Goal: Task Accomplishment & Management: Use online tool/utility

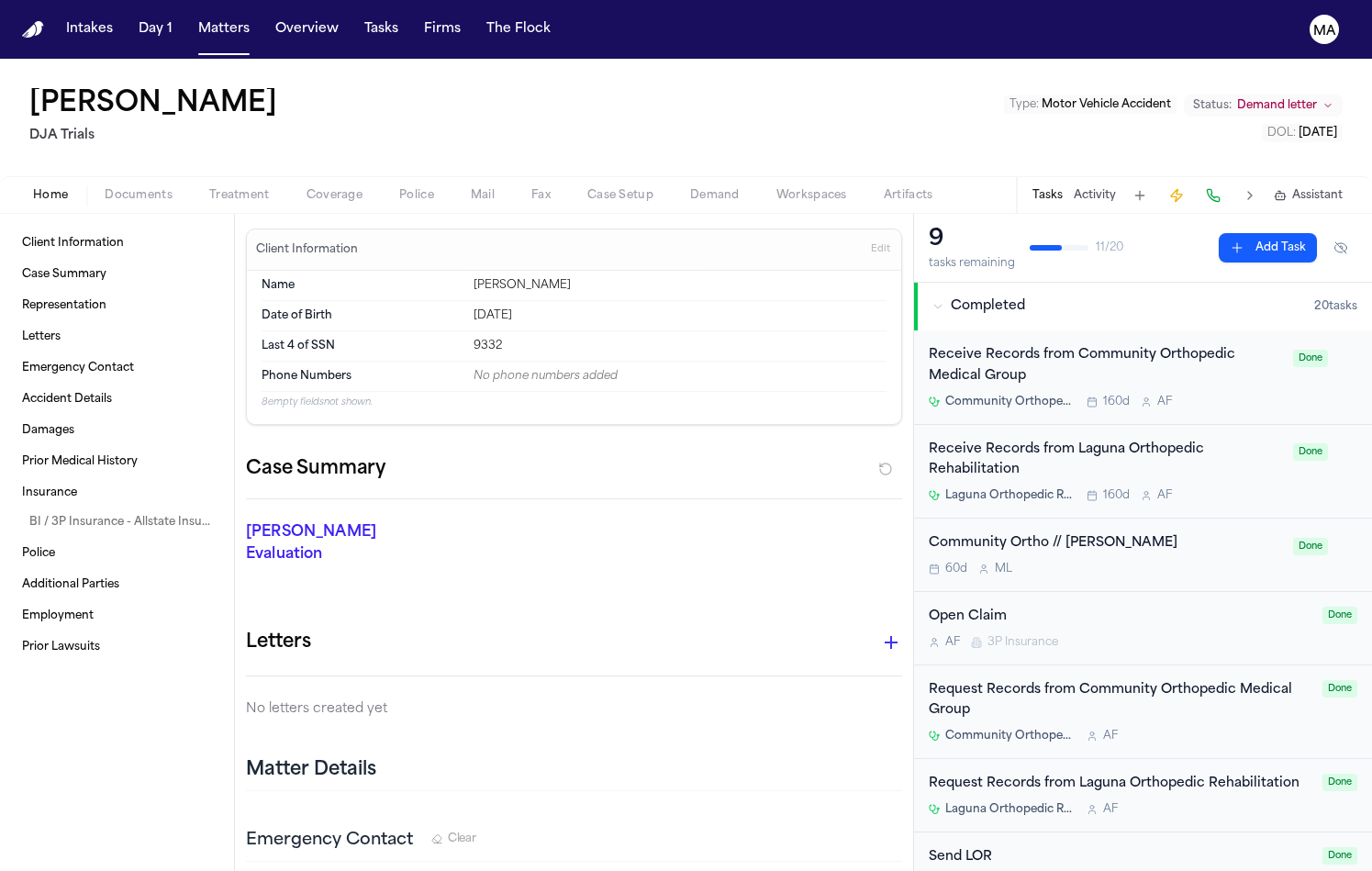
click at [442, 500] on div "[PERSON_NAME] Evaluation * ​" at bounding box center [563, 547] width 678 height 96
click at [243, 81] on div "Annette Price DJA Trials Type : Motor Vehicle Accident Status: Demand letter DO…" at bounding box center [686, 117] width 1372 height 118
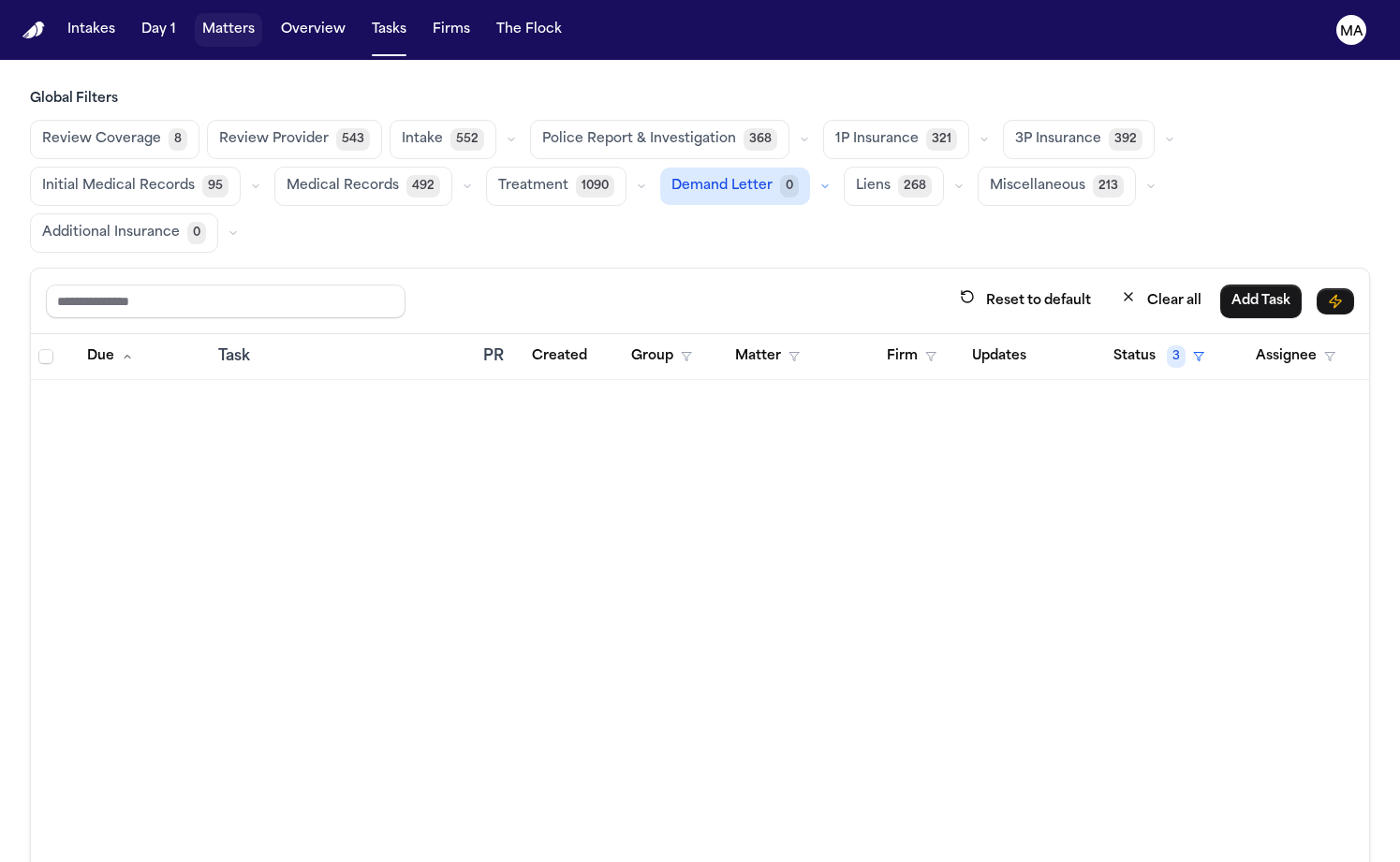
click at [195, 21] on button "Matters" at bounding box center [228, 29] width 67 height 34
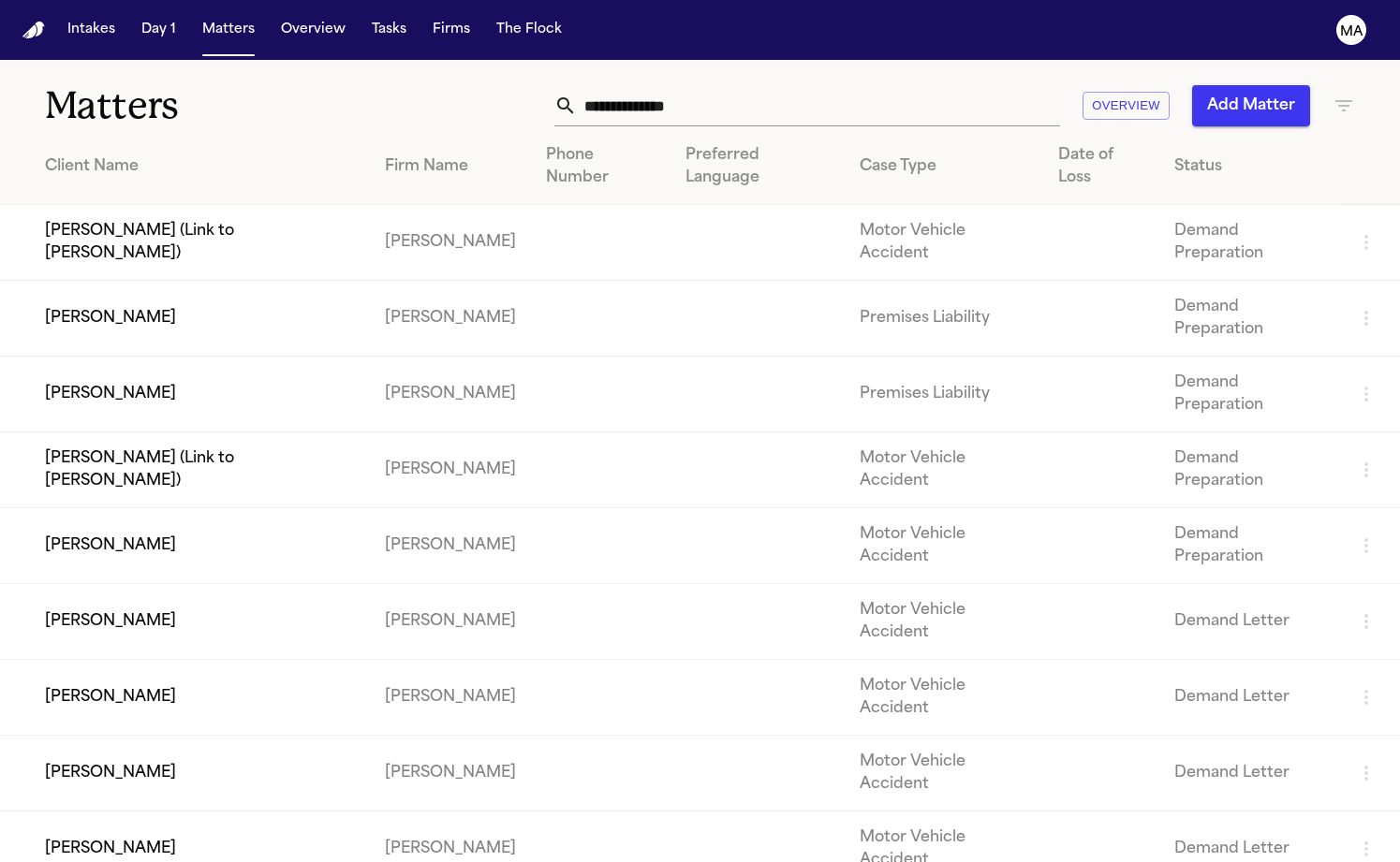
click at [544, 85] on div "Overview Add Matter" at bounding box center [883, 105] width 945 height 41
click at [588, 60] on div "Matters Overview Add Matter" at bounding box center [700, 94] width 1400 height 69
click at [411, 85] on div "Overview Add Matter" at bounding box center [883, 105] width 945 height 41
click at [925, 85] on input "text" at bounding box center [818, 105] width 483 height 41
click at [269, 585] on td "[PERSON_NAME]" at bounding box center [185, 623] width 370 height 76
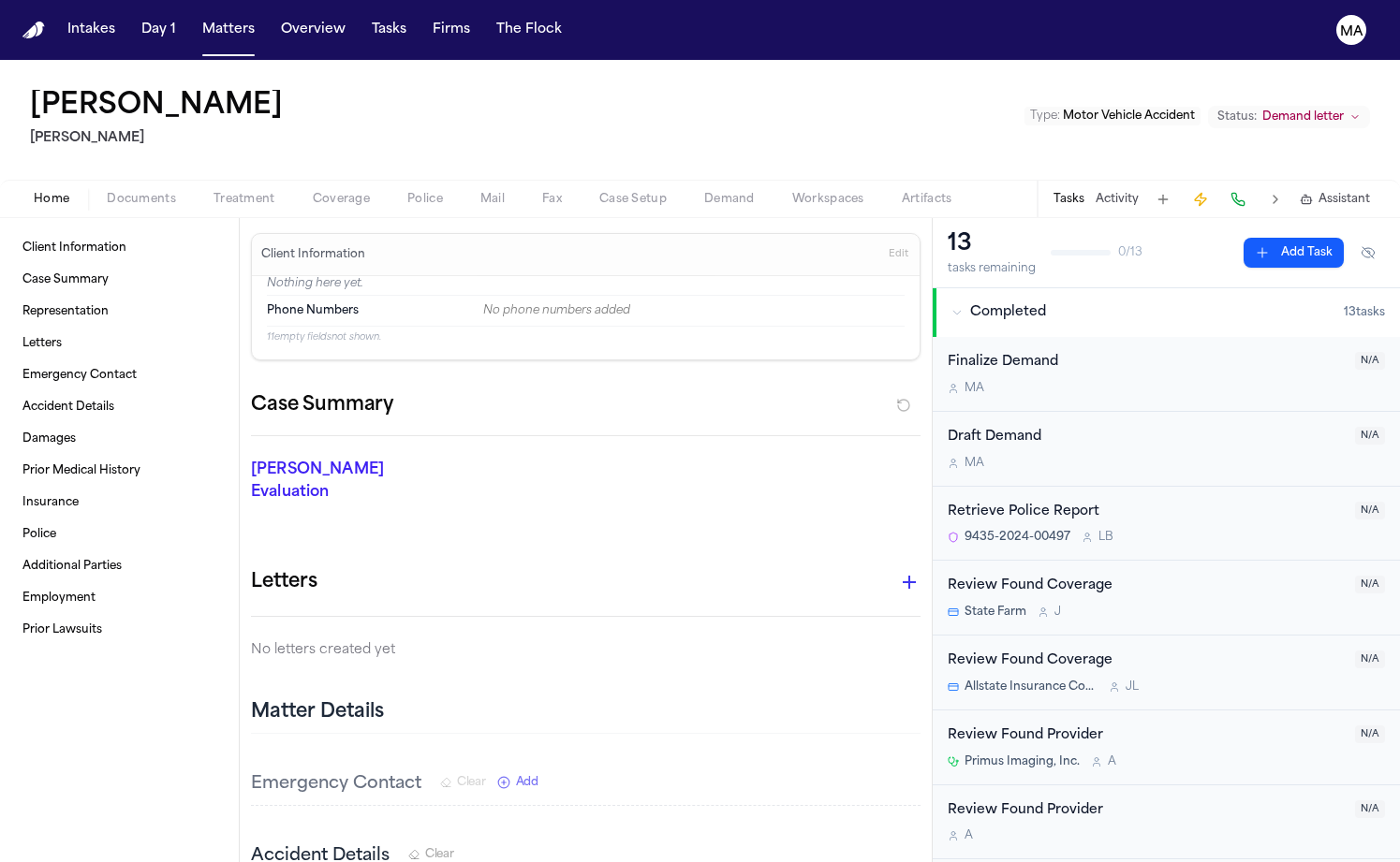
click at [119, 192] on span "Documents" at bounding box center [141, 199] width 69 height 15
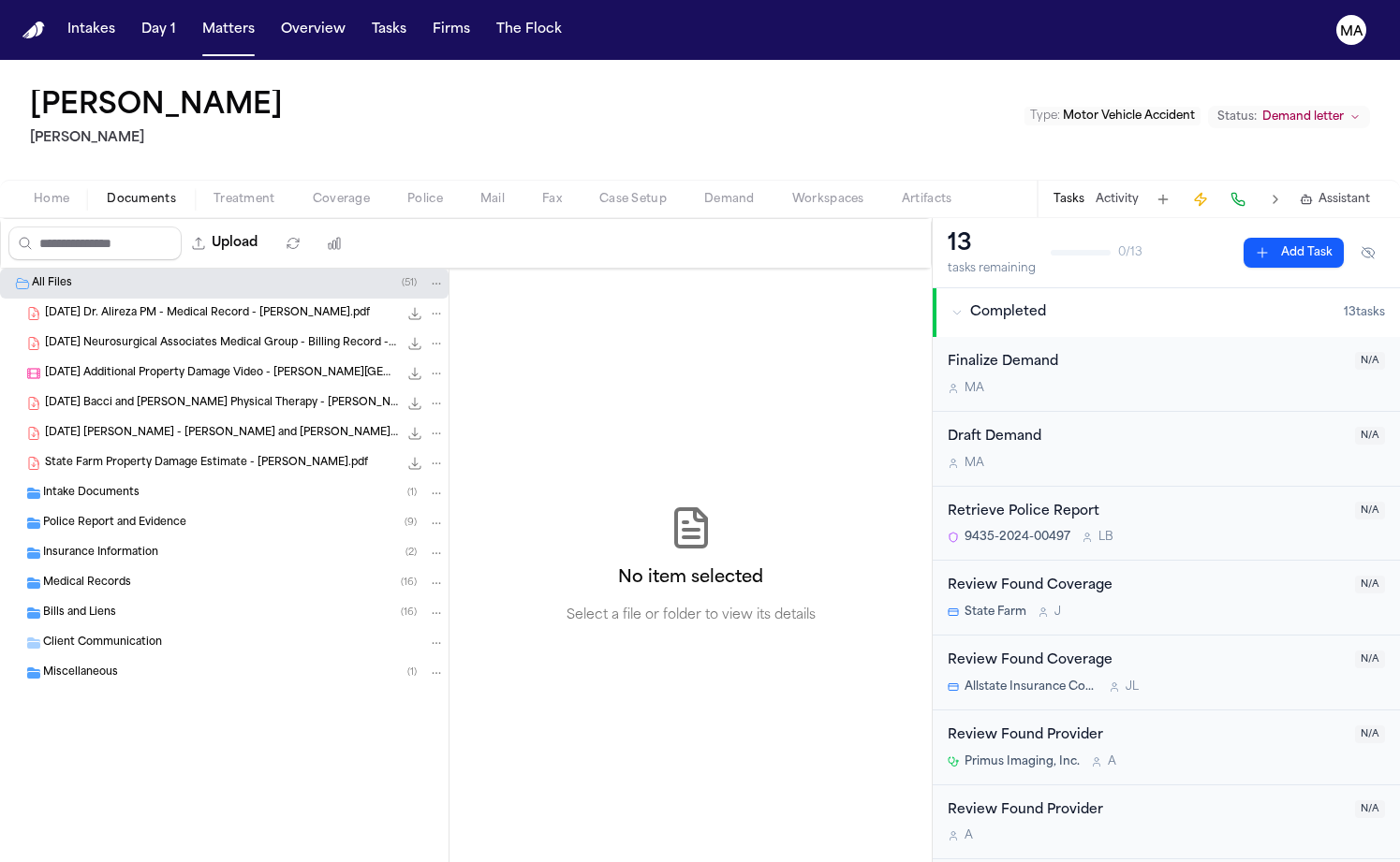
click at [122, 515] on span "Police Report and Evidence" at bounding box center [114, 523] width 144 height 16
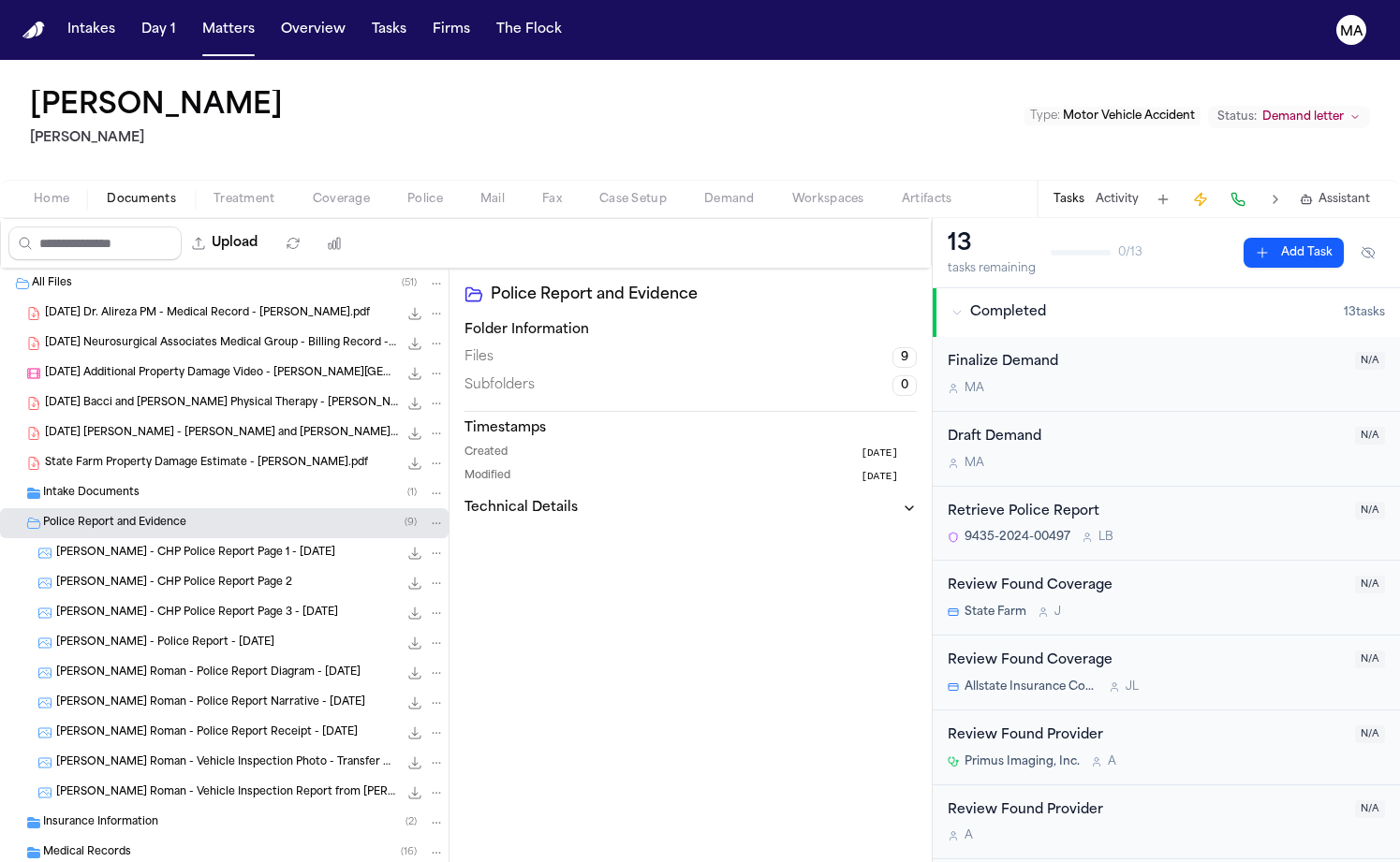
click at [132, 629] on div "L. Vasquez Roman - Police Report - 2.11.24 2.3 MB • JPG" at bounding box center [224, 643] width 448 height 30
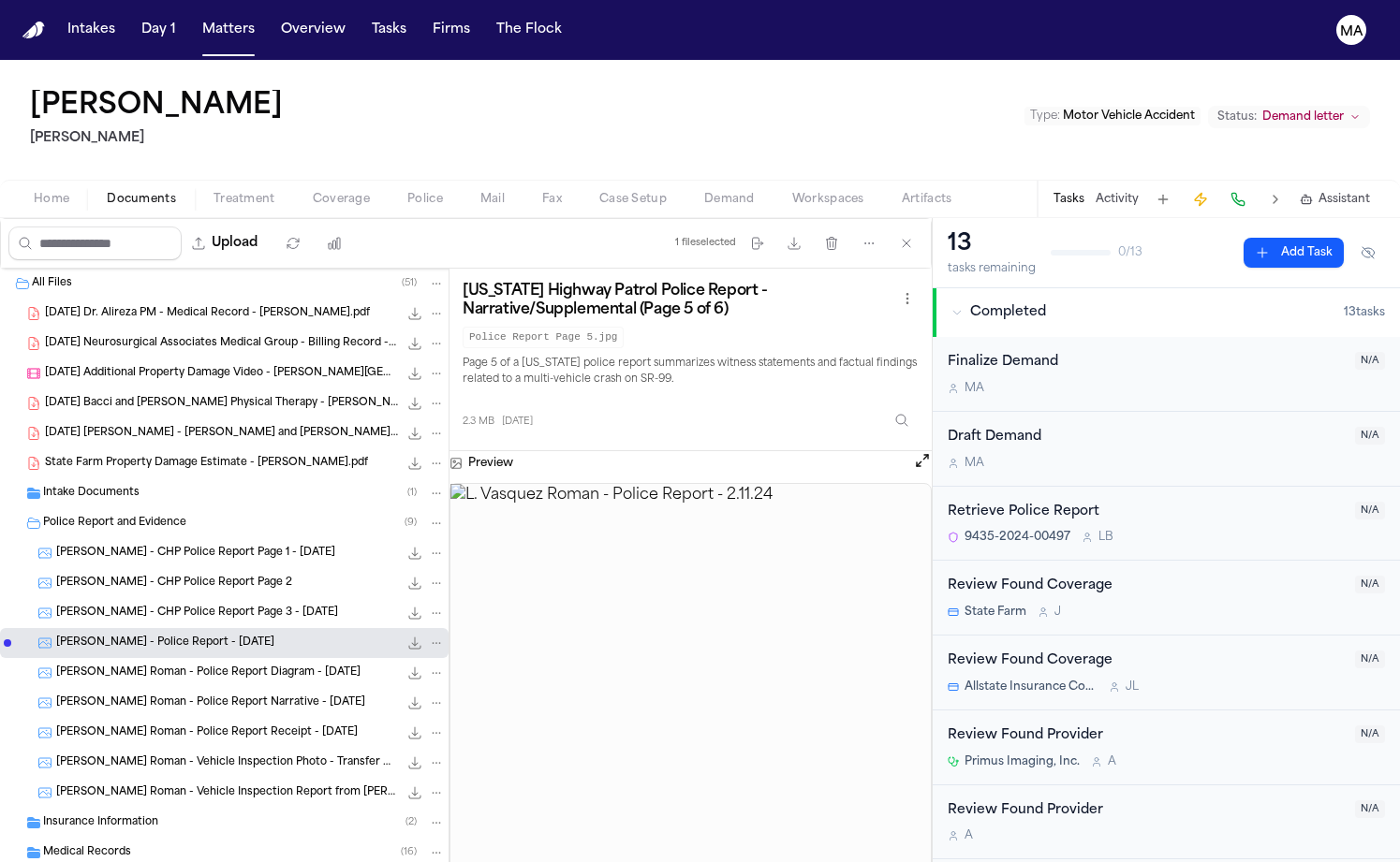
click at [128, 658] on div "L. Vasquez Roman - Police Report Diagram - 2.11.24 1.9 MB • JPG" at bounding box center [224, 673] width 448 height 30
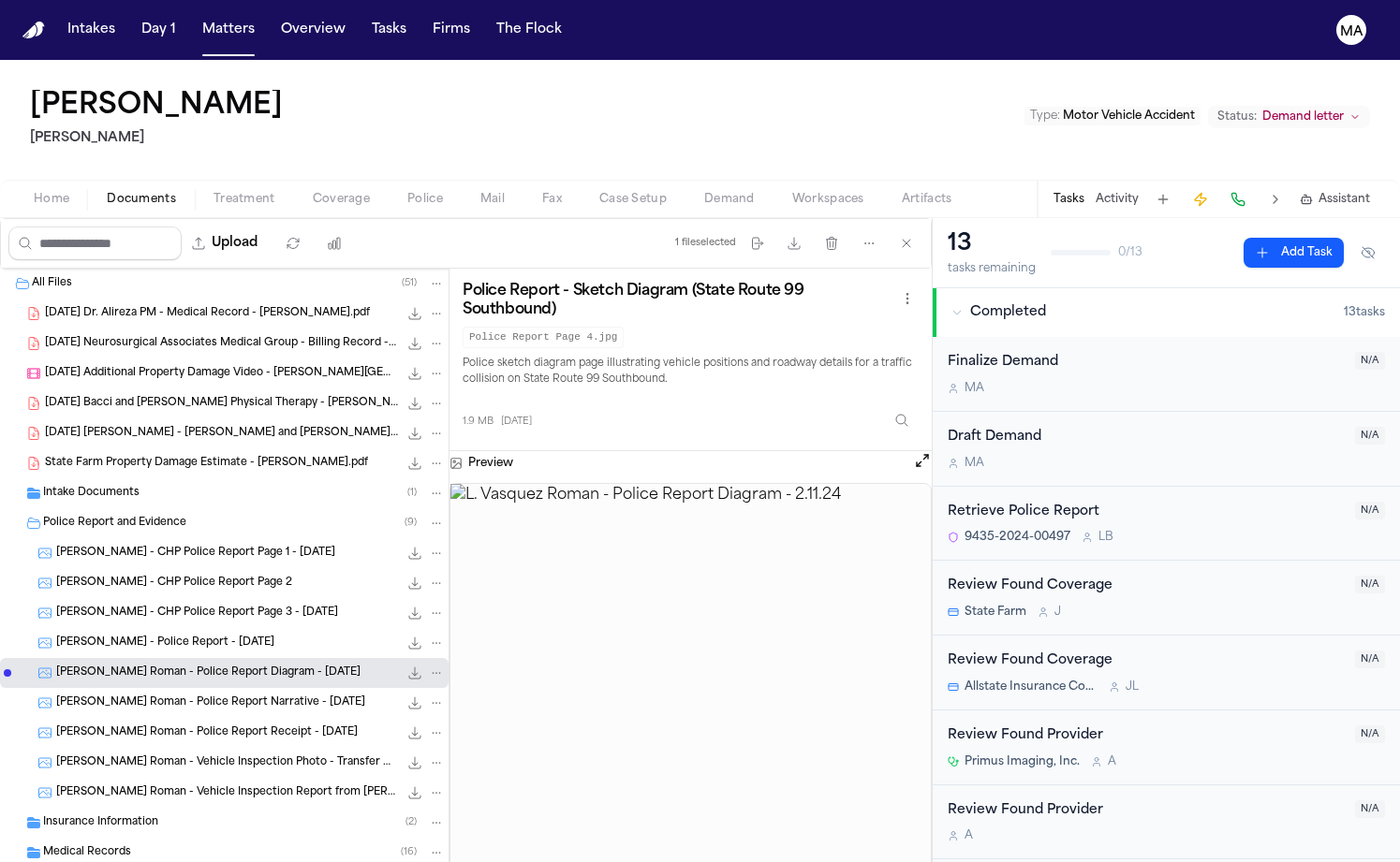
click at [124, 629] on div "L. Vasquez Roman - Police Report - 2.11.24 2.3 MB • JPG" at bounding box center [224, 643] width 448 height 30
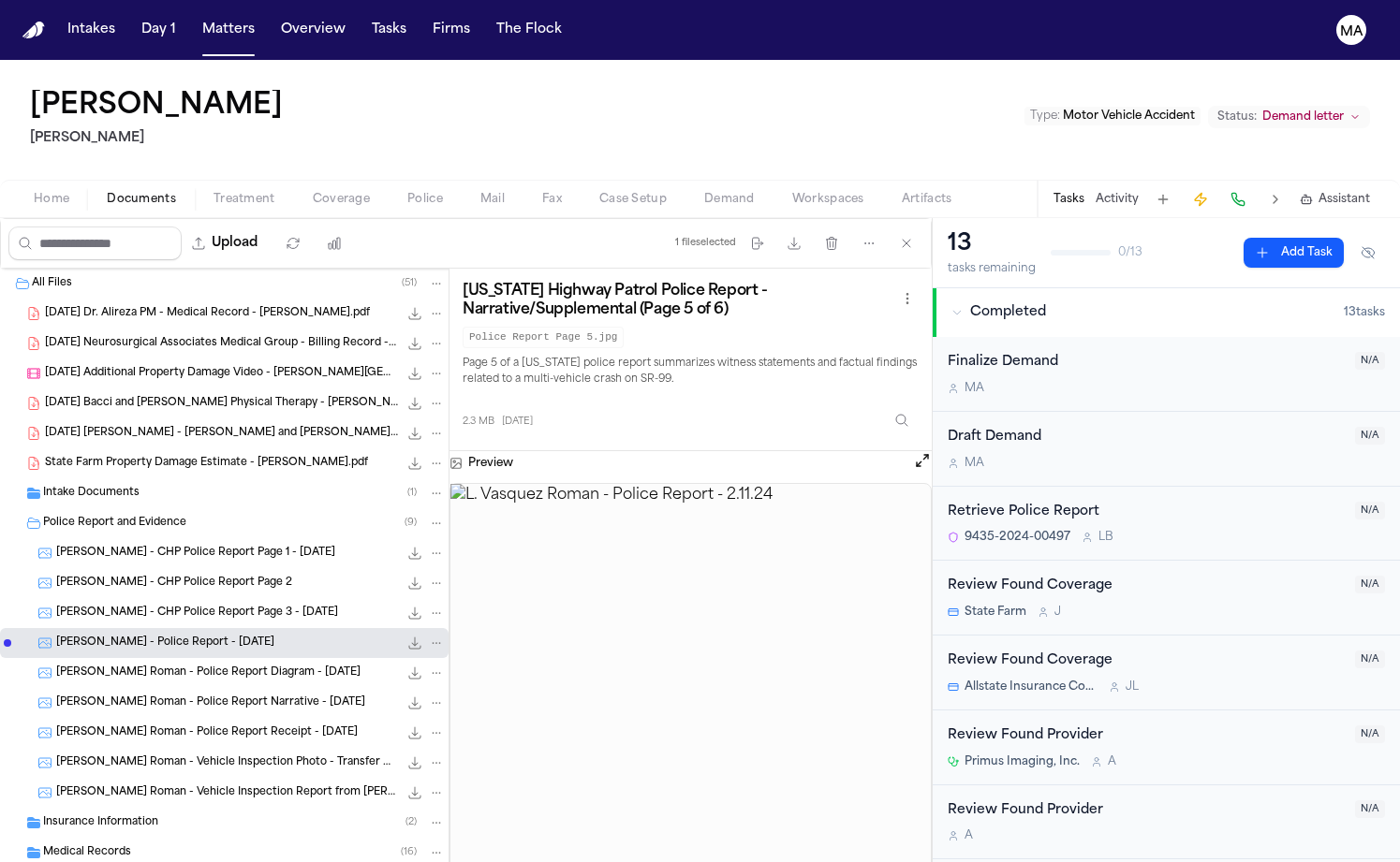
click at [129, 696] on span "L. Vasquez Roman - Police Report Narrative - 2.11.24" at bounding box center [211, 704] width 309 height 16
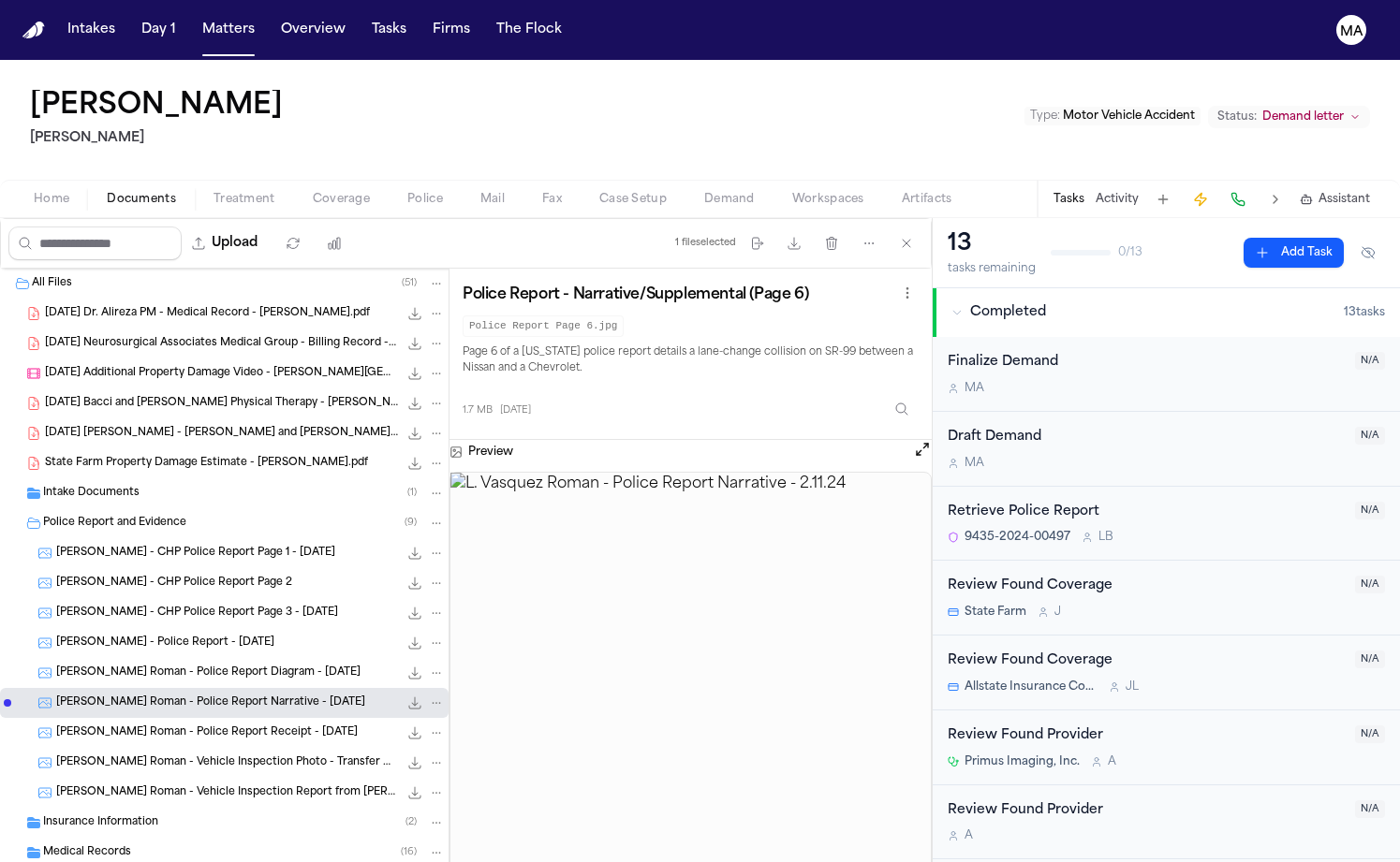
click at [123, 718] on div "L. Vasquez Roman - Police Report Receipt - 7.21.20 2.0 MB • JPG" at bounding box center [224, 733] width 448 height 30
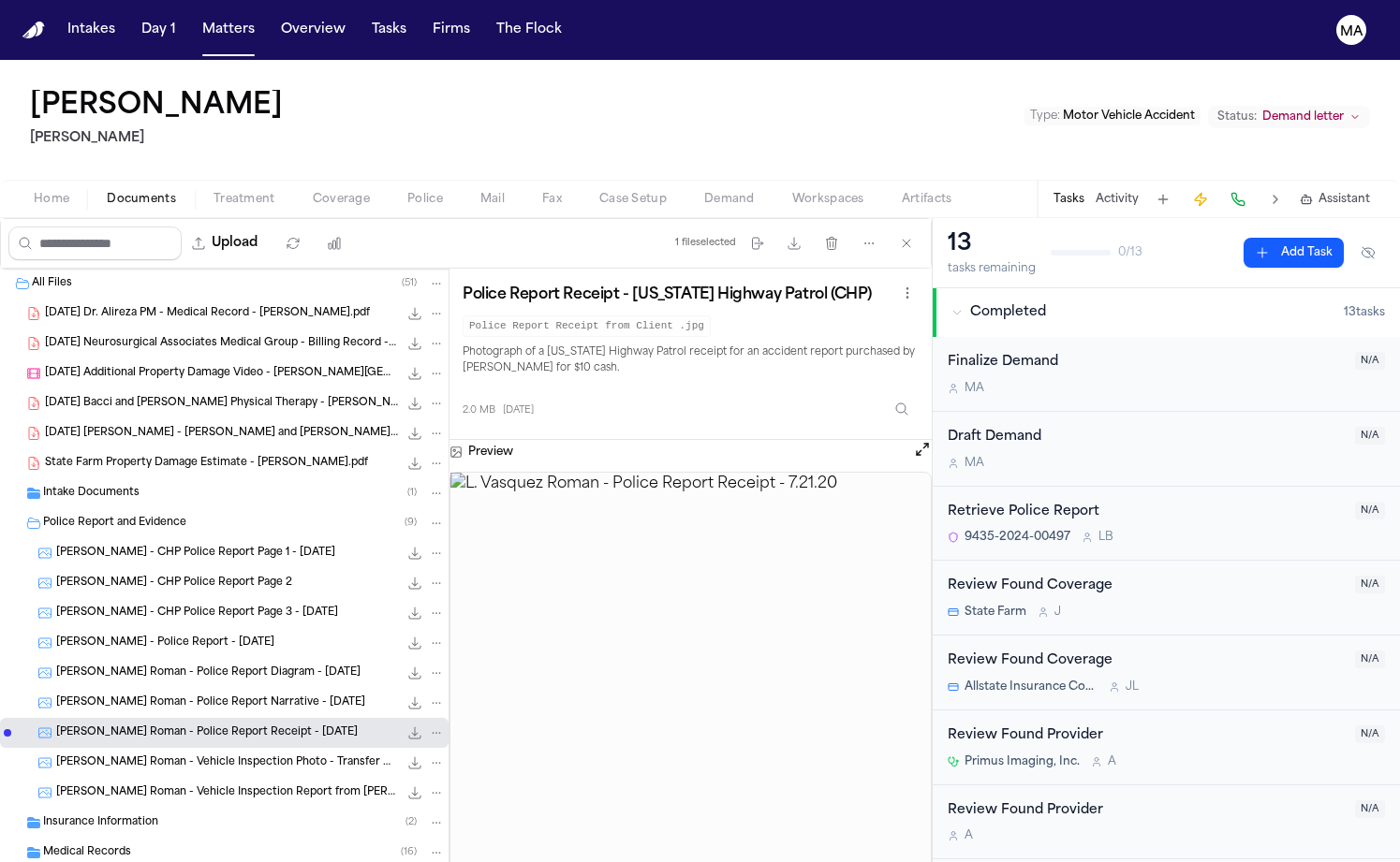
click at [124, 718] on div "L. Vasquez Roman - Police Report Receipt - 7.21.20 2.0 MB • JPG" at bounding box center [224, 733] width 448 height 30
click at [125, 756] on span "L. Vasquez Roman - Vehicle Inspection Photo - Transfer Case Damage - Dann's Dis…" at bounding box center [227, 763] width 342 height 16
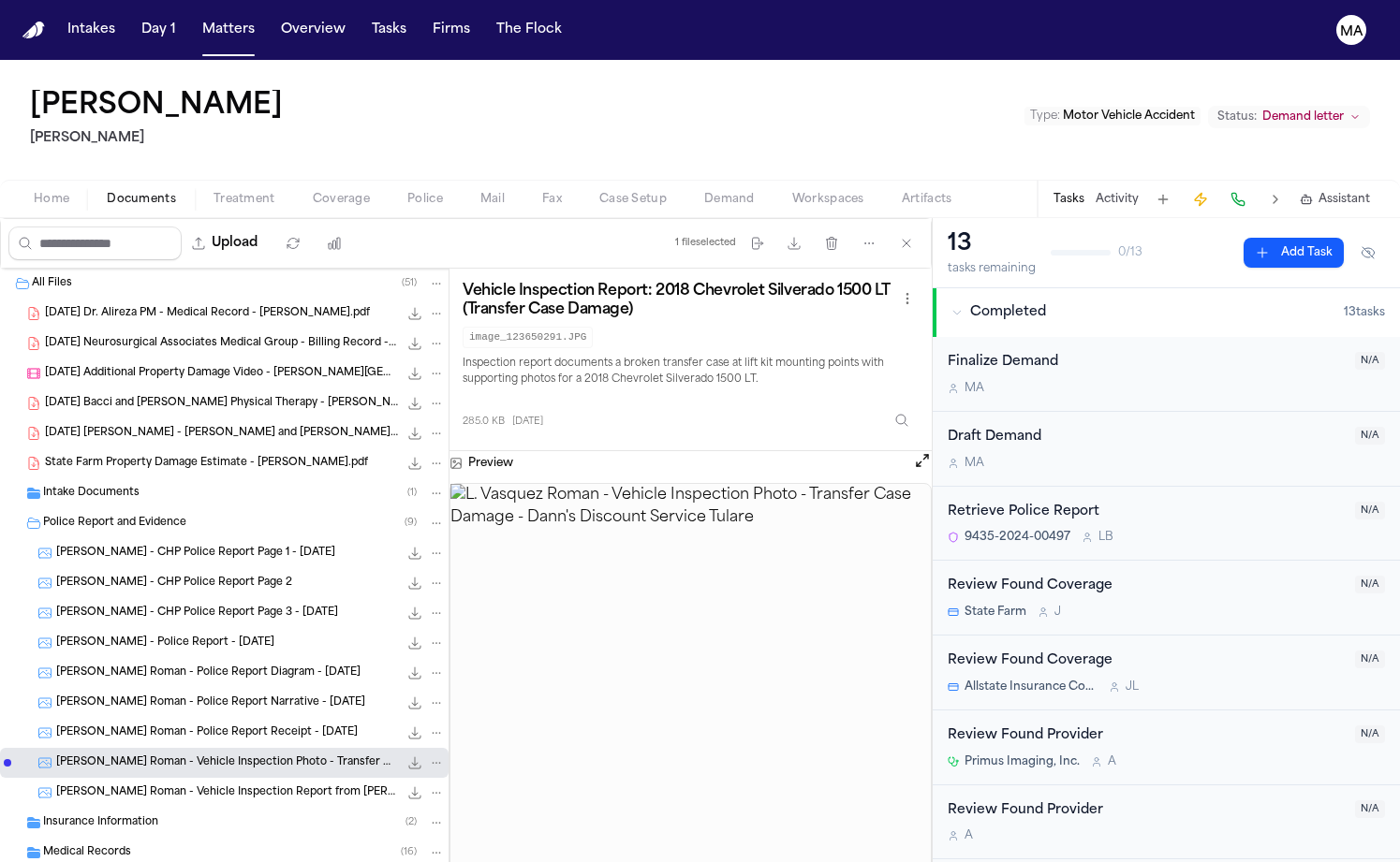
click at [123, 786] on span "L. Vasquez Roman - Vehicle Inspection Report from Dann's Discount Service Tular…" at bounding box center [227, 794] width 342 height 16
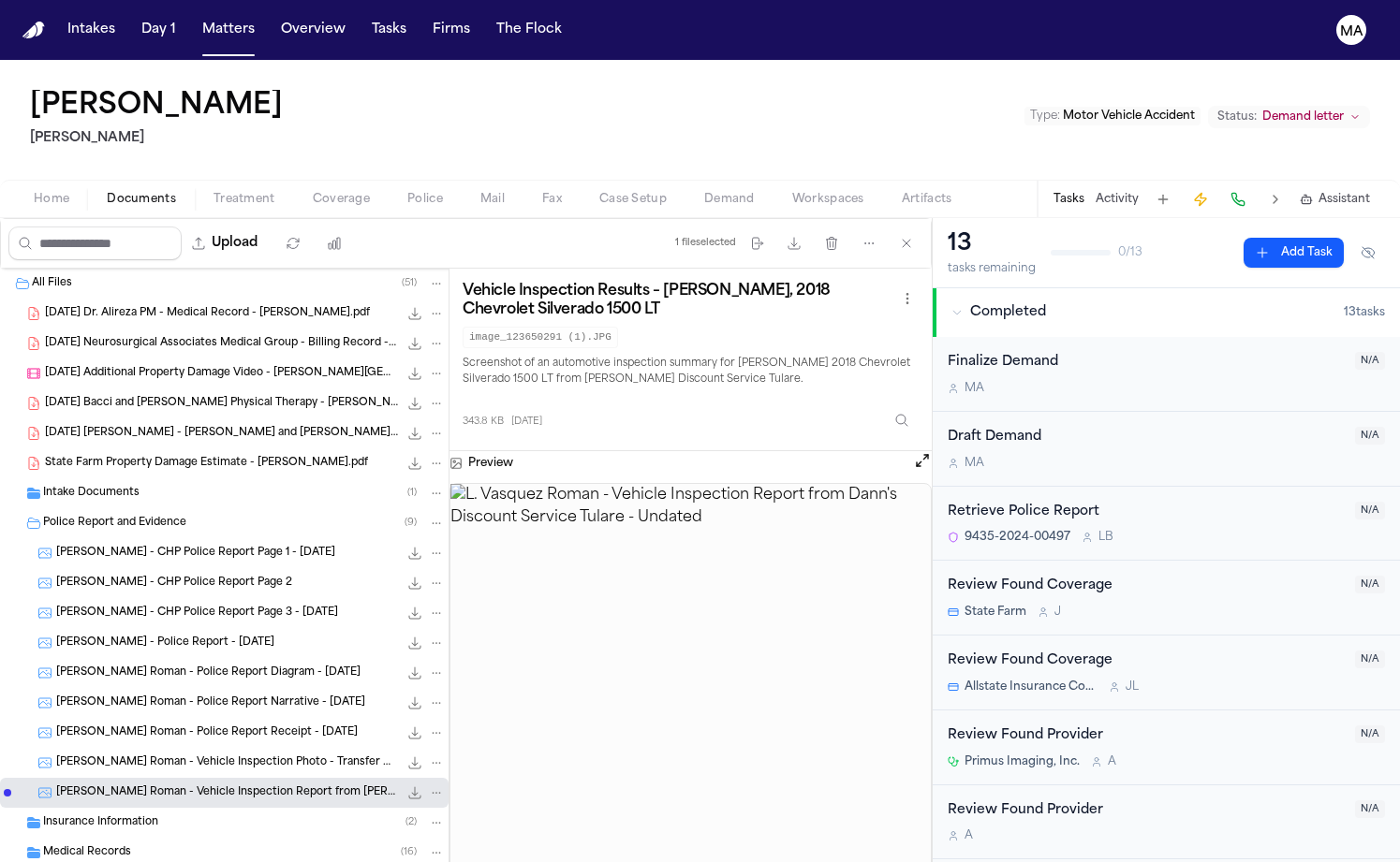
click at [103, 539] on div "L. Vasquez Roman - CHP Police Report Page 1 - 2.11.24 2.9 MB • JPG" at bounding box center [224, 554] width 448 height 30
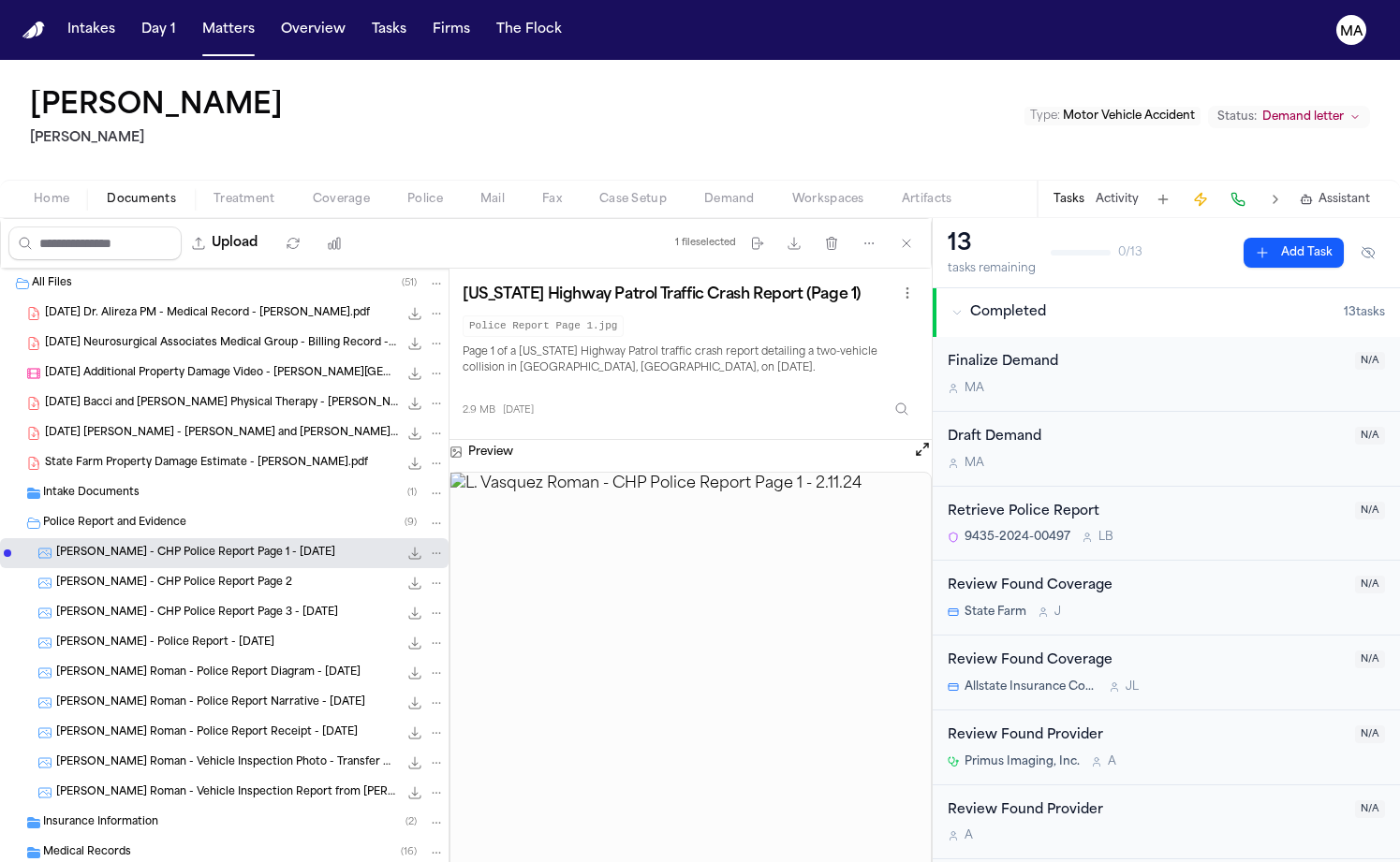
click at [87, 456] on span "State Farm Property Damage Estimate - Vasquez.pdf" at bounding box center [206, 464] width 323 height 16
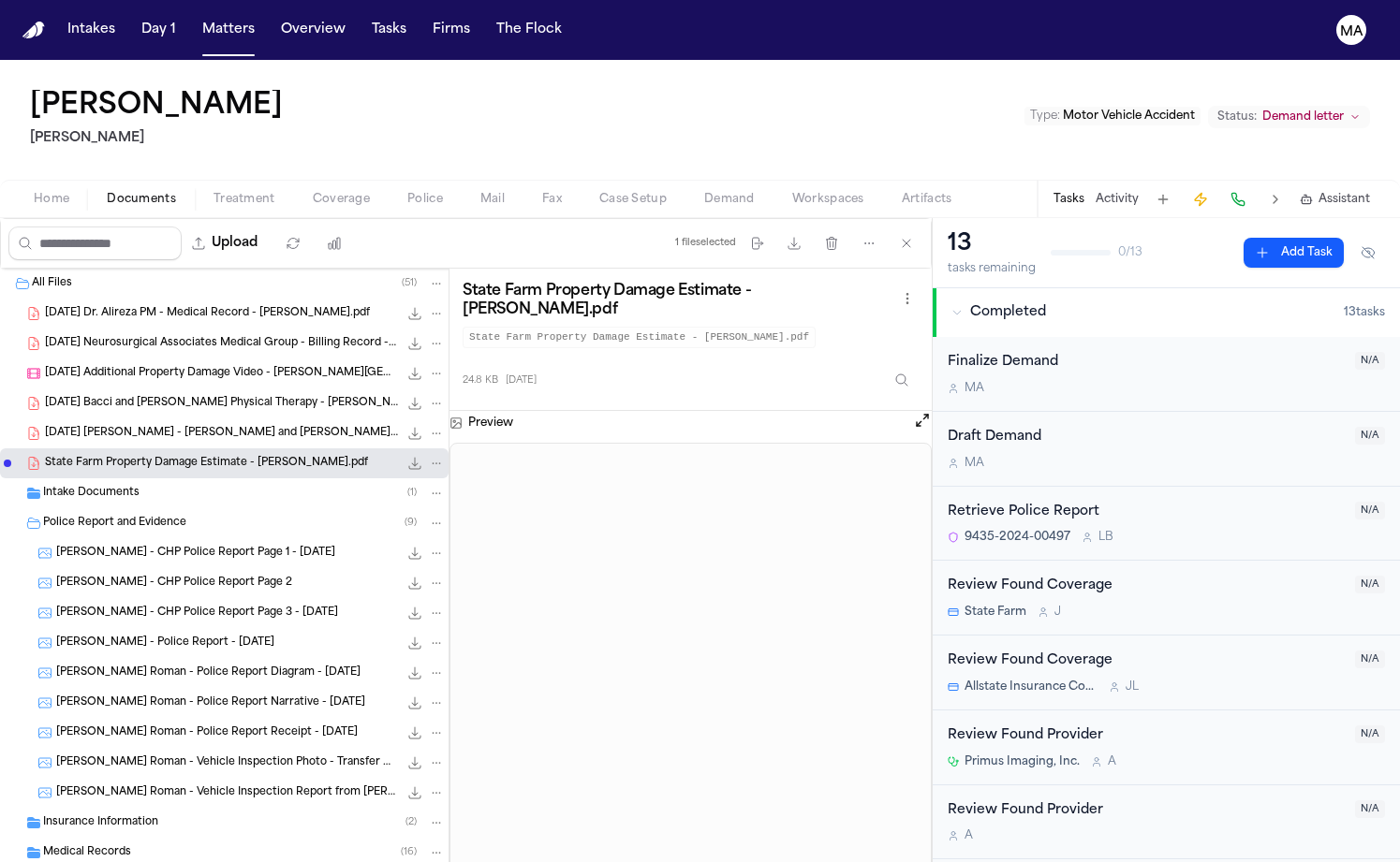
click at [116, 838] on div "Medical Records ( 16 )" at bounding box center [224, 852] width 448 height 30
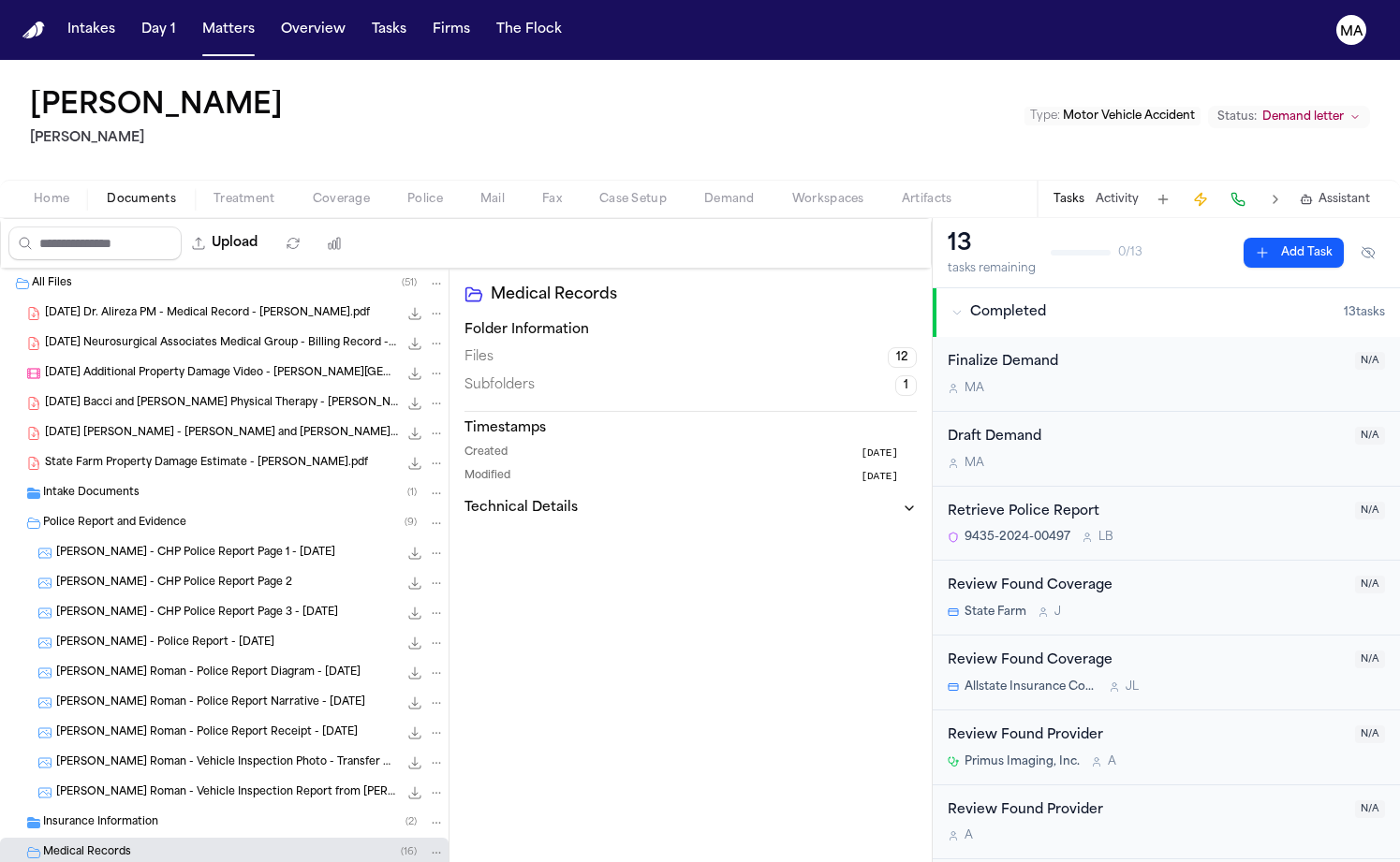
click at [117, 844] on div "Medical Records ( 16 )" at bounding box center [243, 852] width 401 height 17
click at [792, 192] on span "Workspaces" at bounding box center [828, 199] width 72 height 15
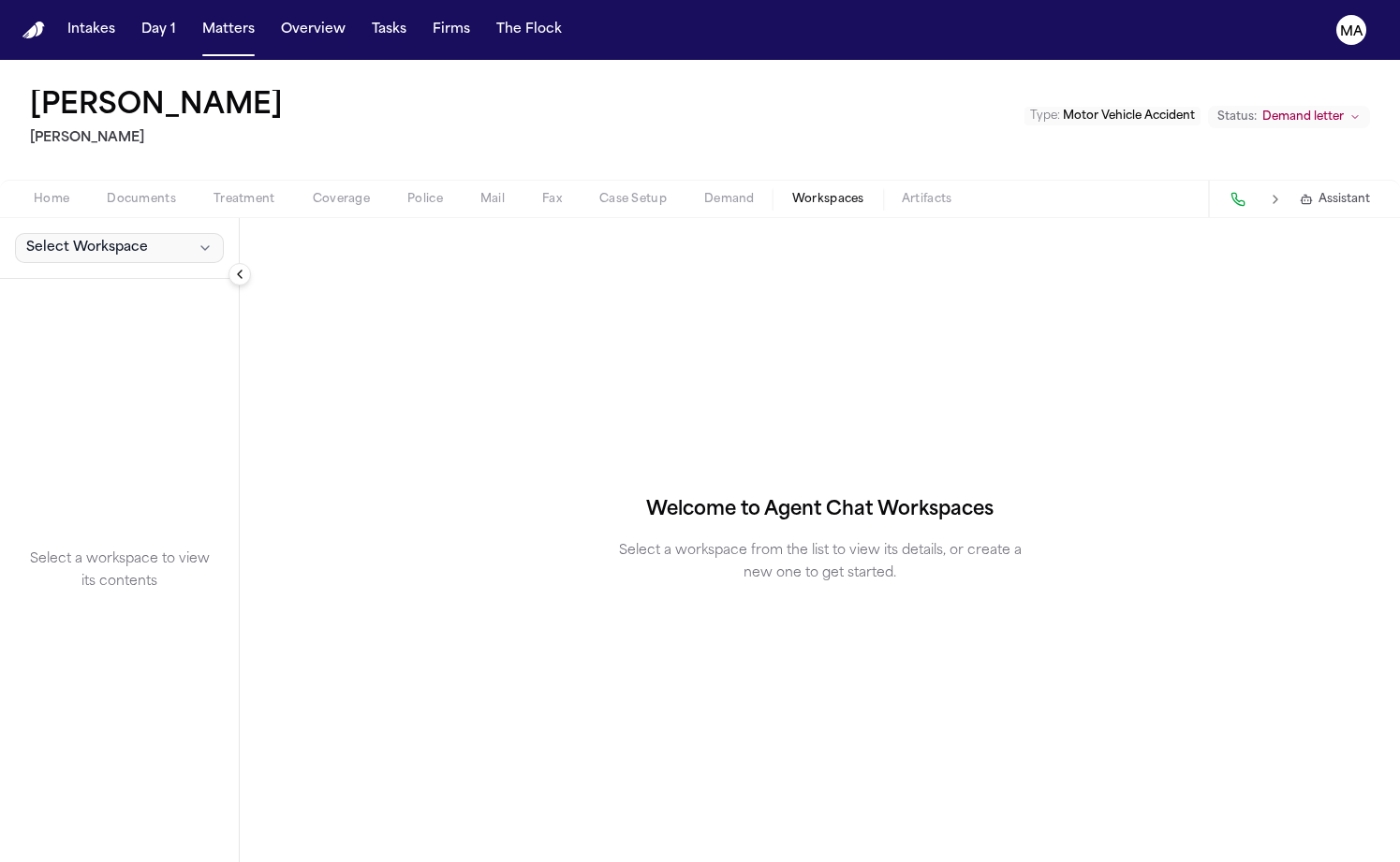
click at [91, 239] on span "Select Workspace" at bounding box center [87, 248] width 122 height 19
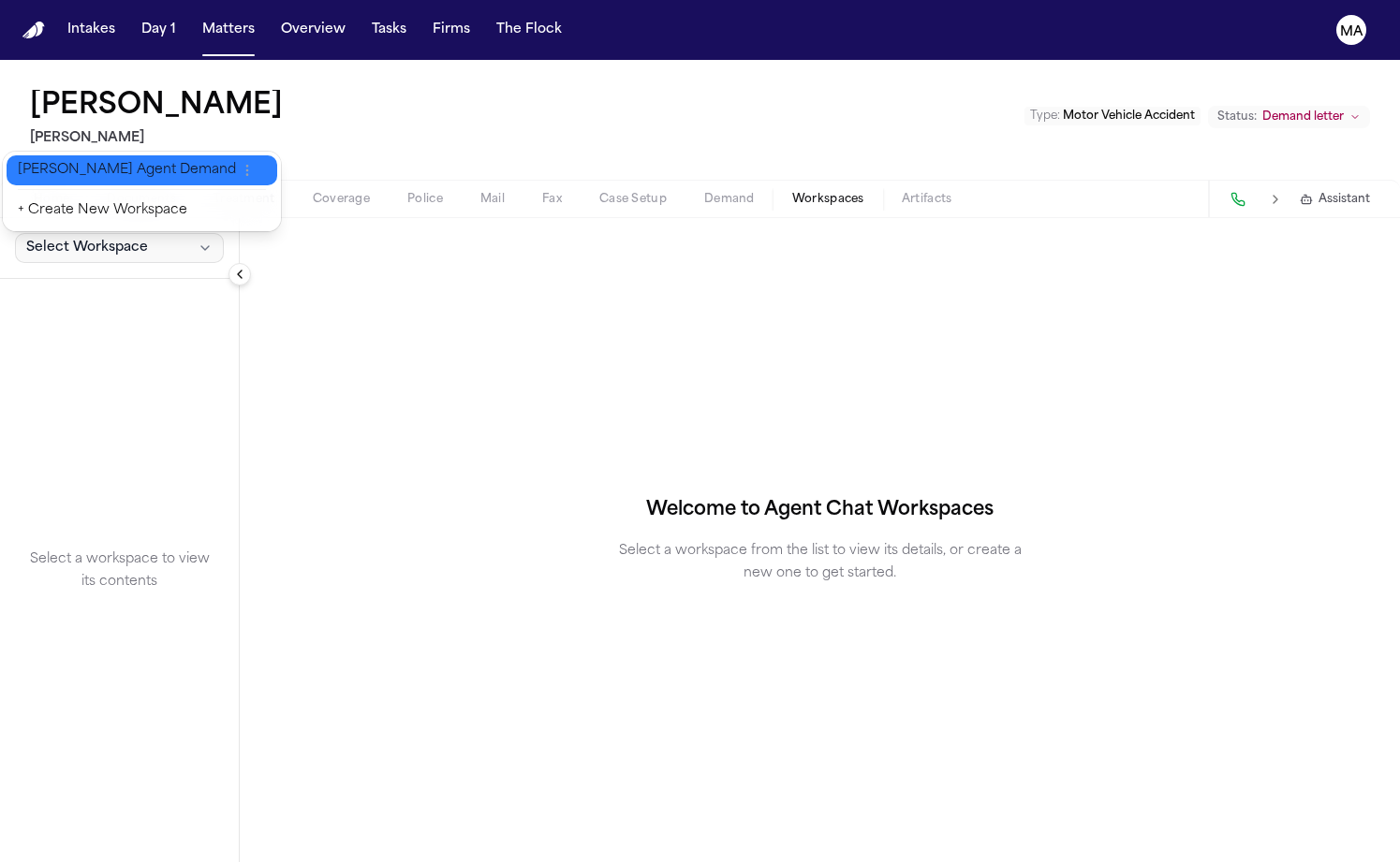
click at [76, 161] on span "[PERSON_NAME] Agent Demand" at bounding box center [126, 170] width 218 height 19
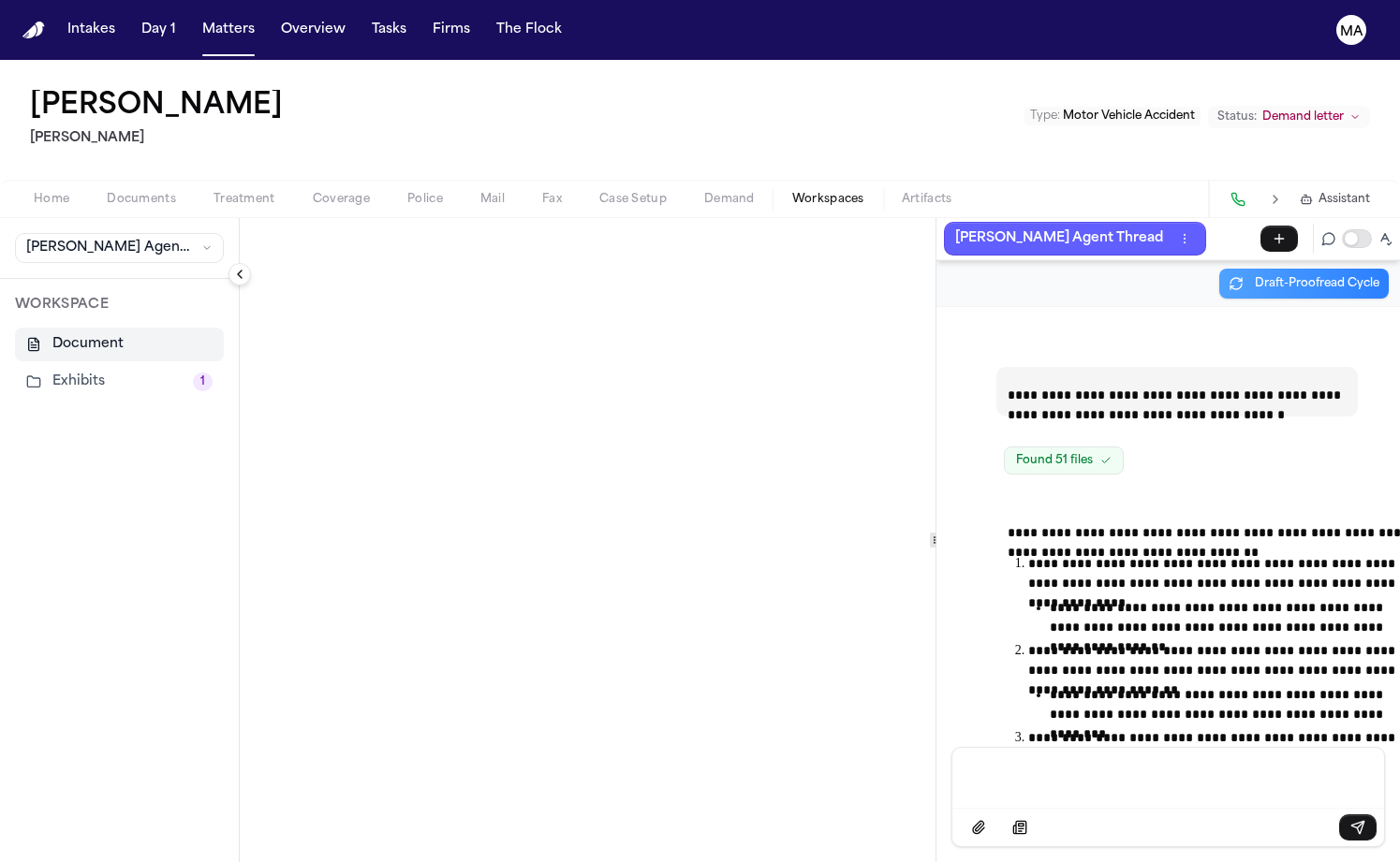
scroll to position [67964, 0]
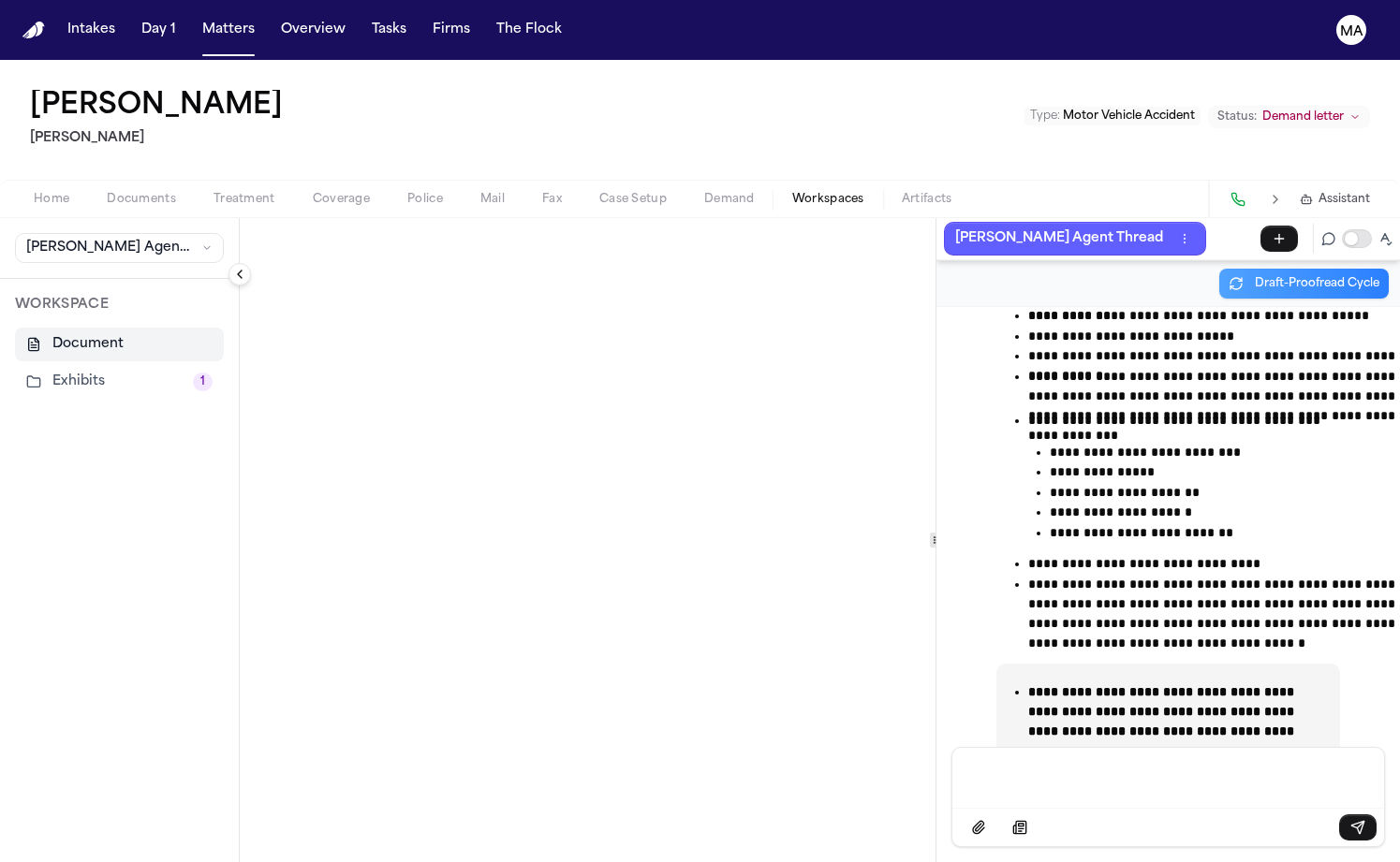
click at [51, 365] on button "Exhibits 1" at bounding box center [119, 382] width 209 height 34
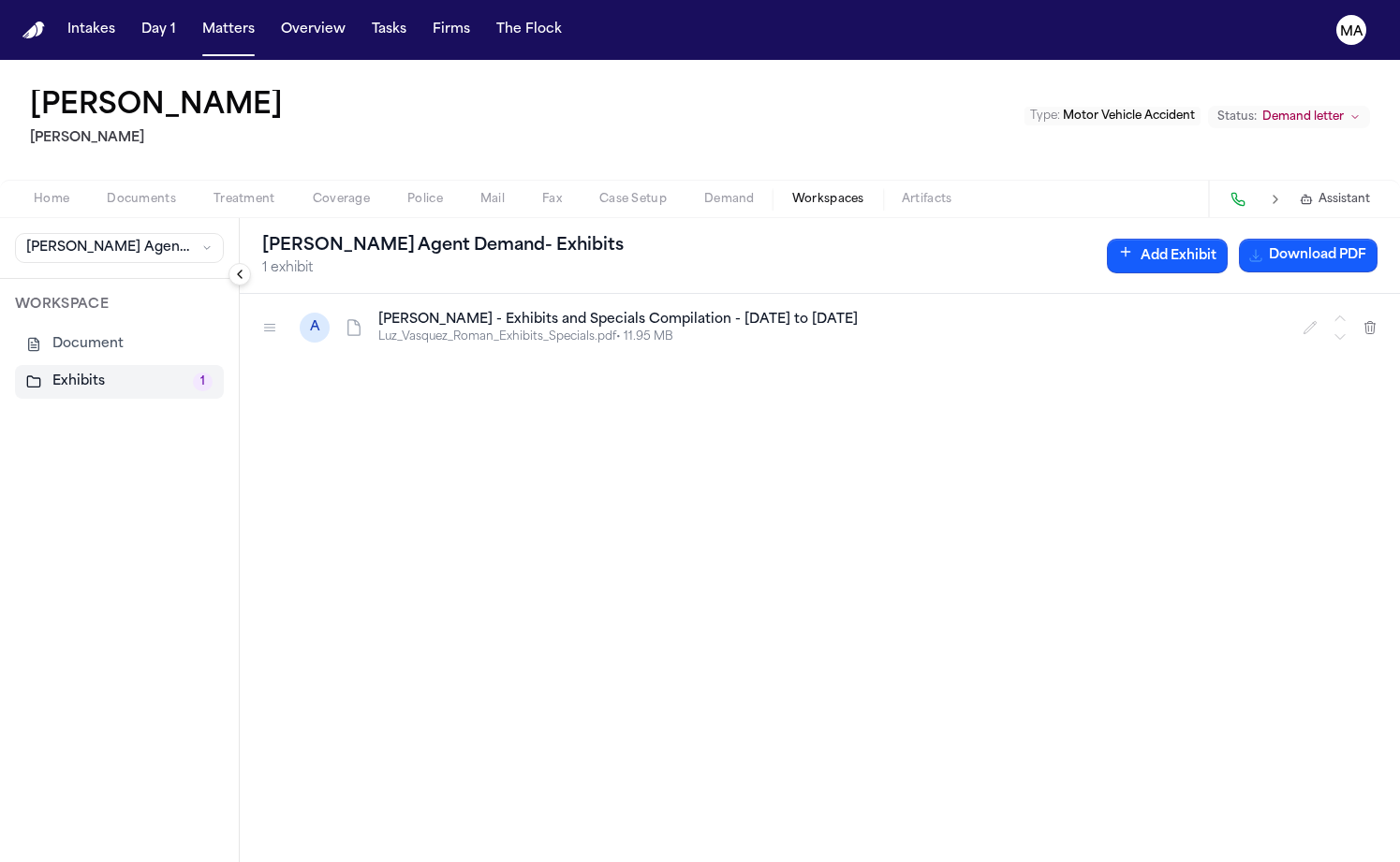
scroll to position [0, 0]
click at [378, 310] on h4 "L. Vasquez Roman - Exhibits and Specials Compilation - 2.11.24 to 9.30.24" at bounding box center [829, 319] width 902 height 19
click at [378, 330] on p "Luz_Vasquez_Roman_Exhibits_Specials.pdf • 11.95 MB" at bounding box center [829, 337] width 902 height 15
click at [434, 299] on div "A L. Vasquez Roman - Exhibits and Specials Compilation - 2.11.24 to 9.30.24 Luz…" at bounding box center [820, 578] width 1160 height 568
click at [378, 330] on p "Luz_Vasquez_Roman_Exhibits_Specials.pdf • 11.95 MB" at bounding box center [829, 337] width 902 height 15
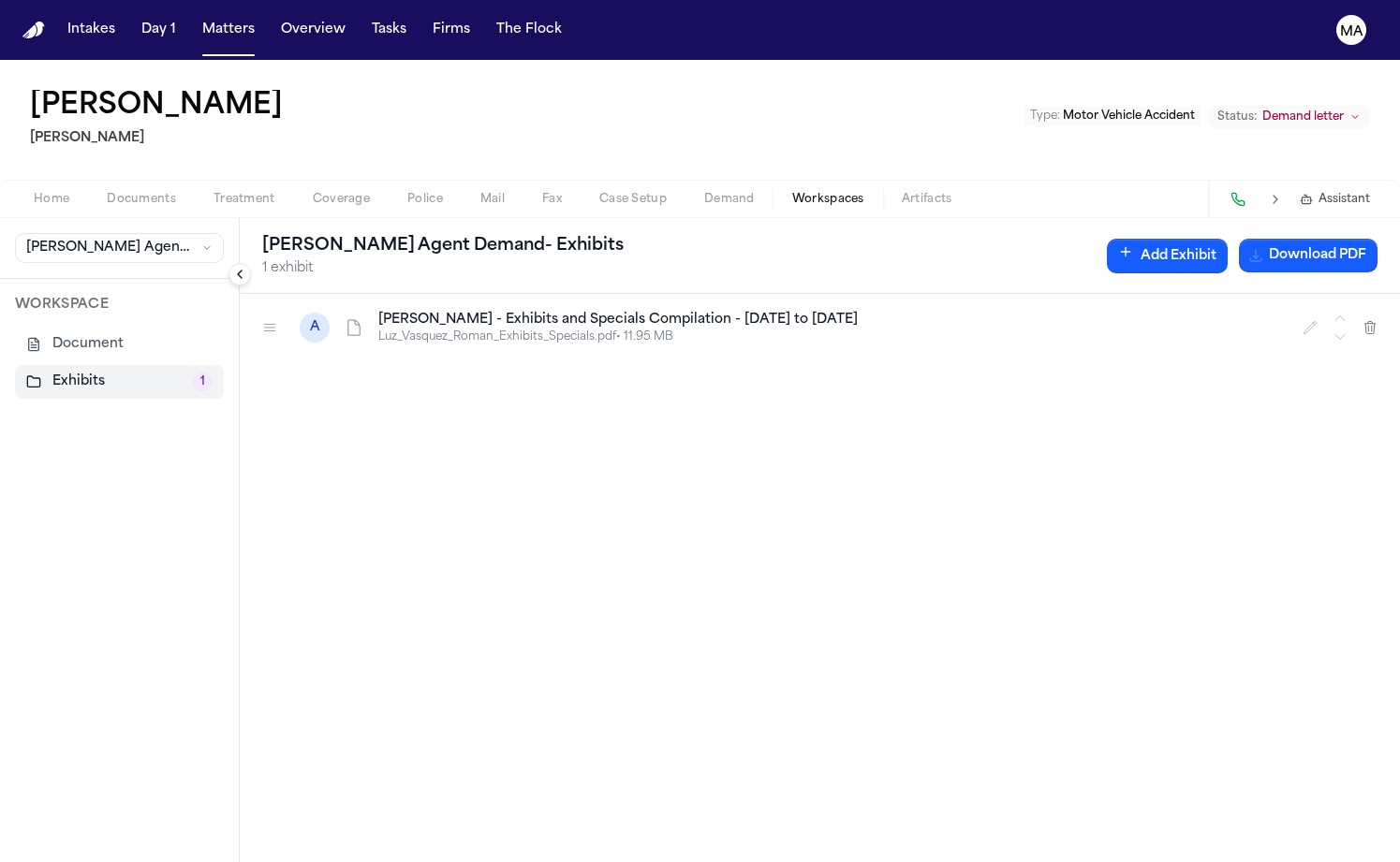
click at [378, 310] on h4 "L. Vasquez Roman - Exhibits and Specials Compilation - 2.11.24 to 9.30.24" at bounding box center [829, 319] width 902 height 19
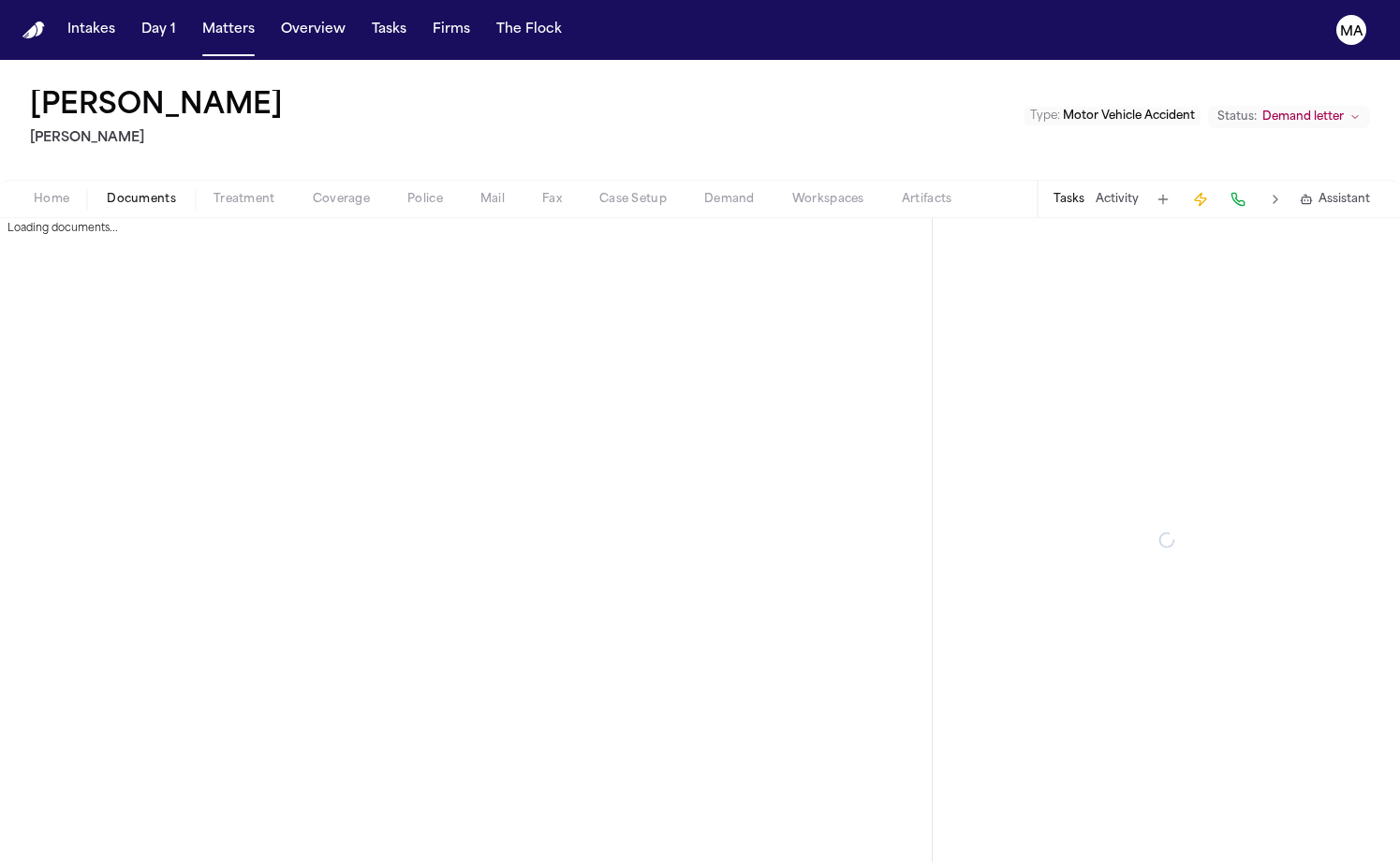
click at [97, 209] on span "button" at bounding box center [142, 210] width 92 height 2
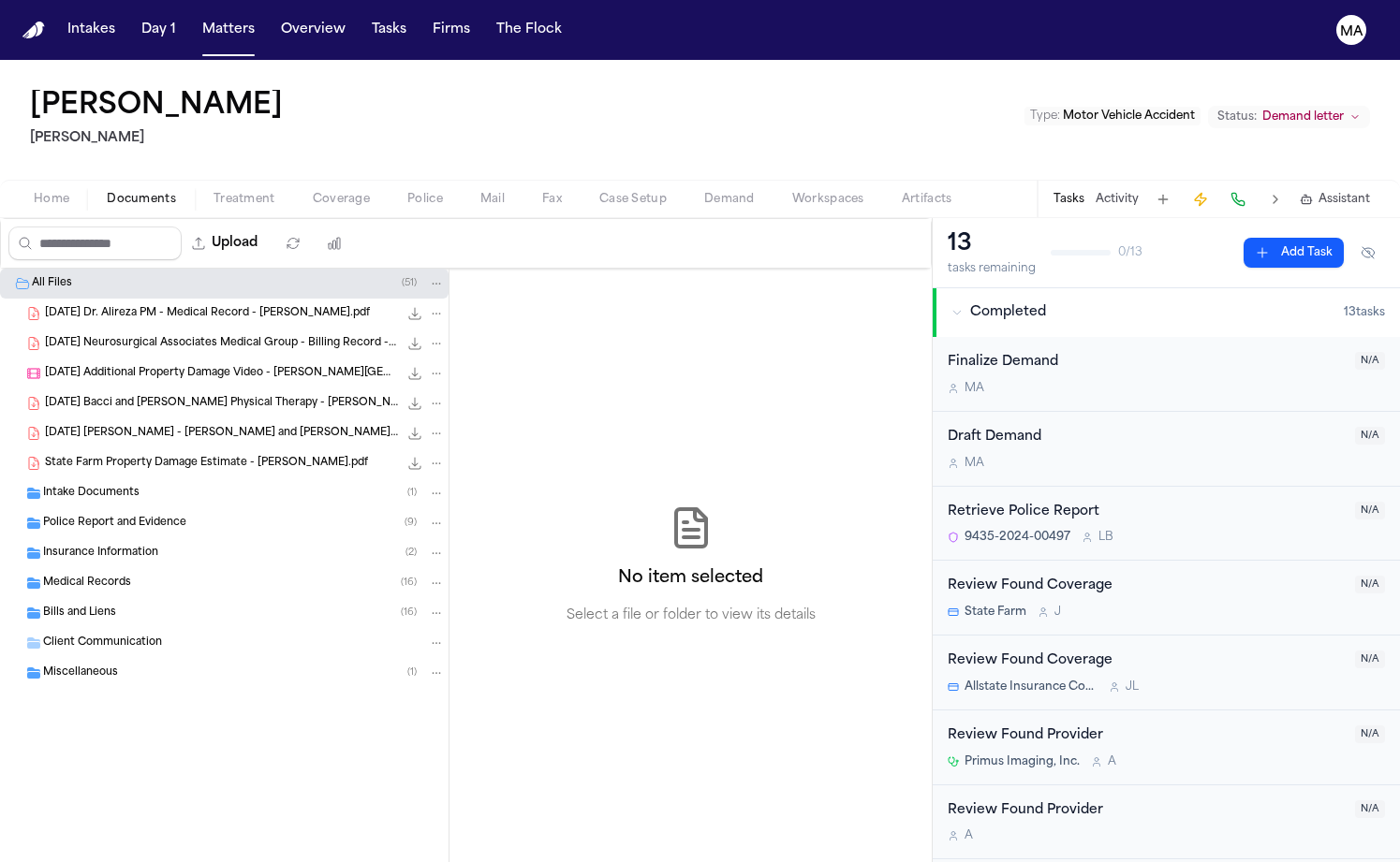
click at [113, 665] on div "Miscellaneous ( 1 )" at bounding box center [243, 673] width 401 height 17
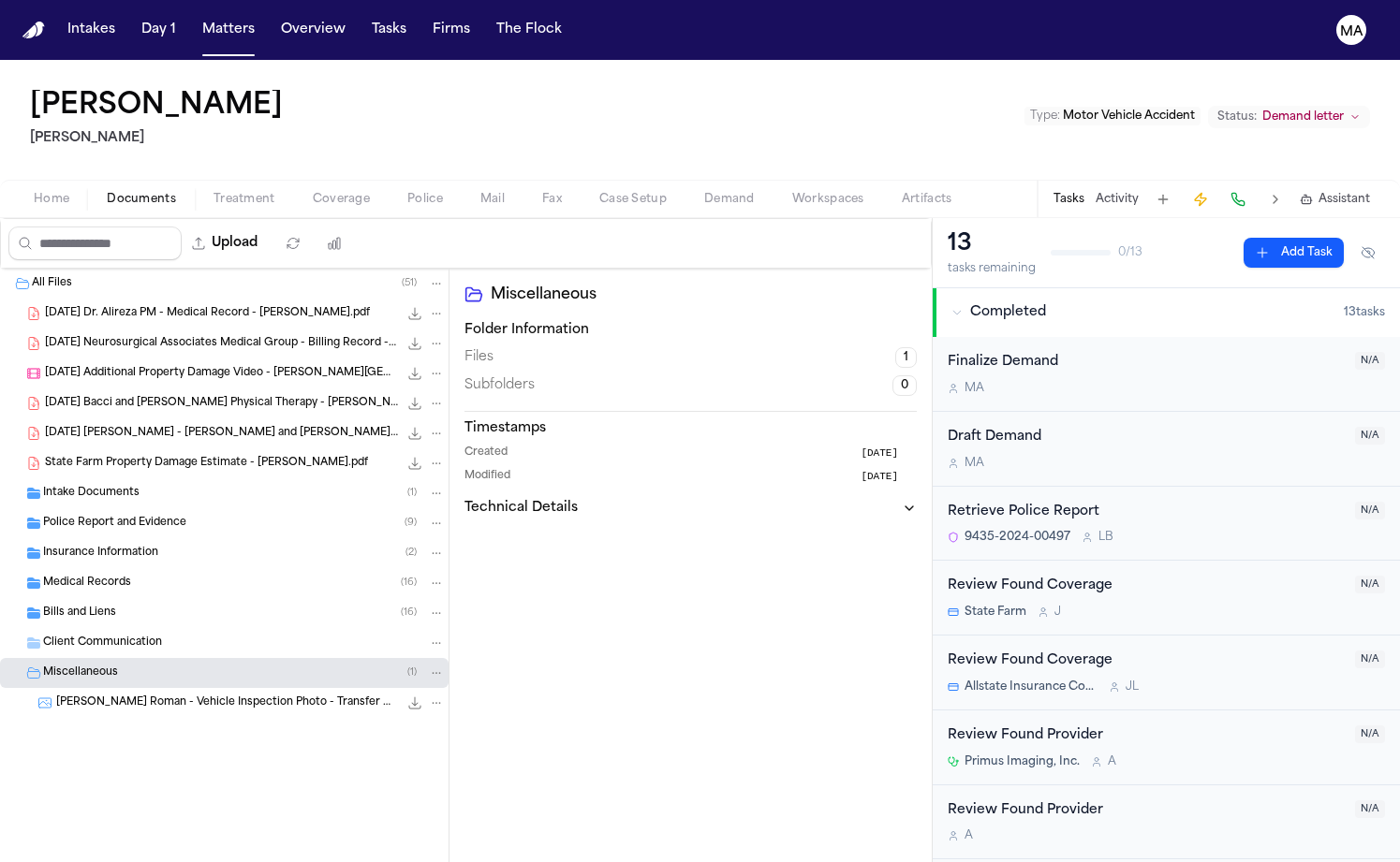
click at [106, 598] on div "Bills and Liens ( 16 )" at bounding box center [224, 613] width 448 height 30
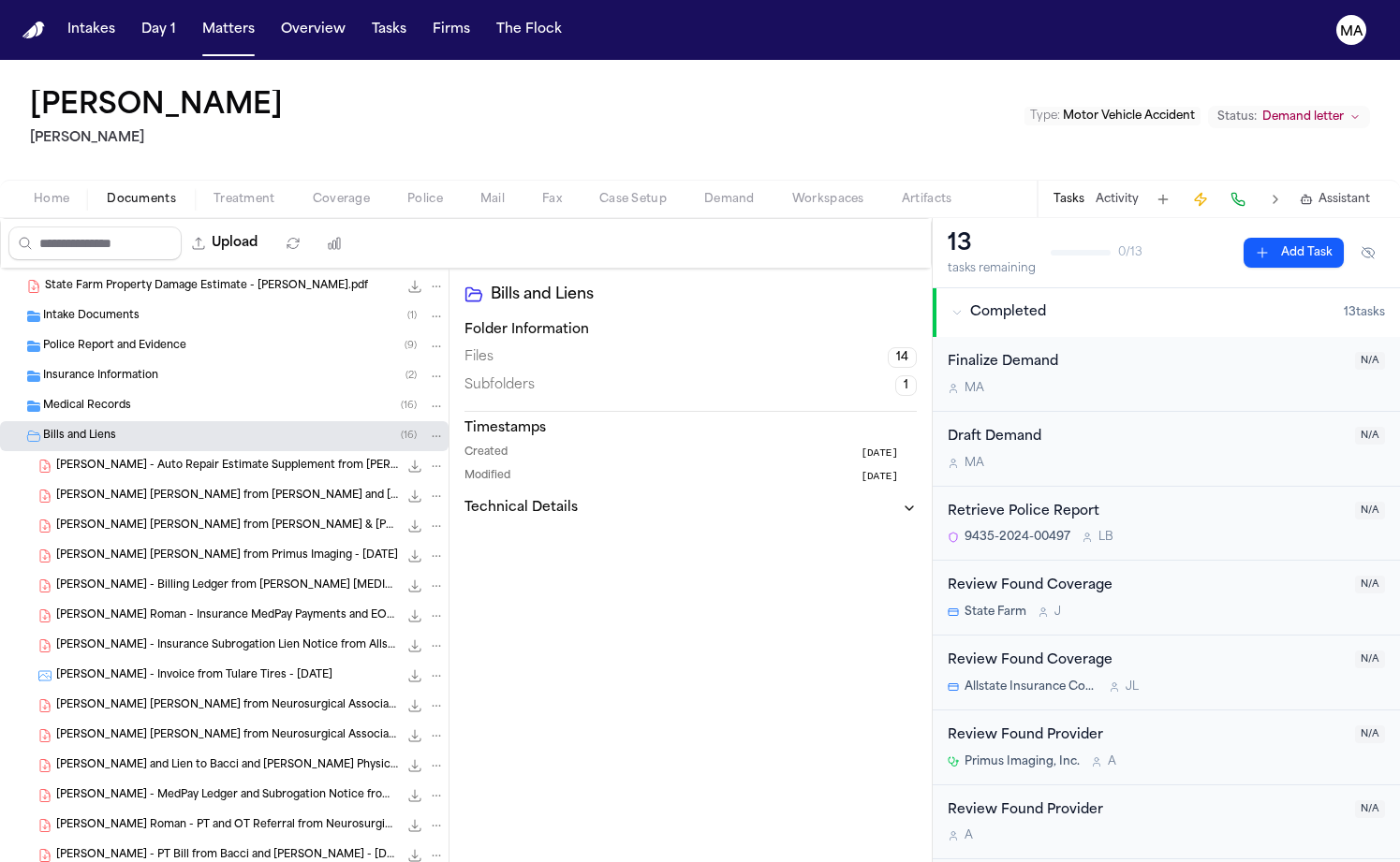
scroll to position [251, 0]
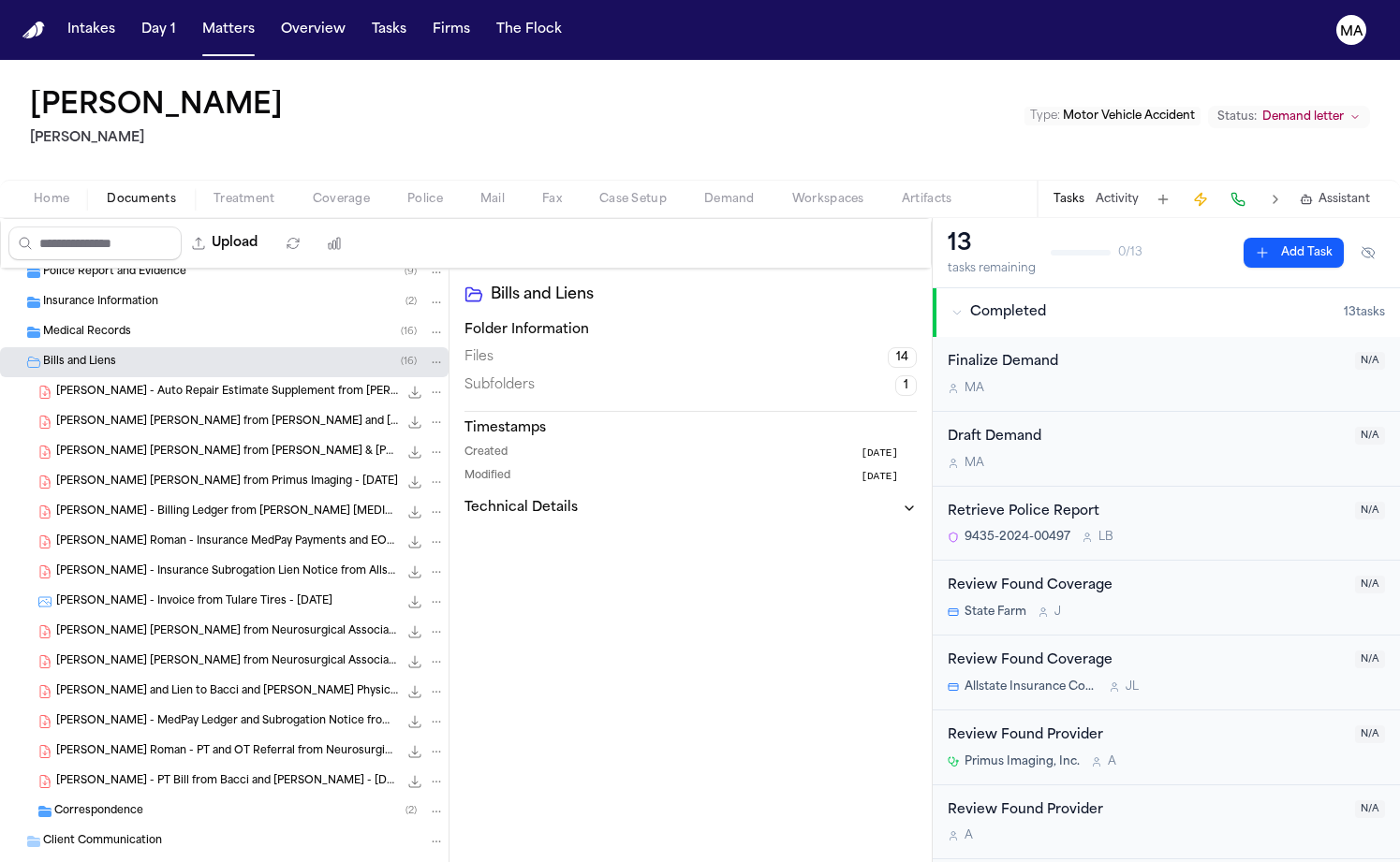
click at [153, 803] on div "Correspondence ( 2 )" at bounding box center [250, 811] width 391 height 17
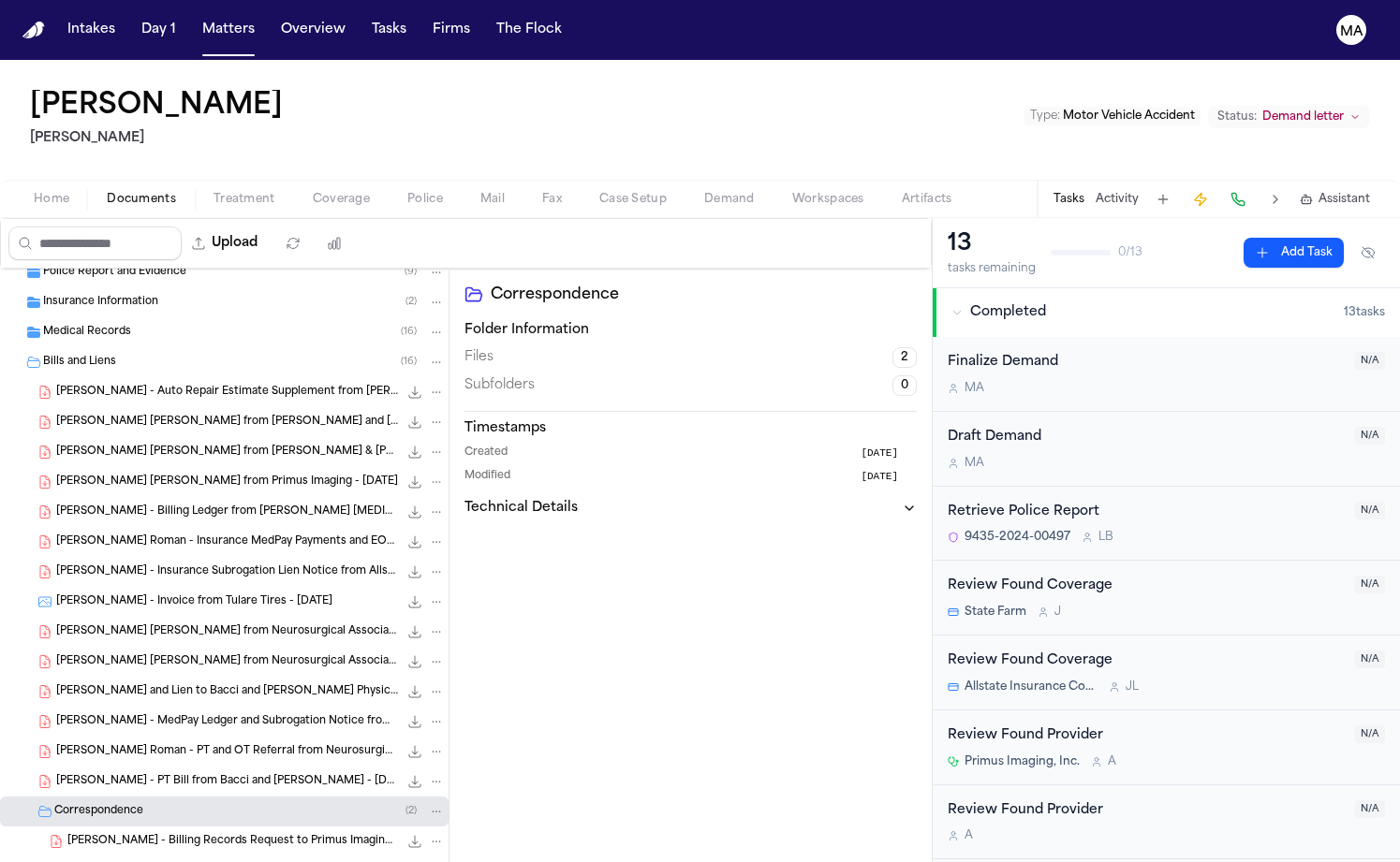
click at [130, 835] on span "L. Vasquez Roman - Billing Records Request to Primus Imaging - 5.23.24" at bounding box center [232, 842] width 331 height 16
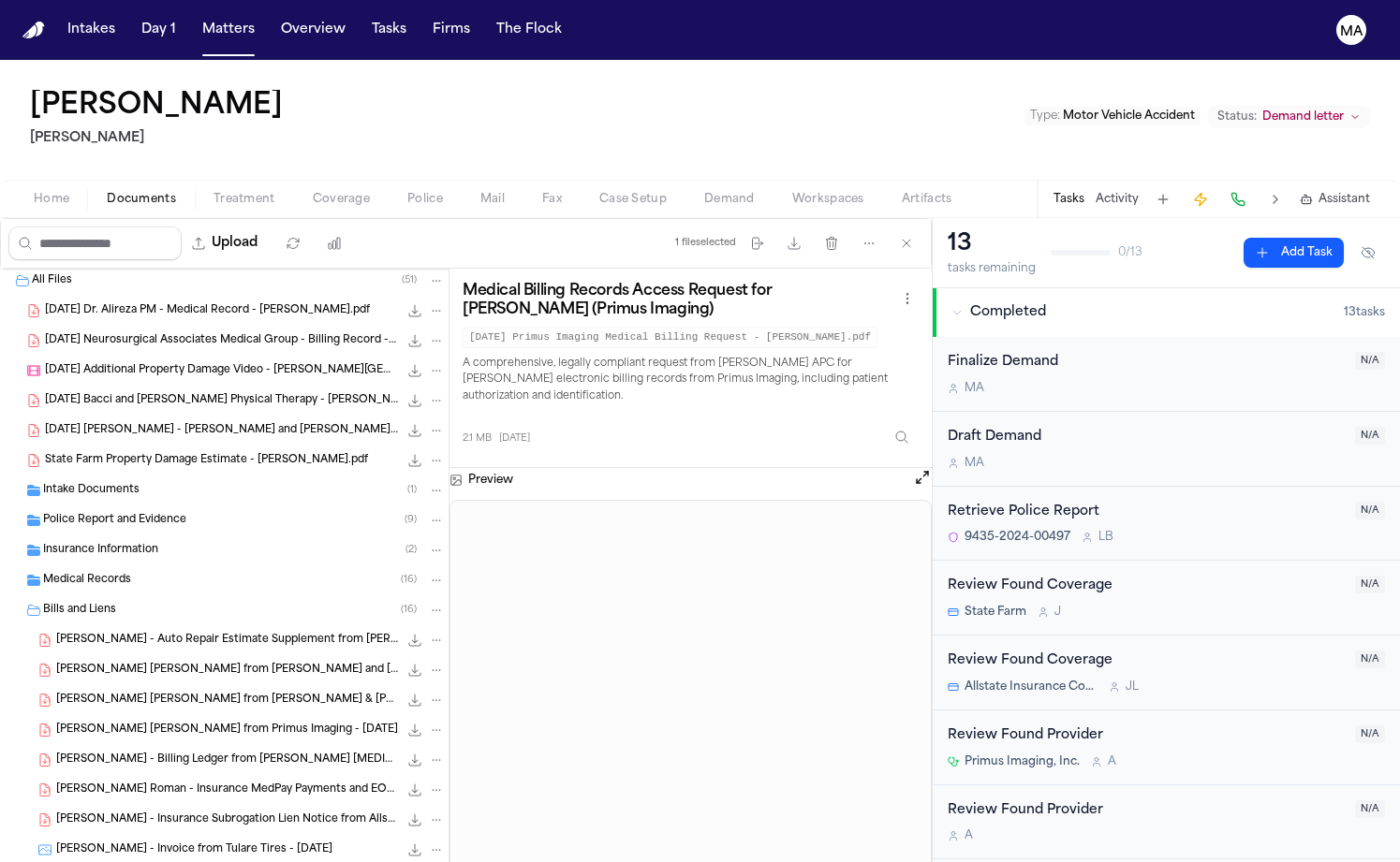
scroll to position [0, 0]
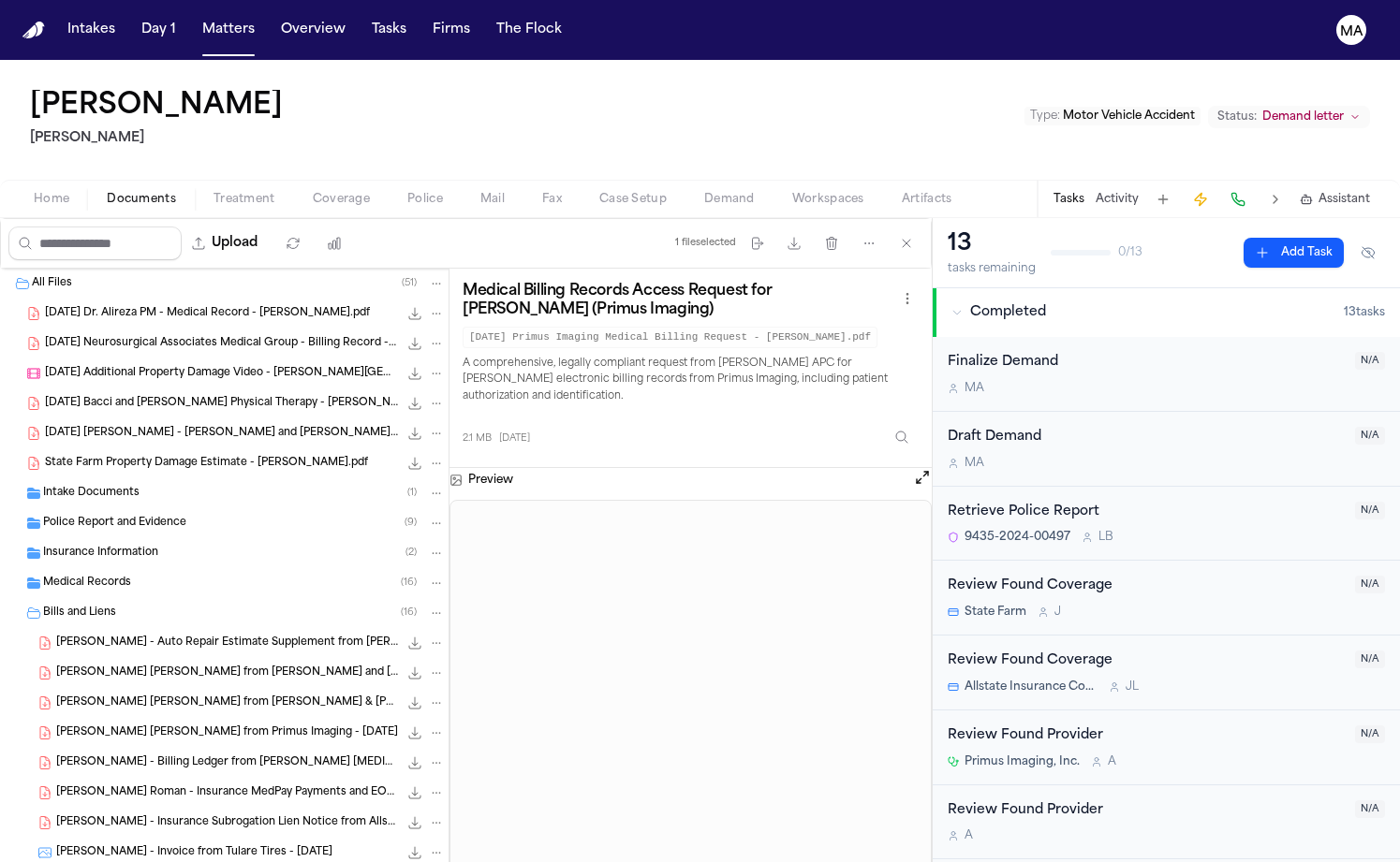
click at [93, 486] on span "Intake Documents" at bounding box center [91, 494] width 97 height 16
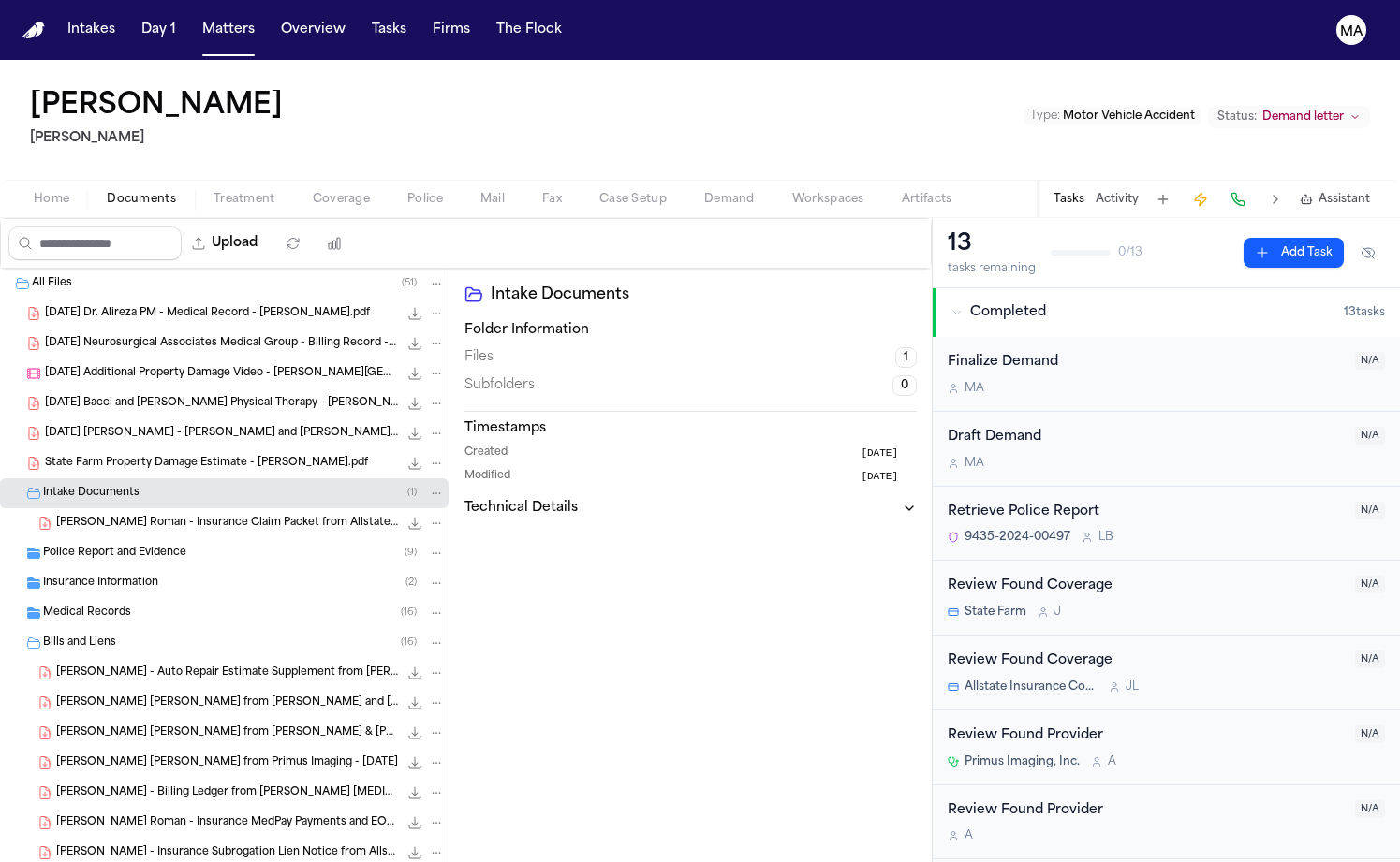
click at [105, 546] on span "Police Report and Evidence" at bounding box center [114, 554] width 144 height 16
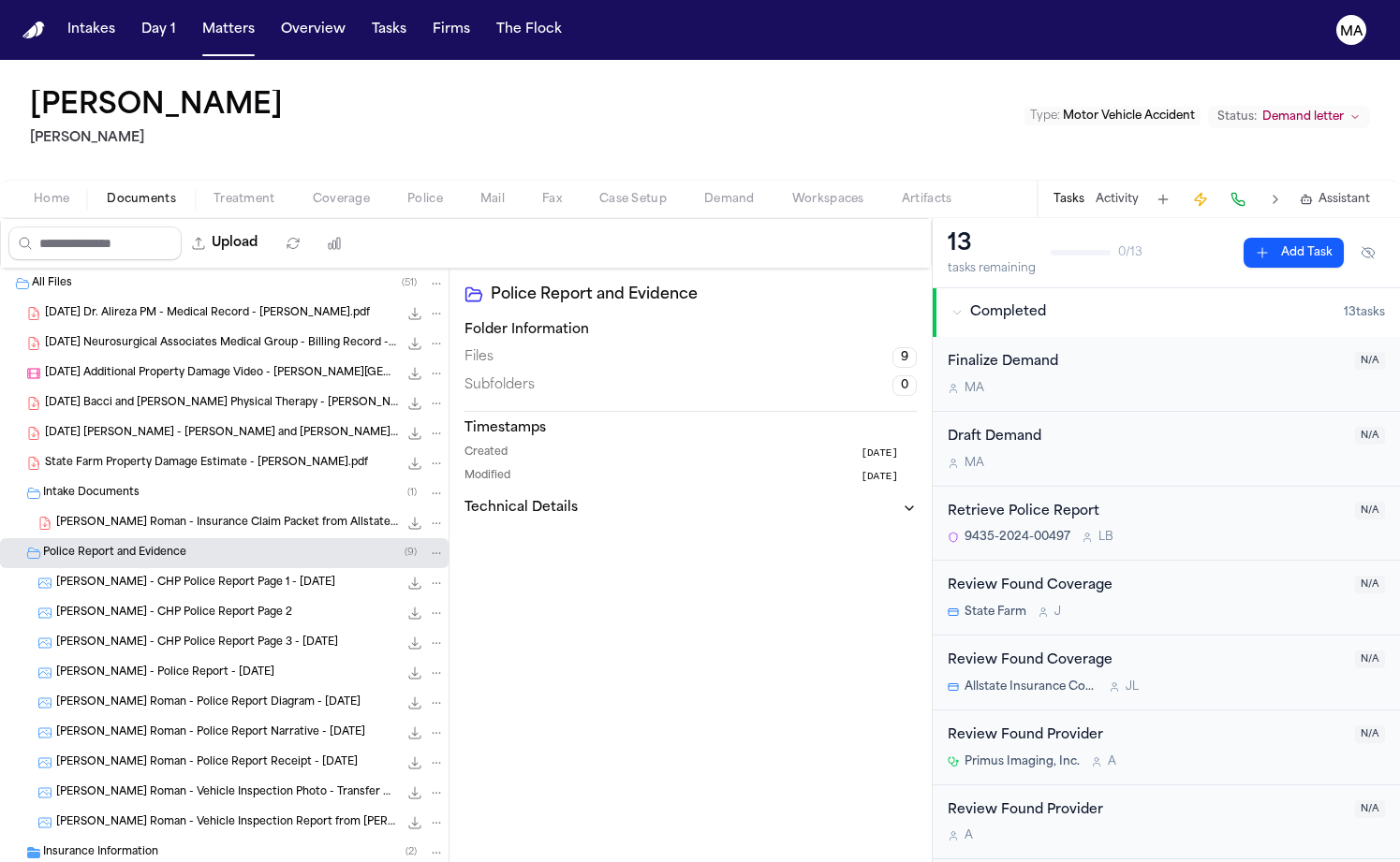
scroll to position [295, 0]
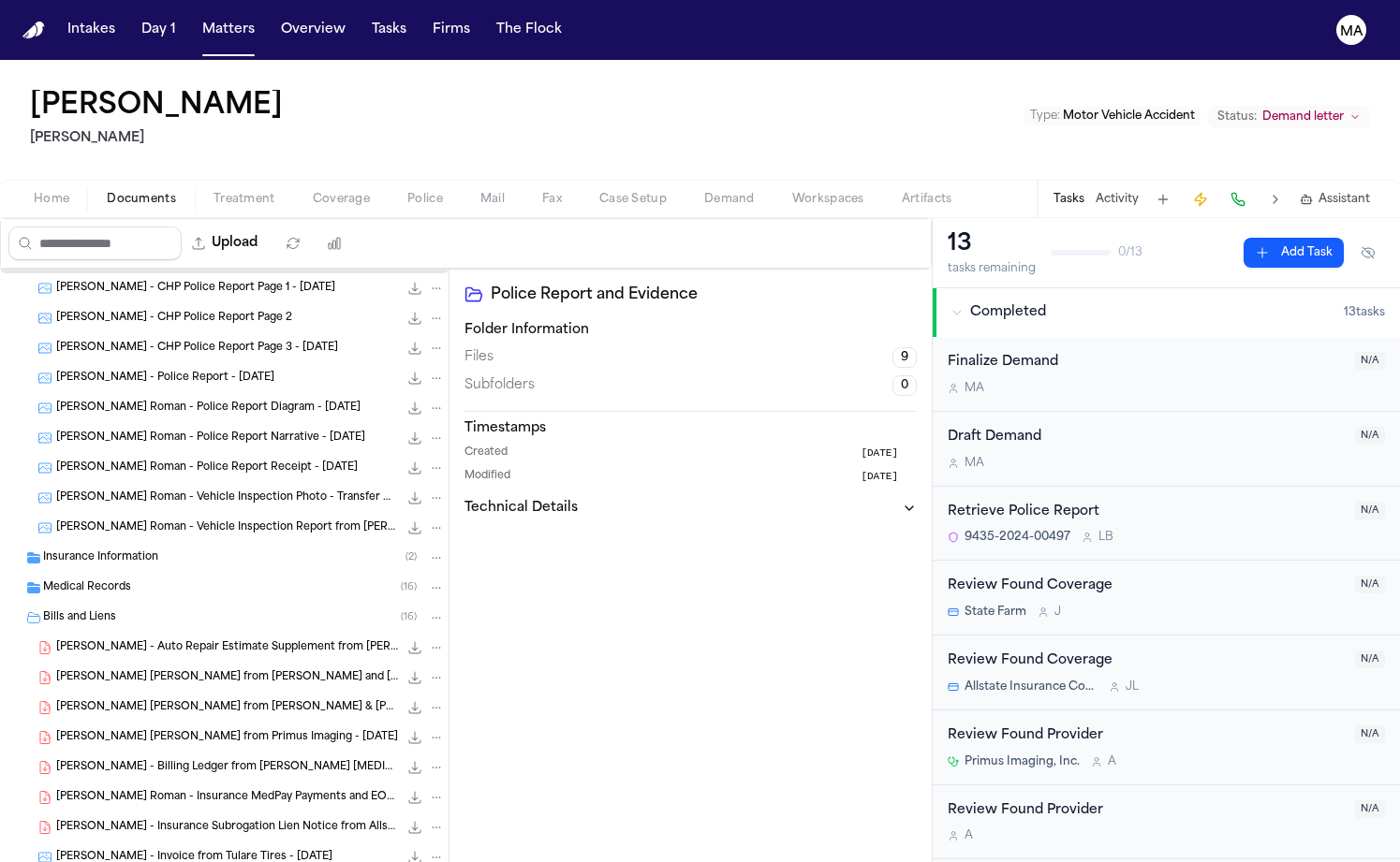
click at [88, 551] on span "Insurance Information" at bounding box center [101, 558] width 115 height 16
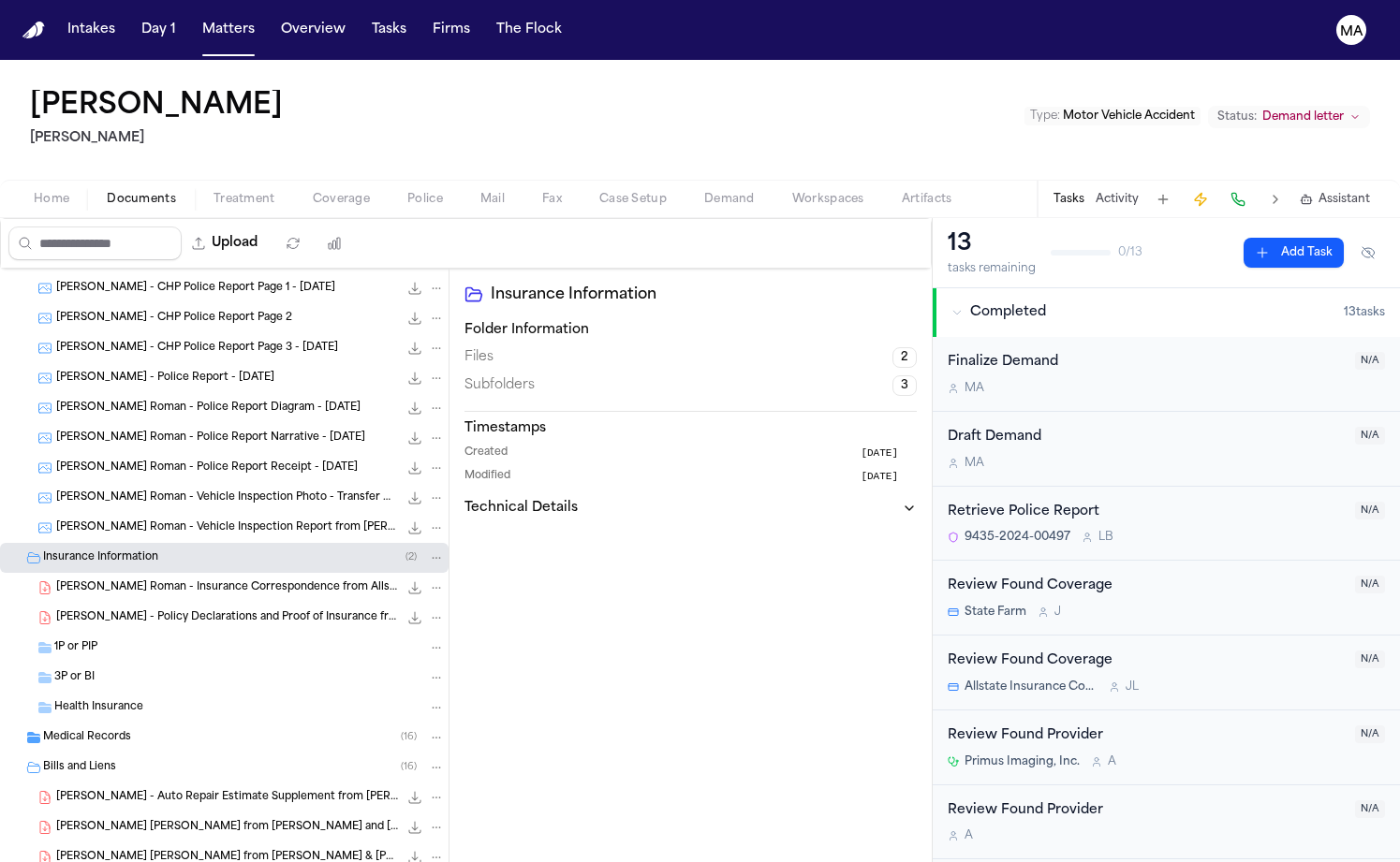
click at [130, 722] on div "Medical Records ( 16 )" at bounding box center [224, 737] width 448 height 30
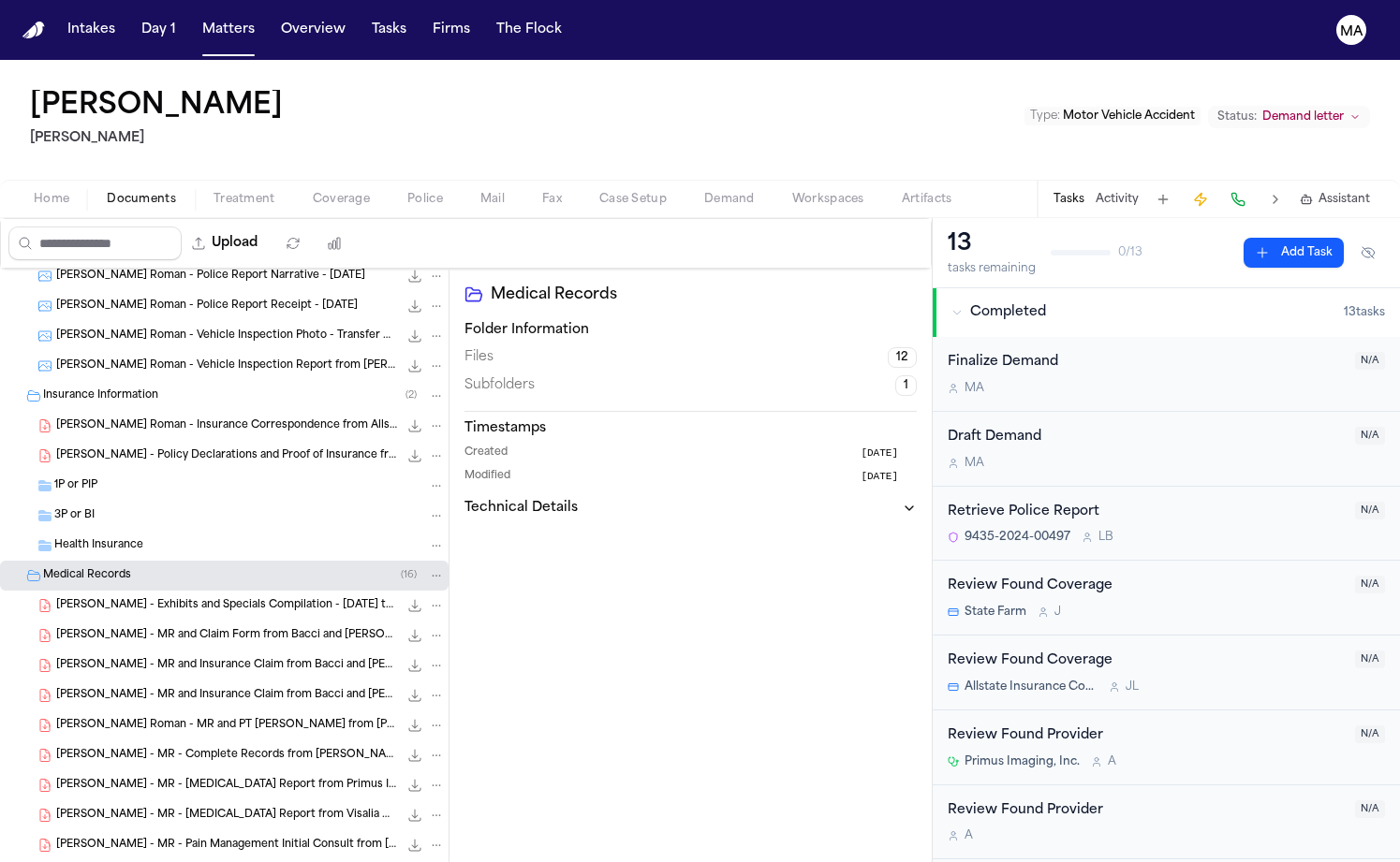
scroll to position [501, 0]
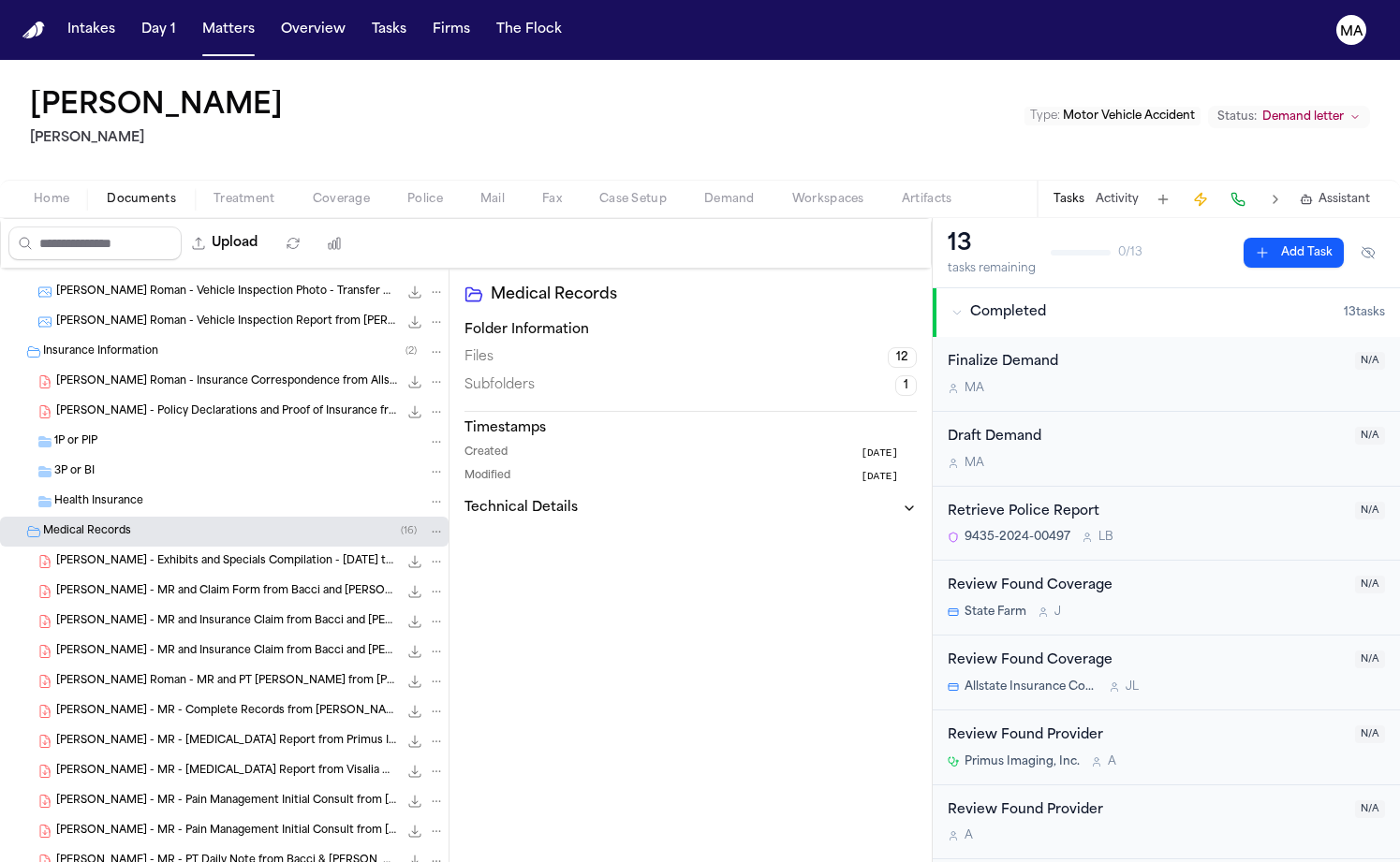
click at [115, 554] on span "L. Vasquez Roman - Exhibits and Specials Compilation - 2.11.24 to 9.30.24" at bounding box center [227, 562] width 342 height 16
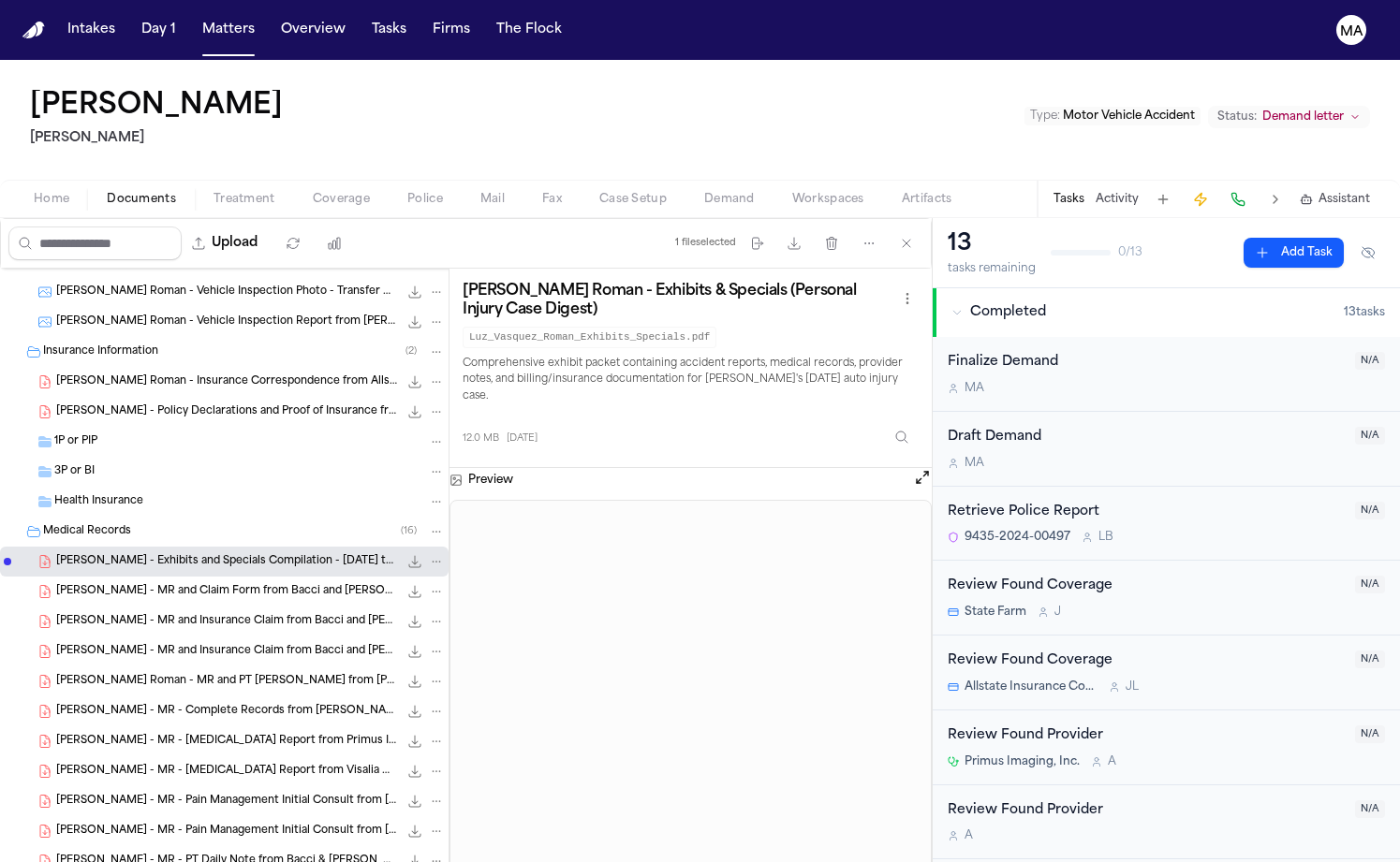
scroll to position [0, 0]
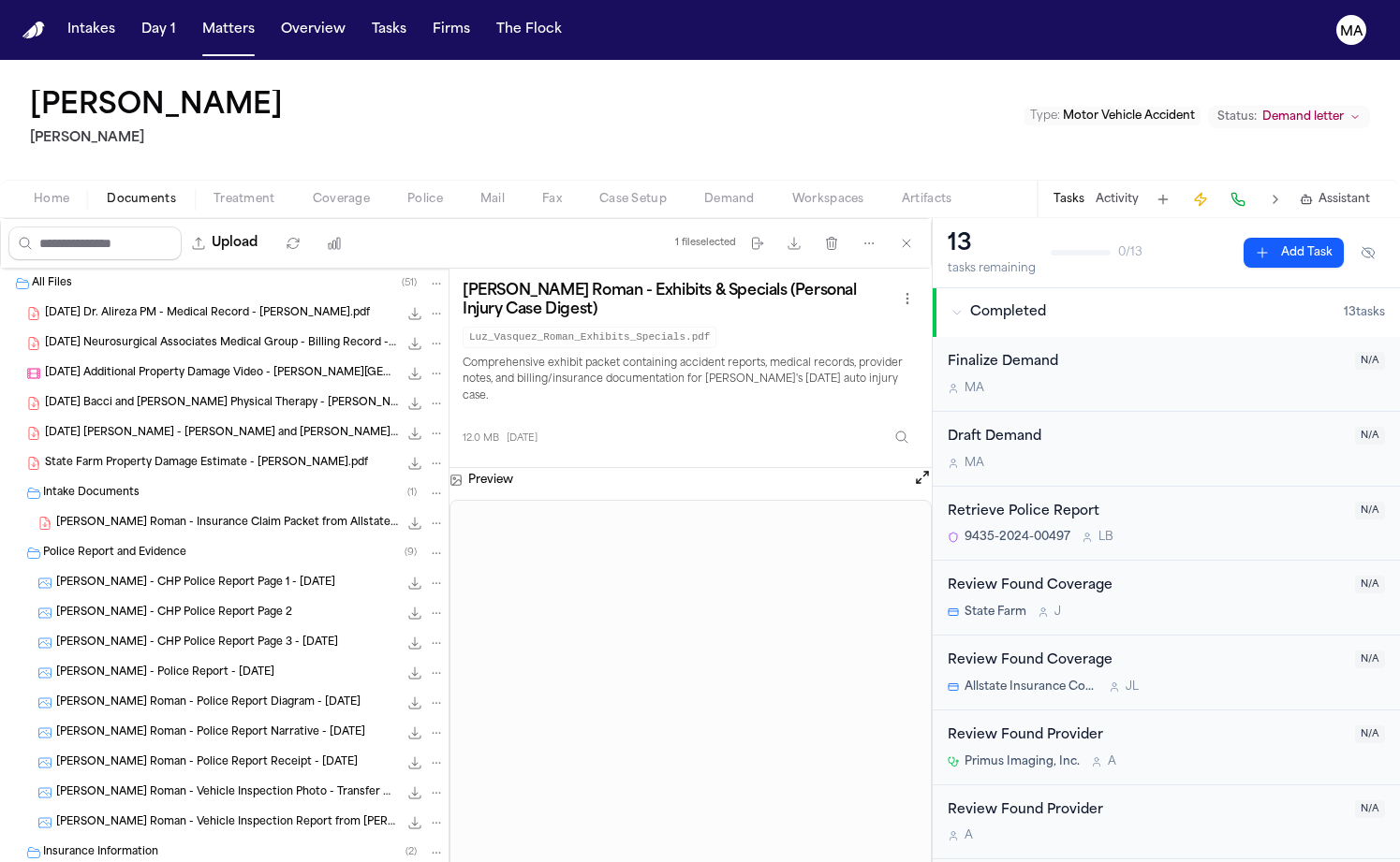
click at [106, 192] on span "Documents" at bounding box center [141, 199] width 69 height 15
click at [1345, 192] on span "Assistant" at bounding box center [1343, 199] width 52 height 15
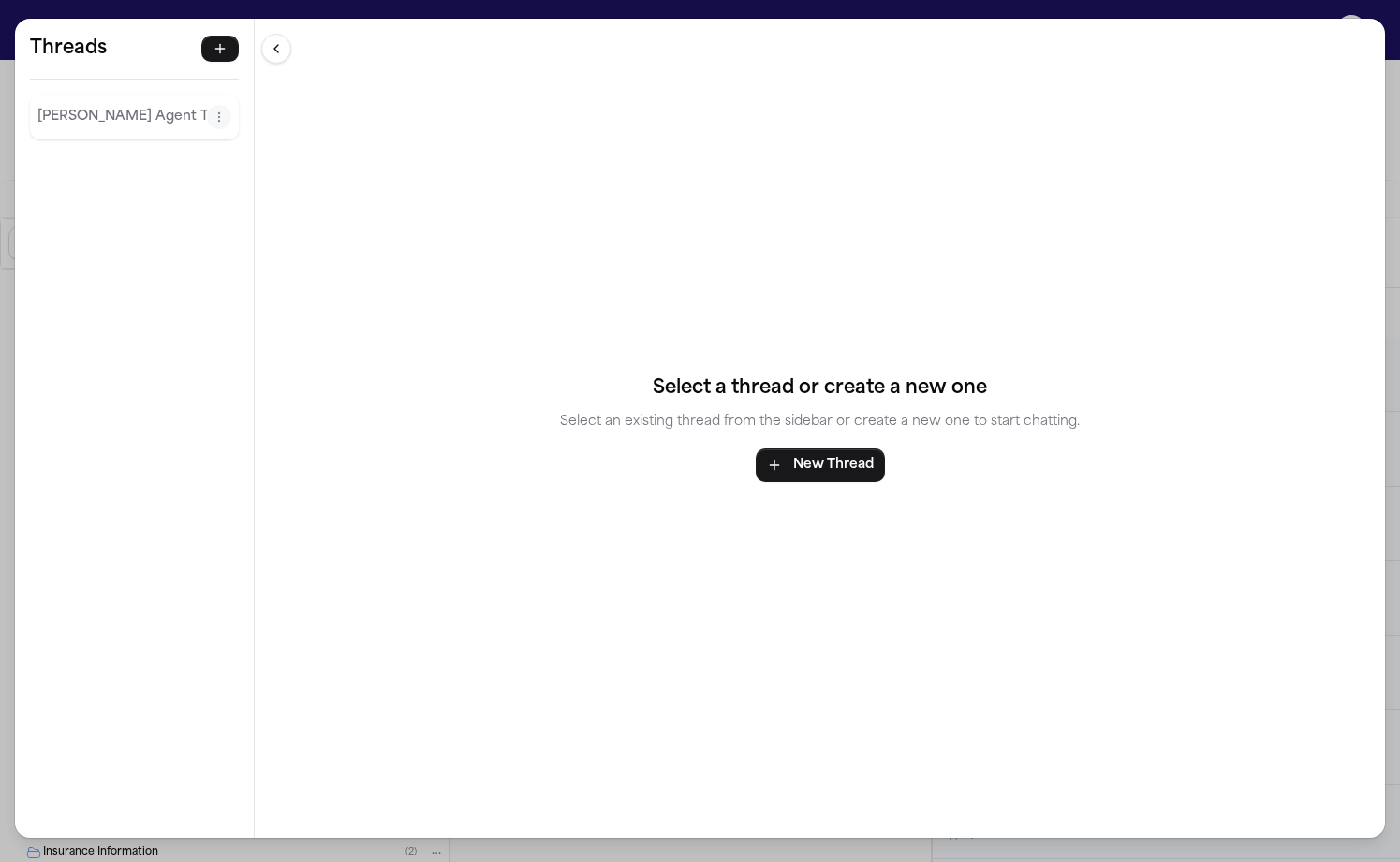
click at [88, 105] on p "[PERSON_NAME] Agent Thread" at bounding box center [122, 116] width 170 height 22
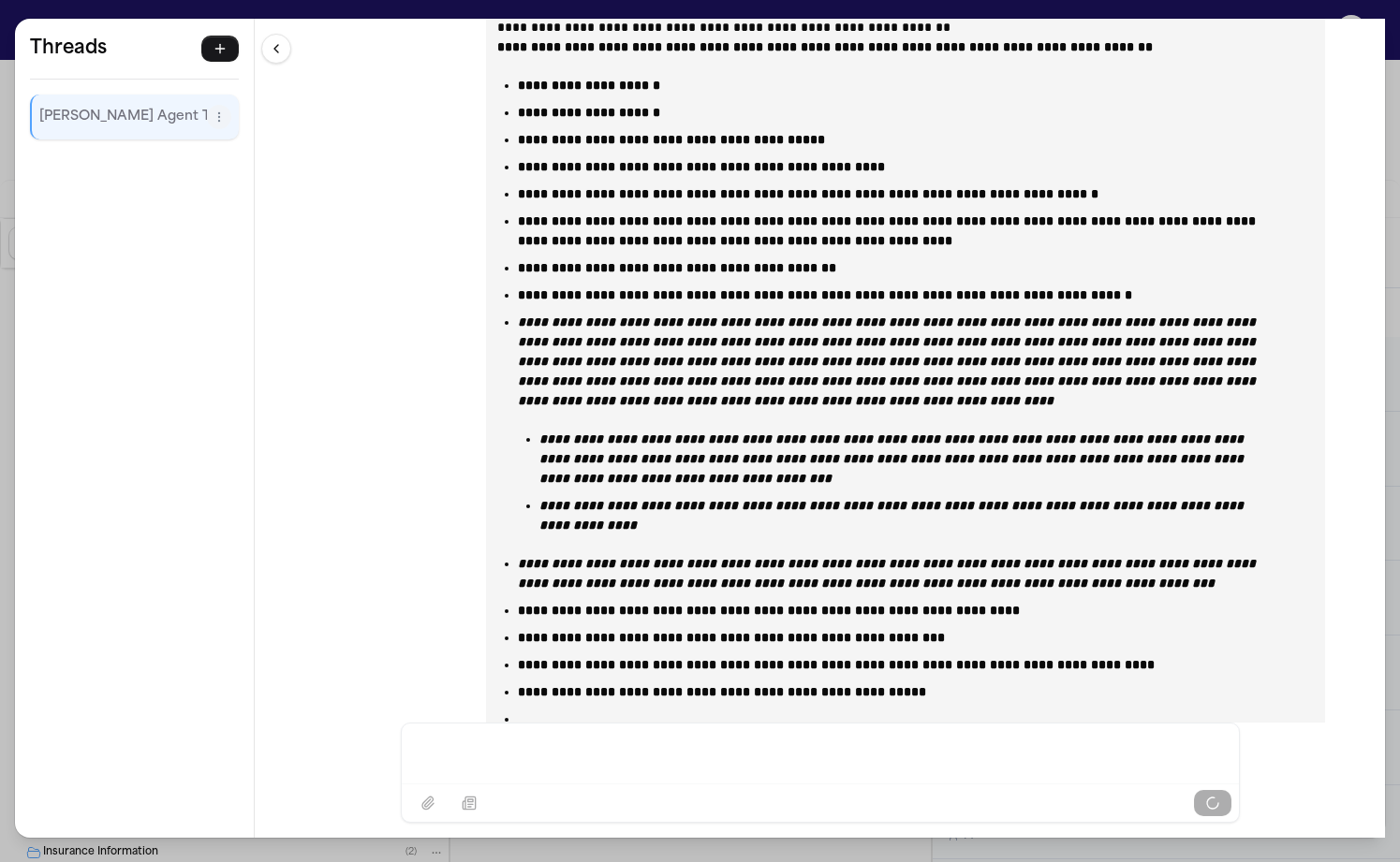
scroll to position [71511, 0]
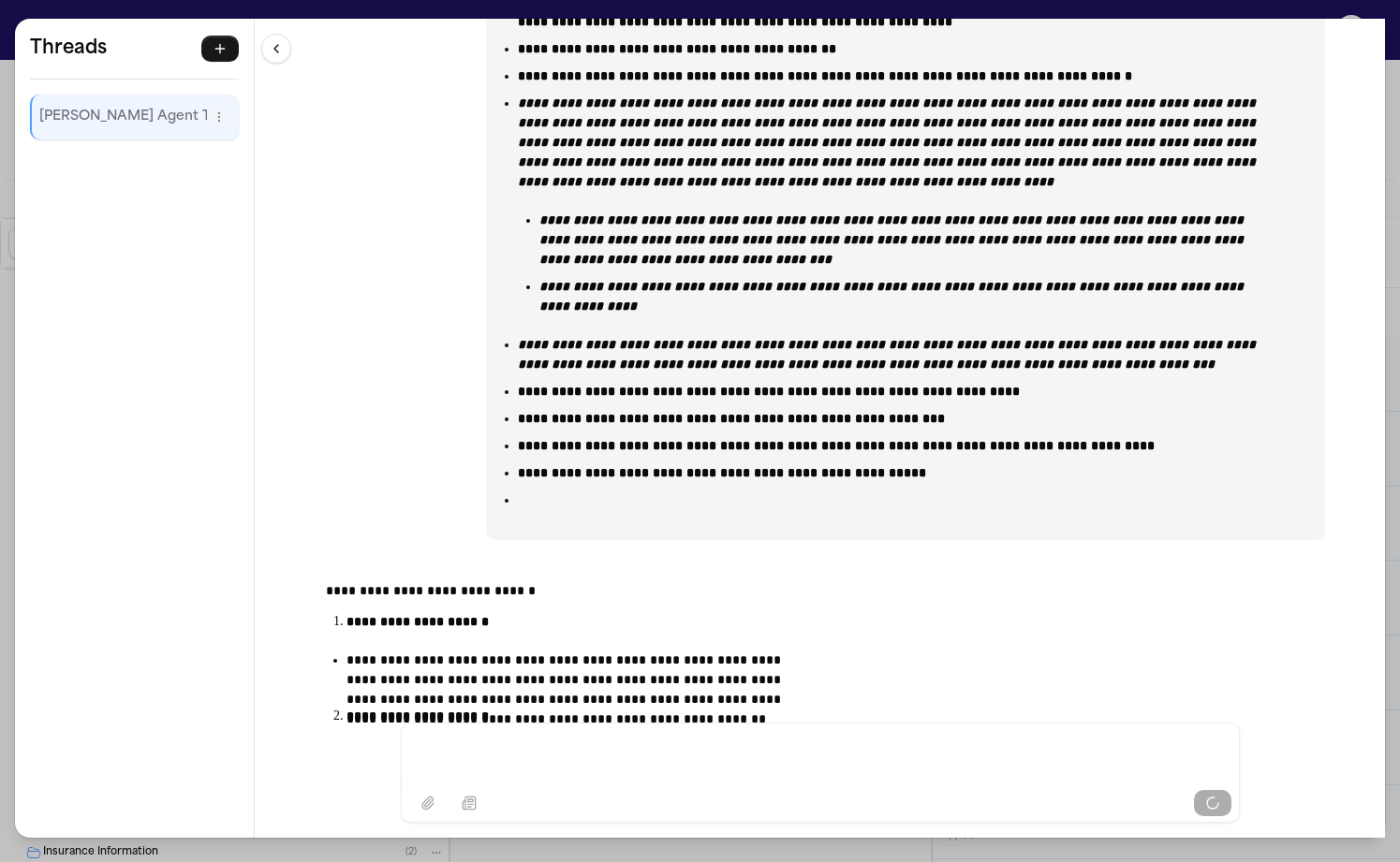
click at [376, 620] on div "**********" at bounding box center [820, 370] width 1131 height 704
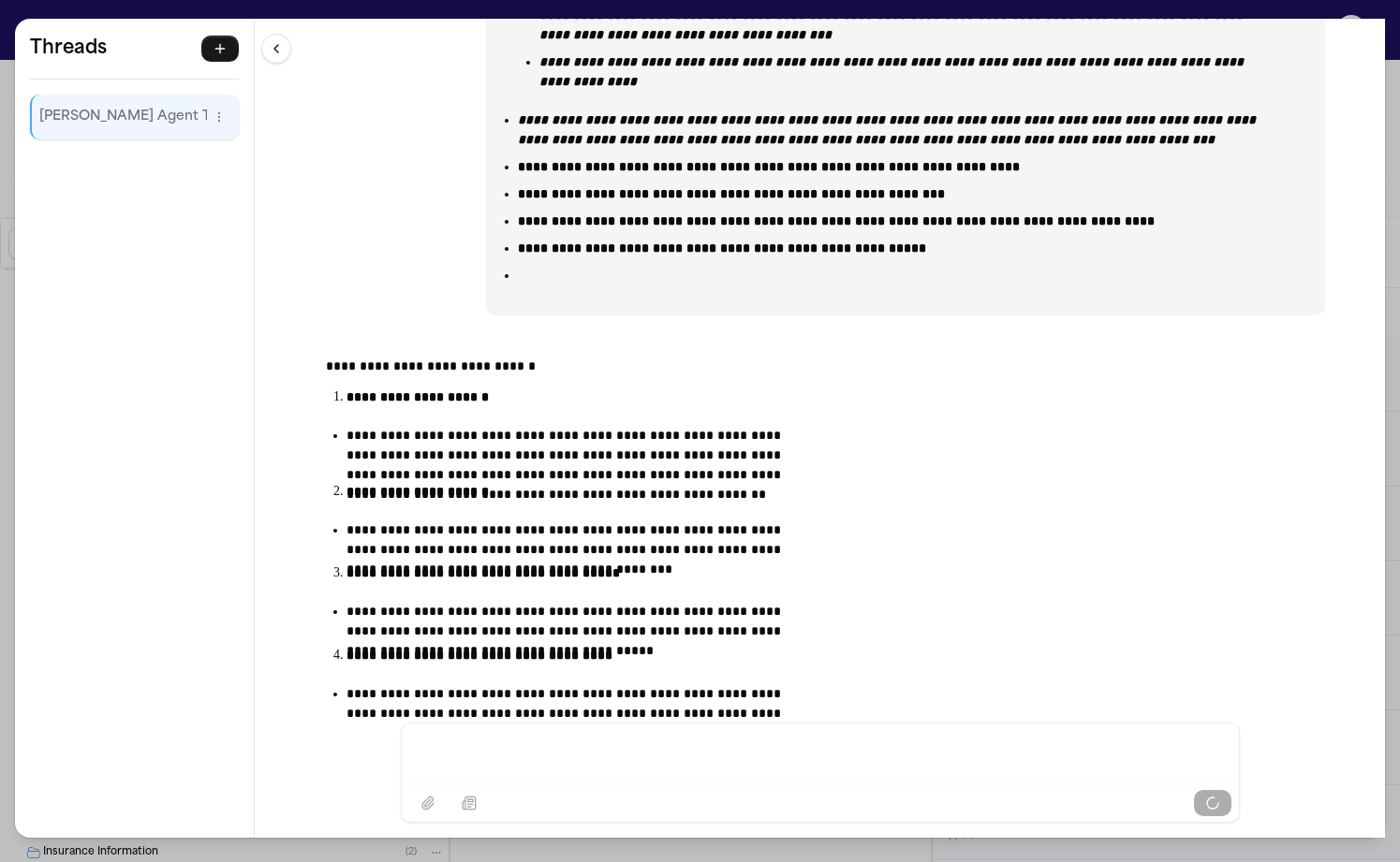
scroll to position [71748, 0]
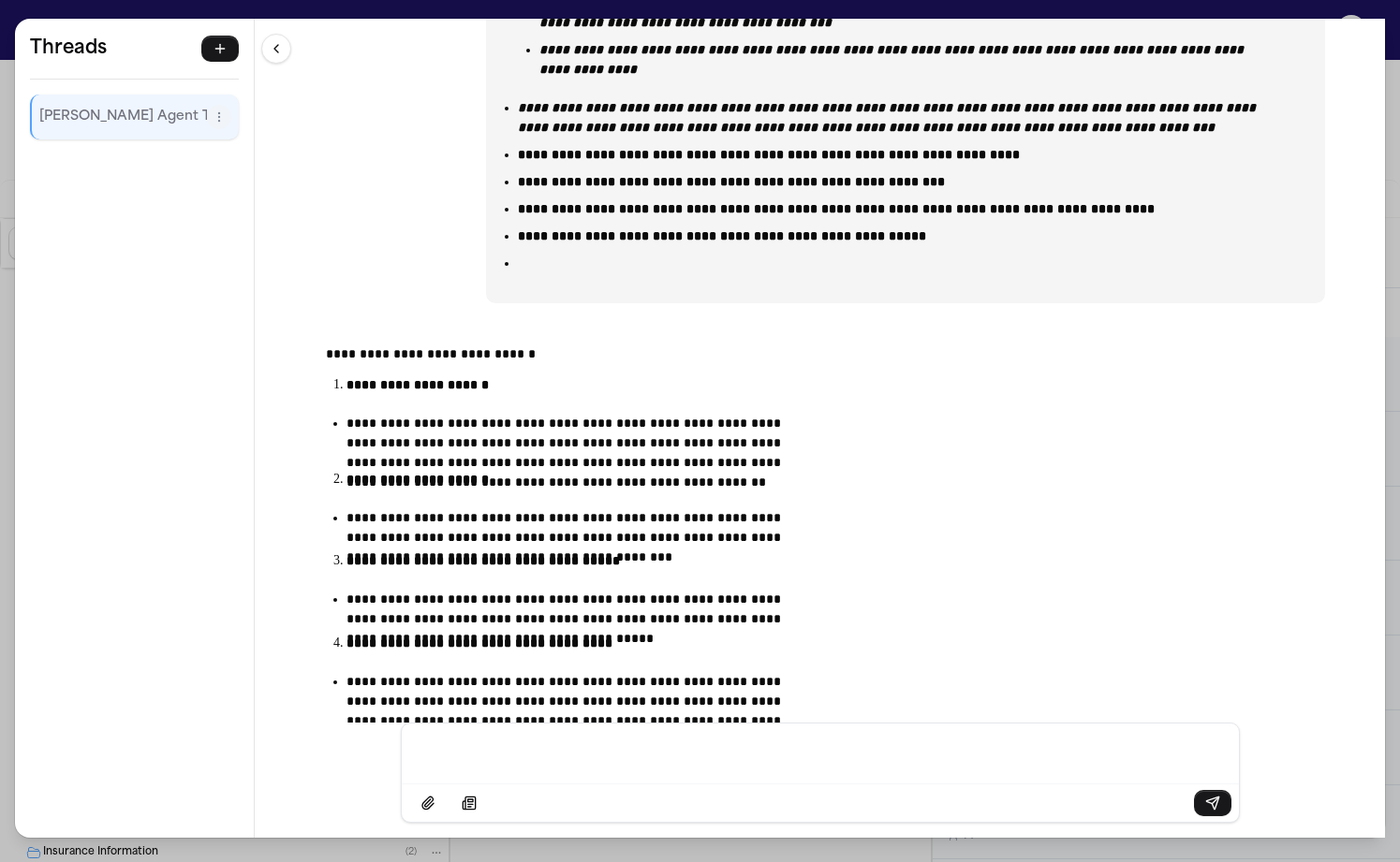
click at [204, 11] on div "**********" at bounding box center [700, 431] width 1400 height 862
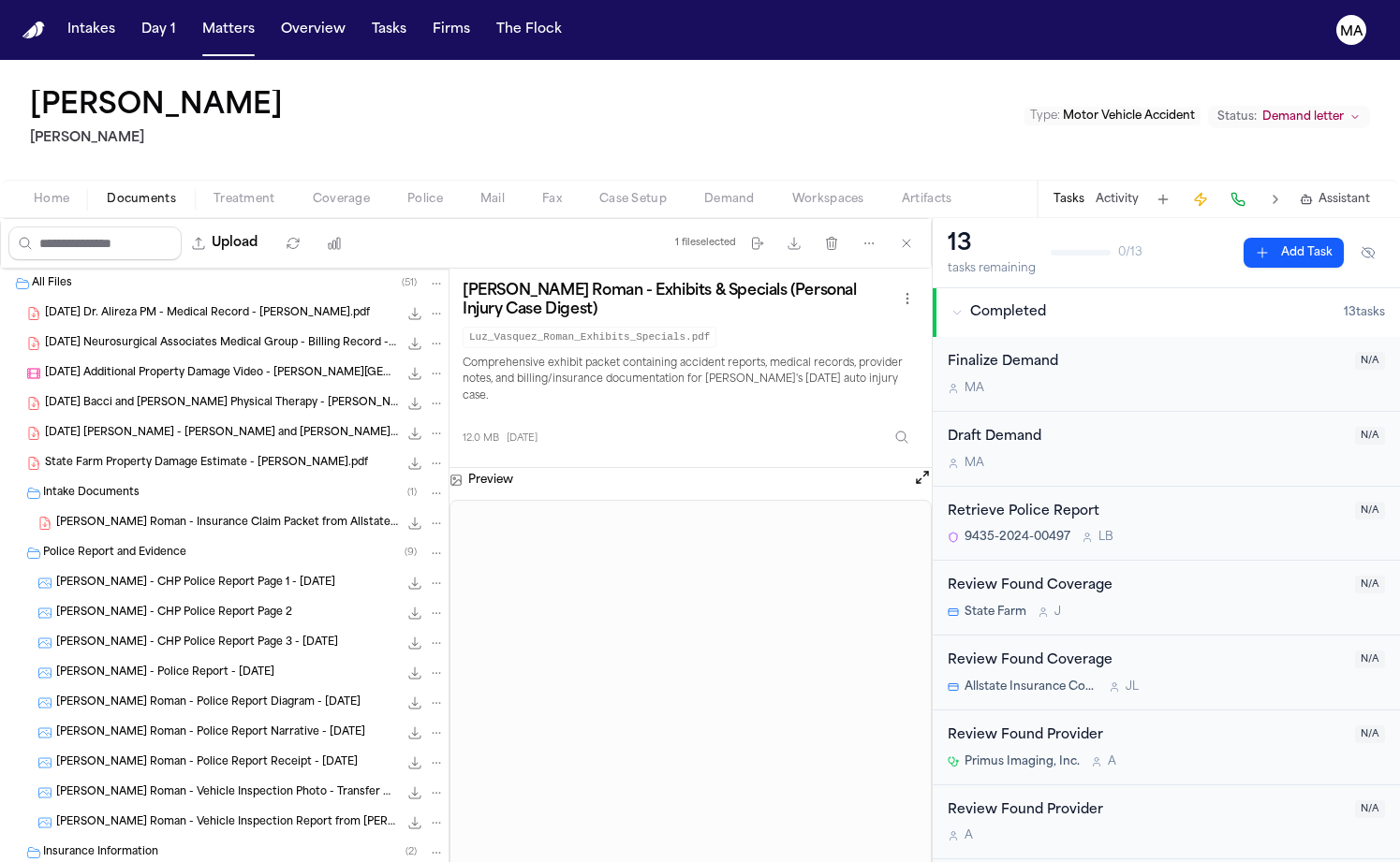
click at [214, 192] on span "Treatment" at bounding box center [244, 199] width 62 height 15
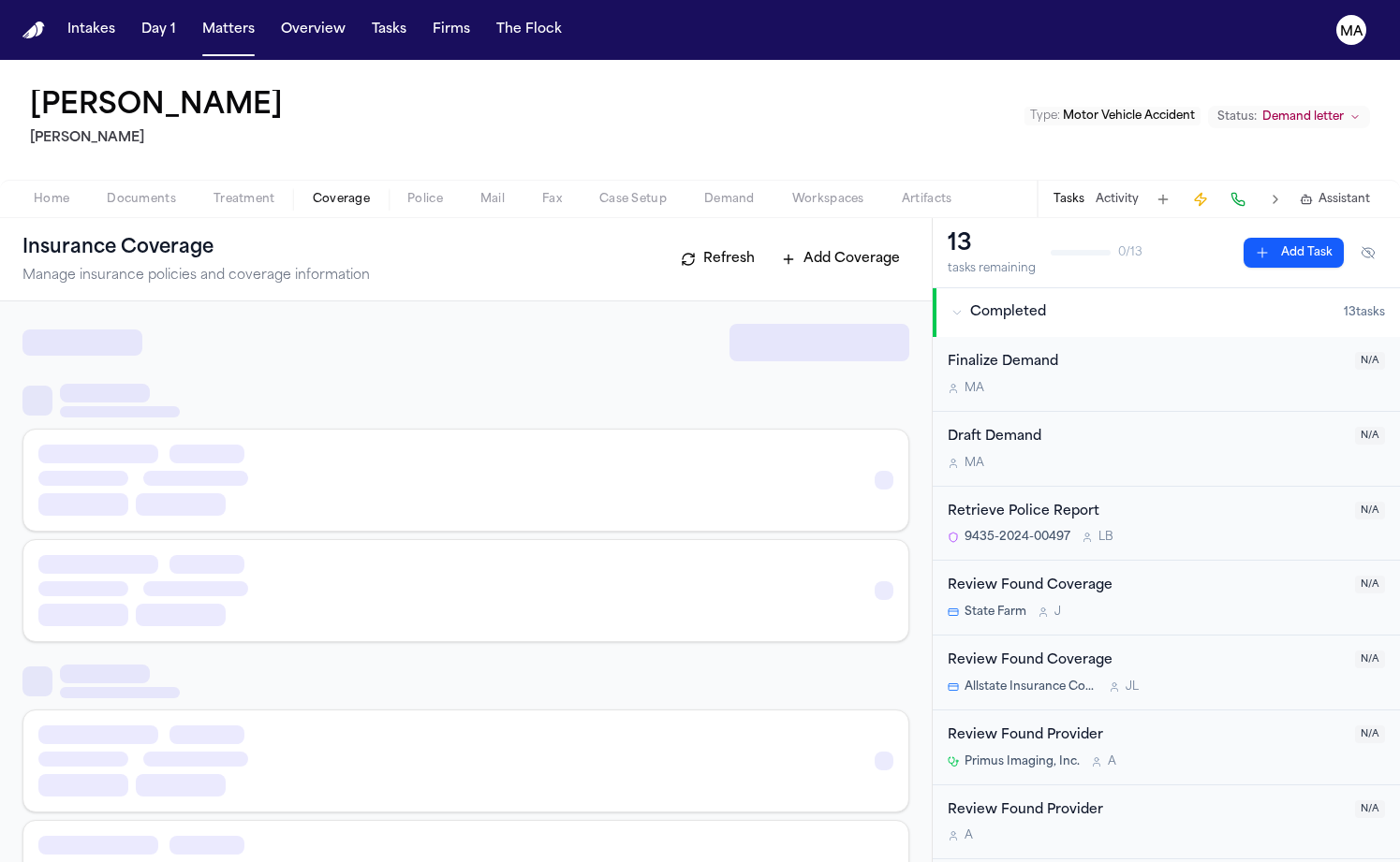
click at [312, 192] on span "Coverage" at bounding box center [341, 199] width 58 height 15
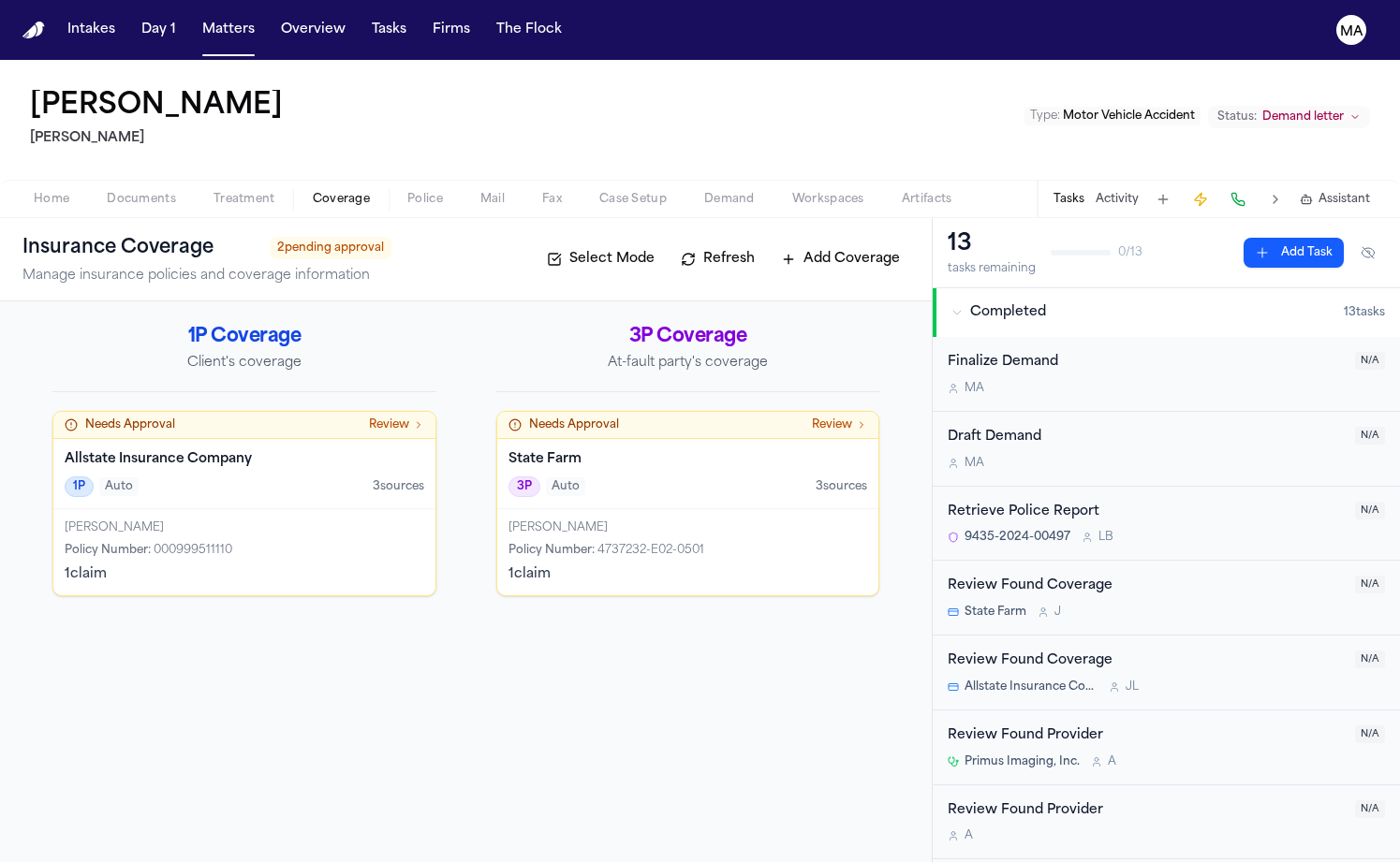
click at [407, 192] on span "Police" at bounding box center [425, 199] width 35 height 15
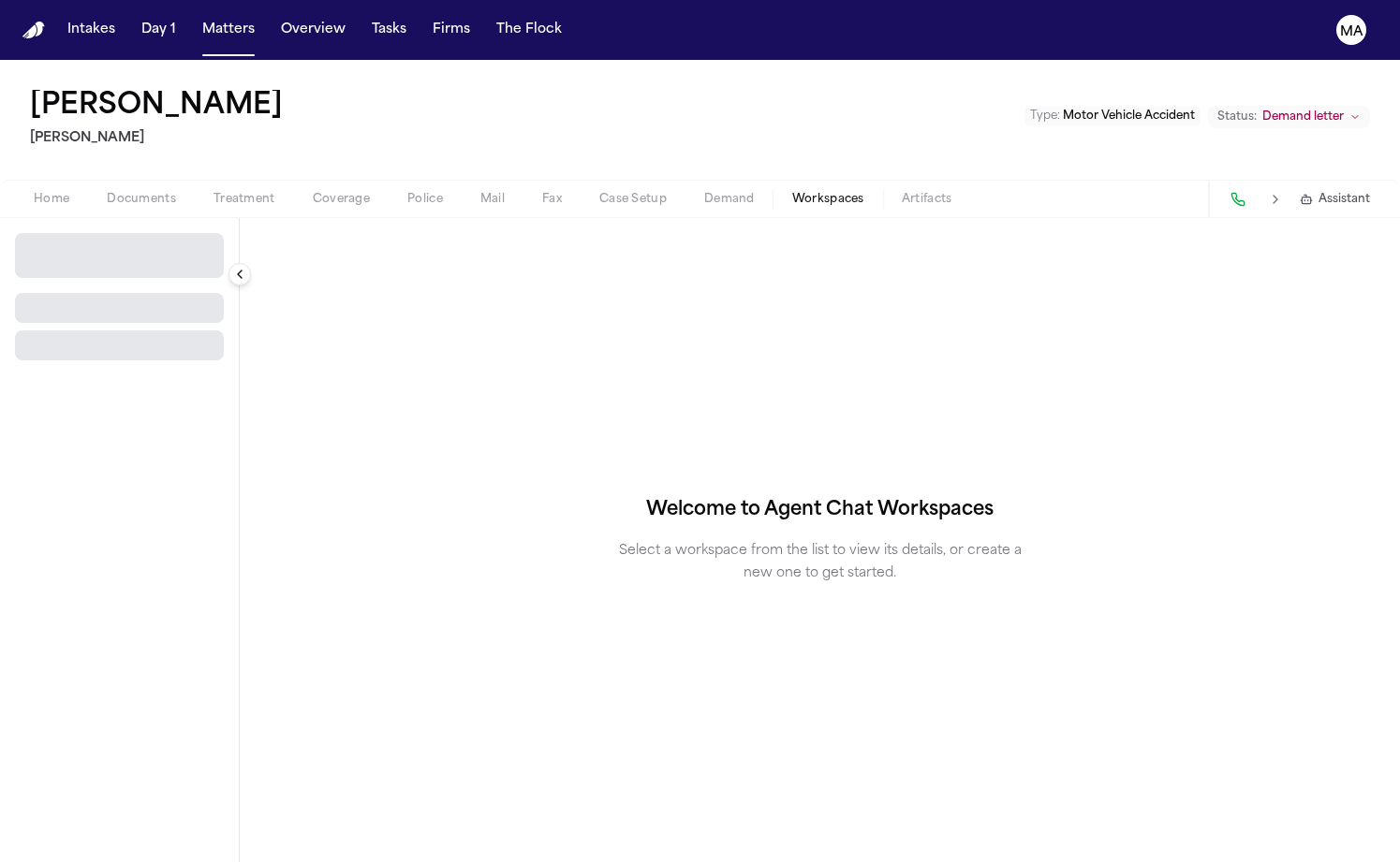
click at [792, 192] on span "Workspaces" at bounding box center [828, 199] width 72 height 15
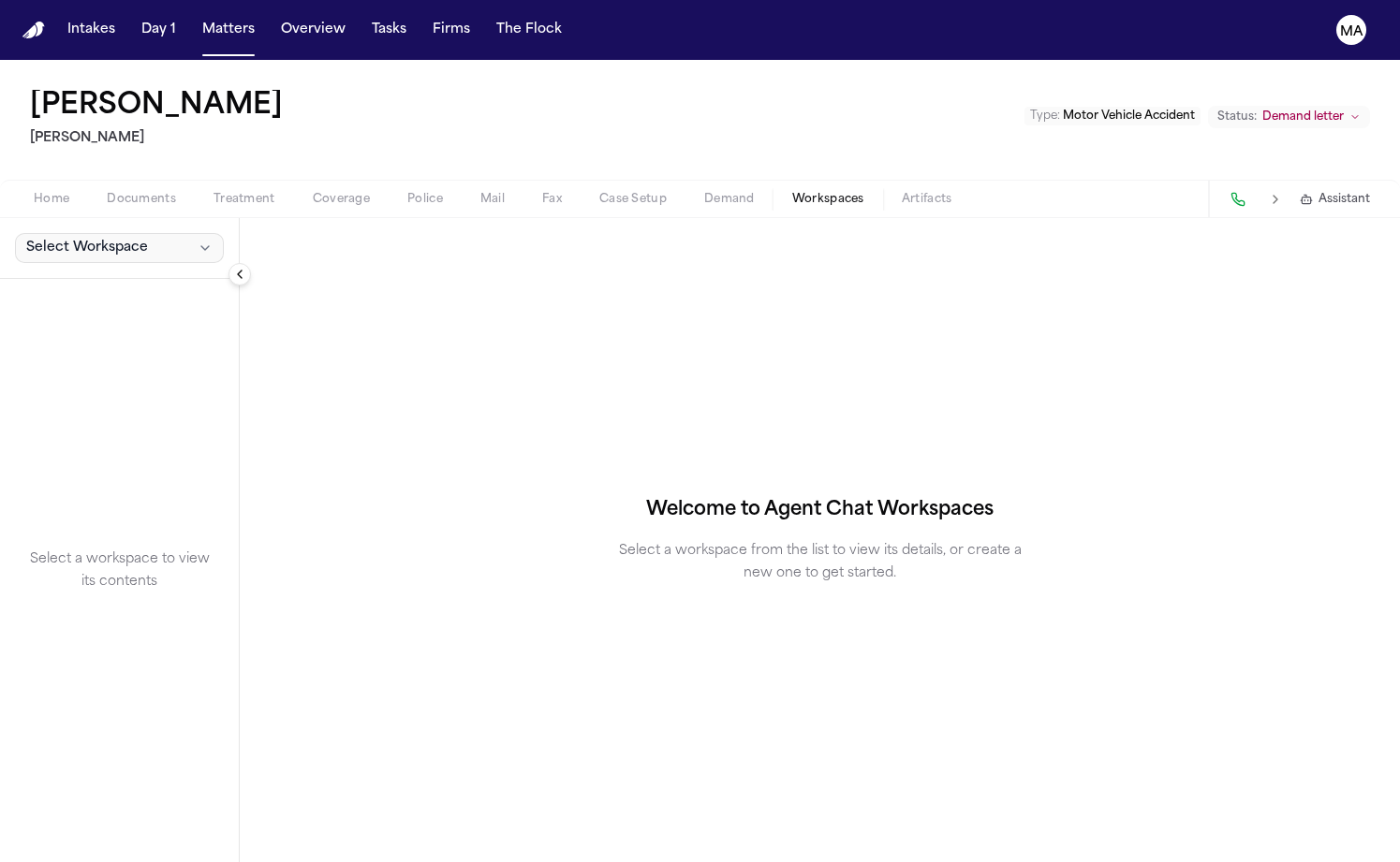
click at [80, 233] on button "Select Workspace" at bounding box center [119, 248] width 209 height 30
click at [85, 171] on button "[PERSON_NAME] Agent Demand" at bounding box center [142, 170] width 270 height 30
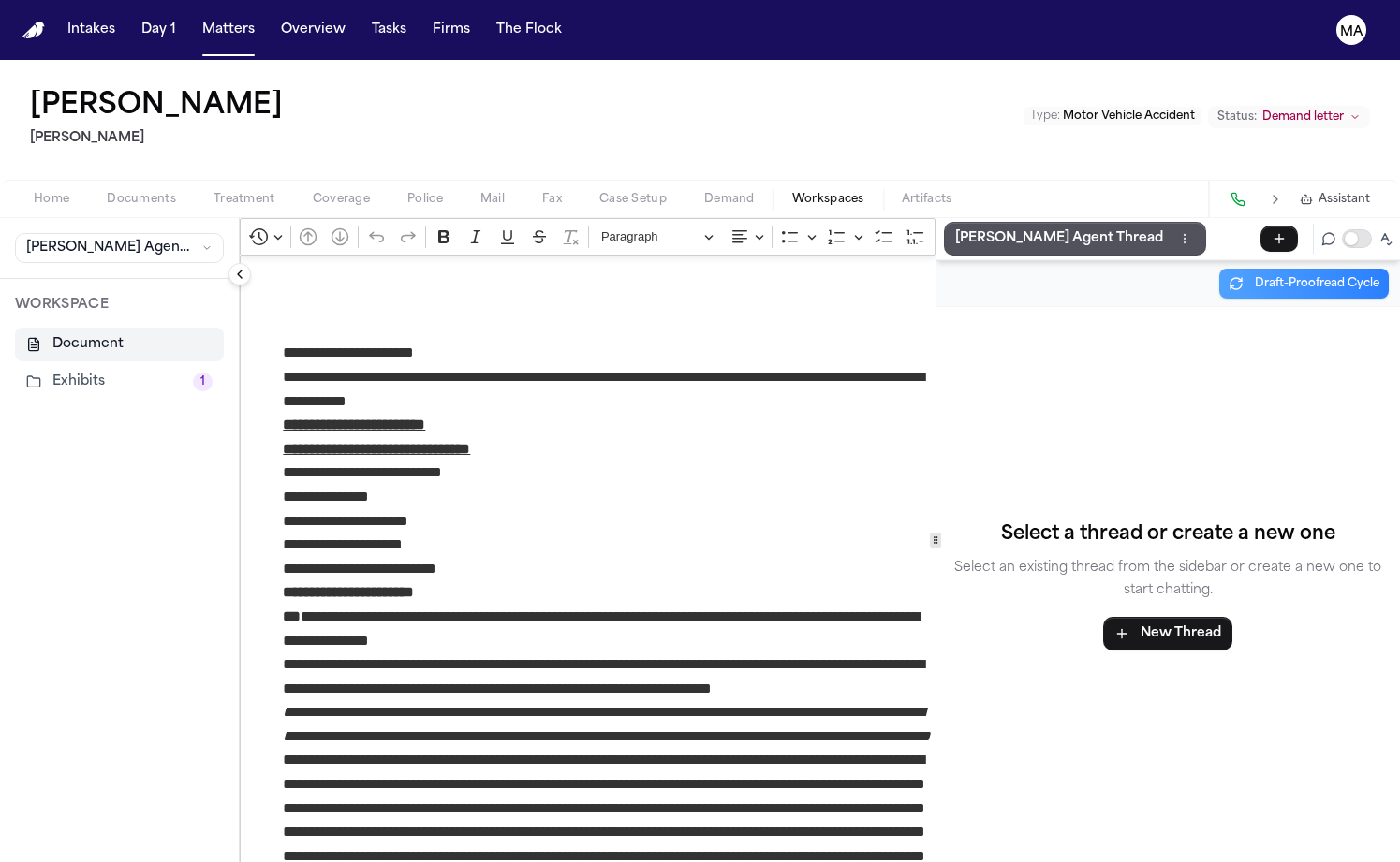
click at [71, 365] on button "Exhibits 1" at bounding box center [119, 382] width 209 height 34
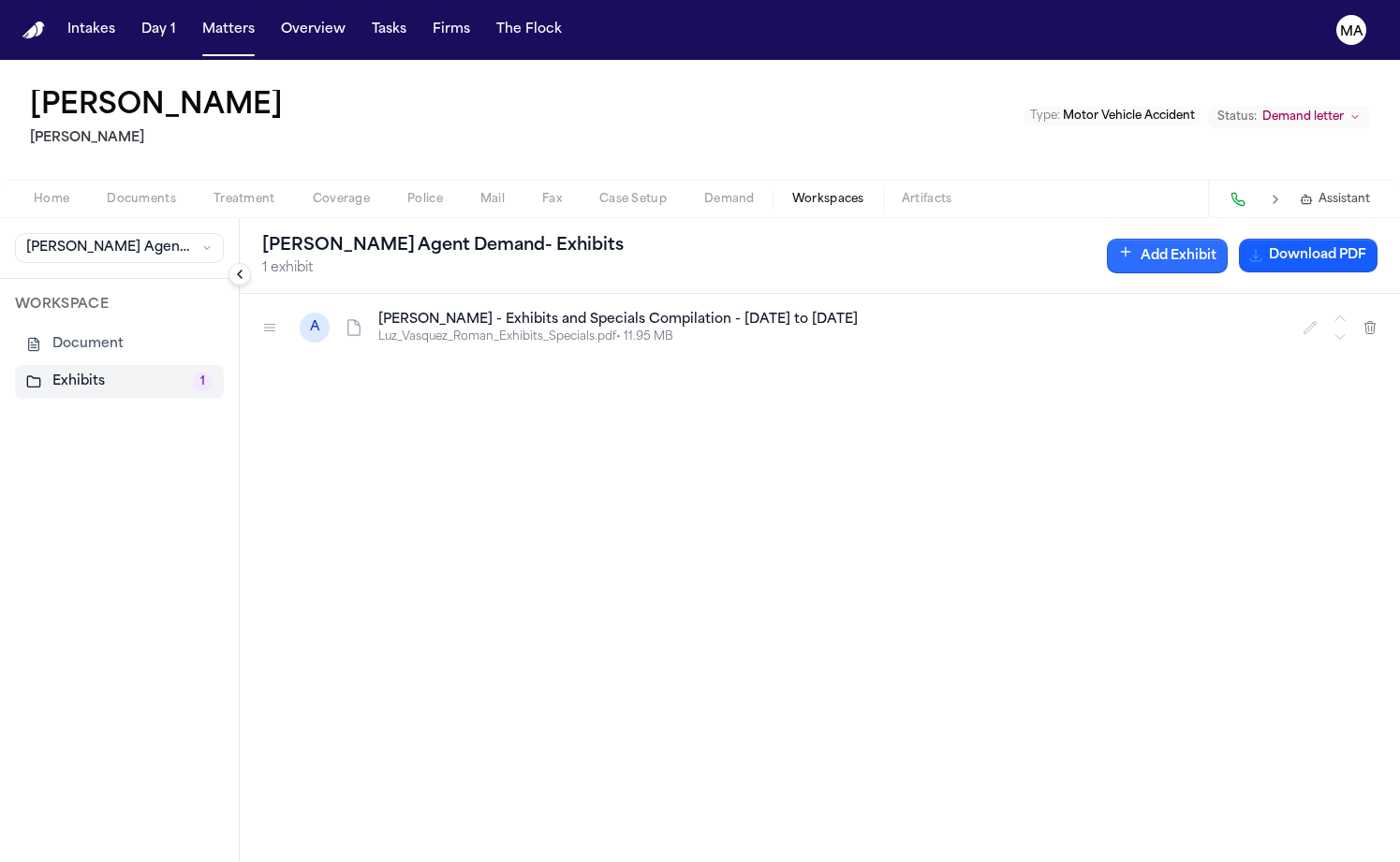
click at [1227, 239] on button "Add Exhibit" at bounding box center [1168, 256] width 121 height 34
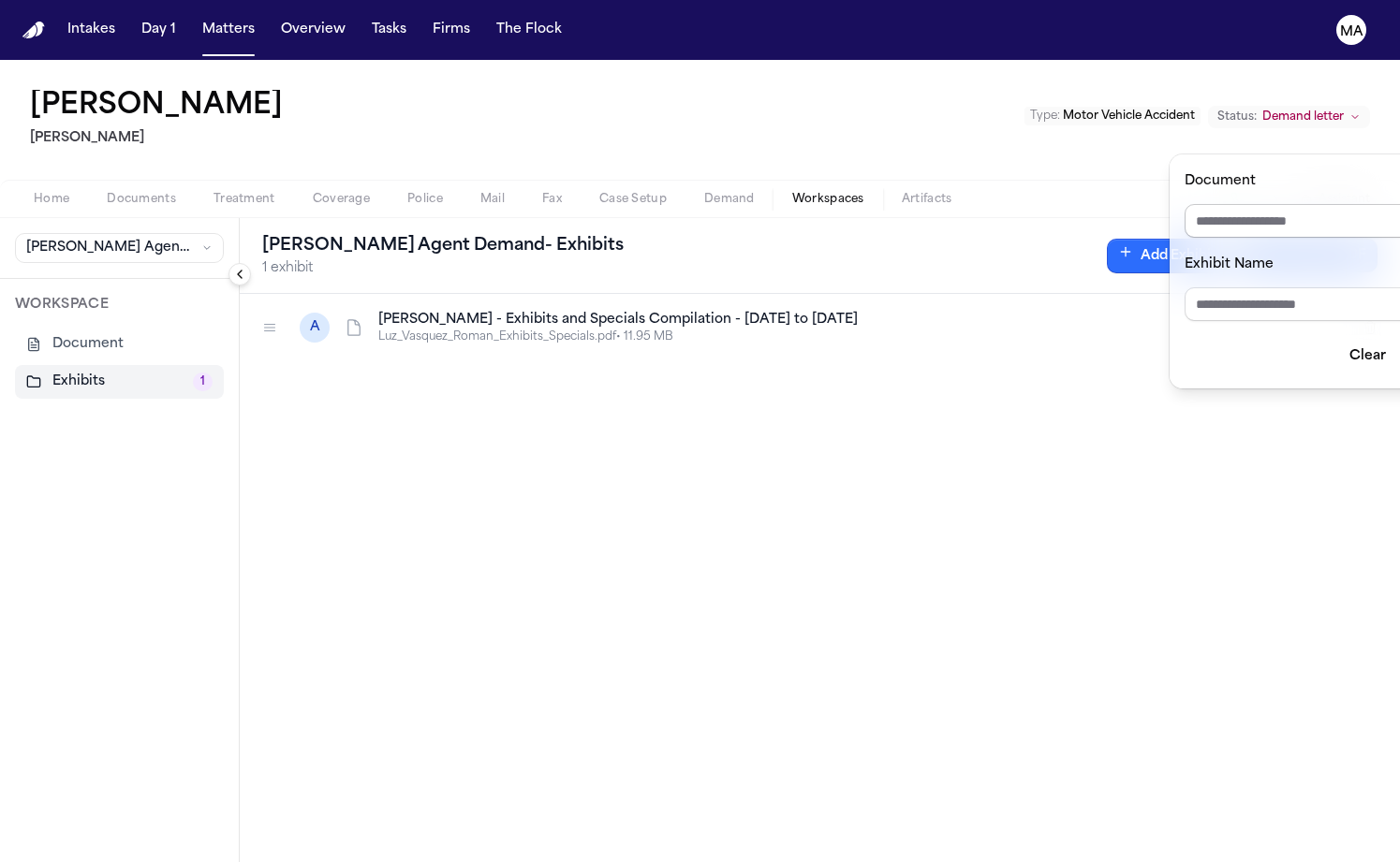
click at [1270, 204] on input "Document" at bounding box center [1319, 221] width 269 height 34
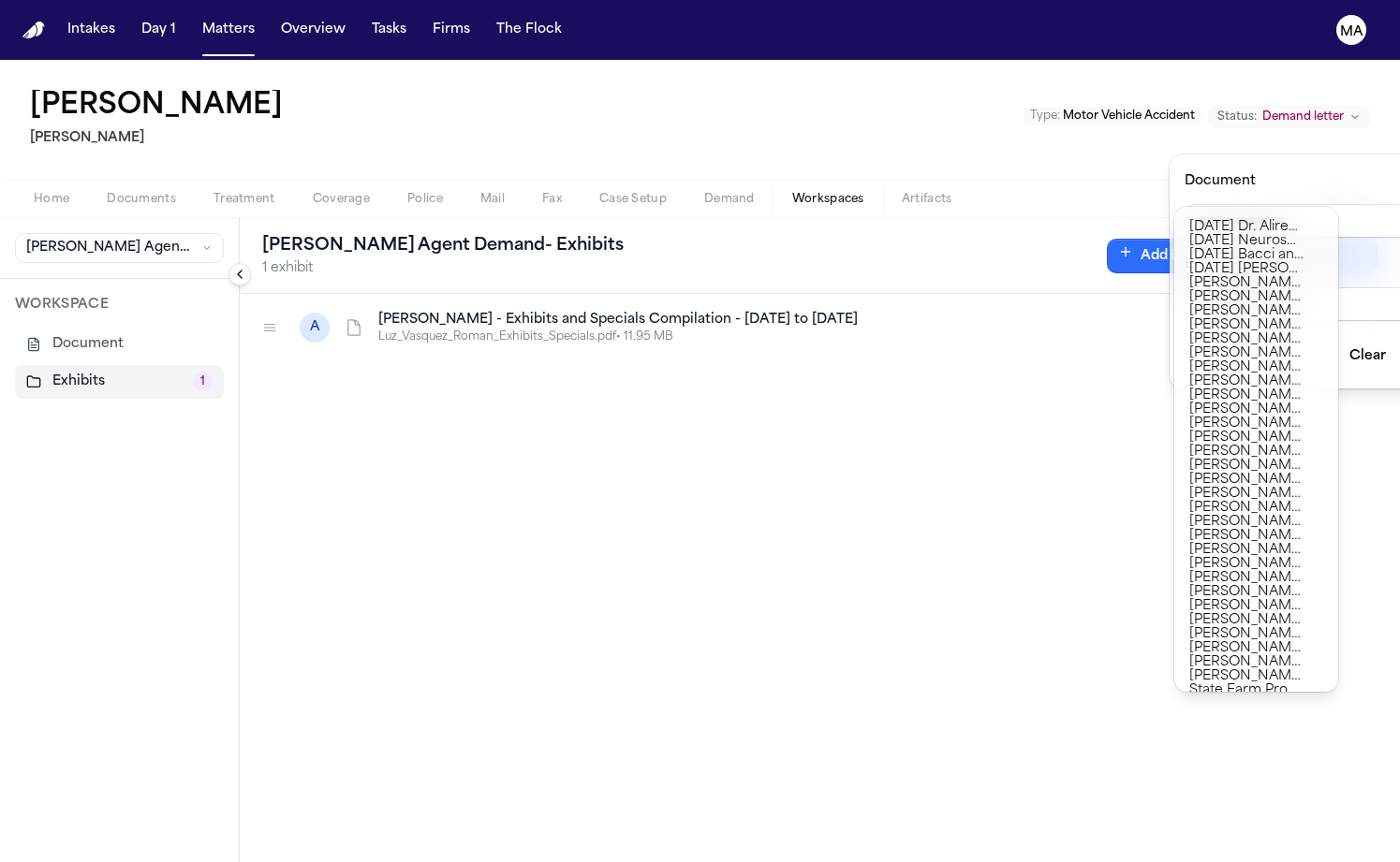
click at [951, 454] on div "Finch Agent Demand - Exhibits 1 exhibit Add Exhibit Download PDF A L. Vasquez R…" at bounding box center [820, 540] width 1160 height 644
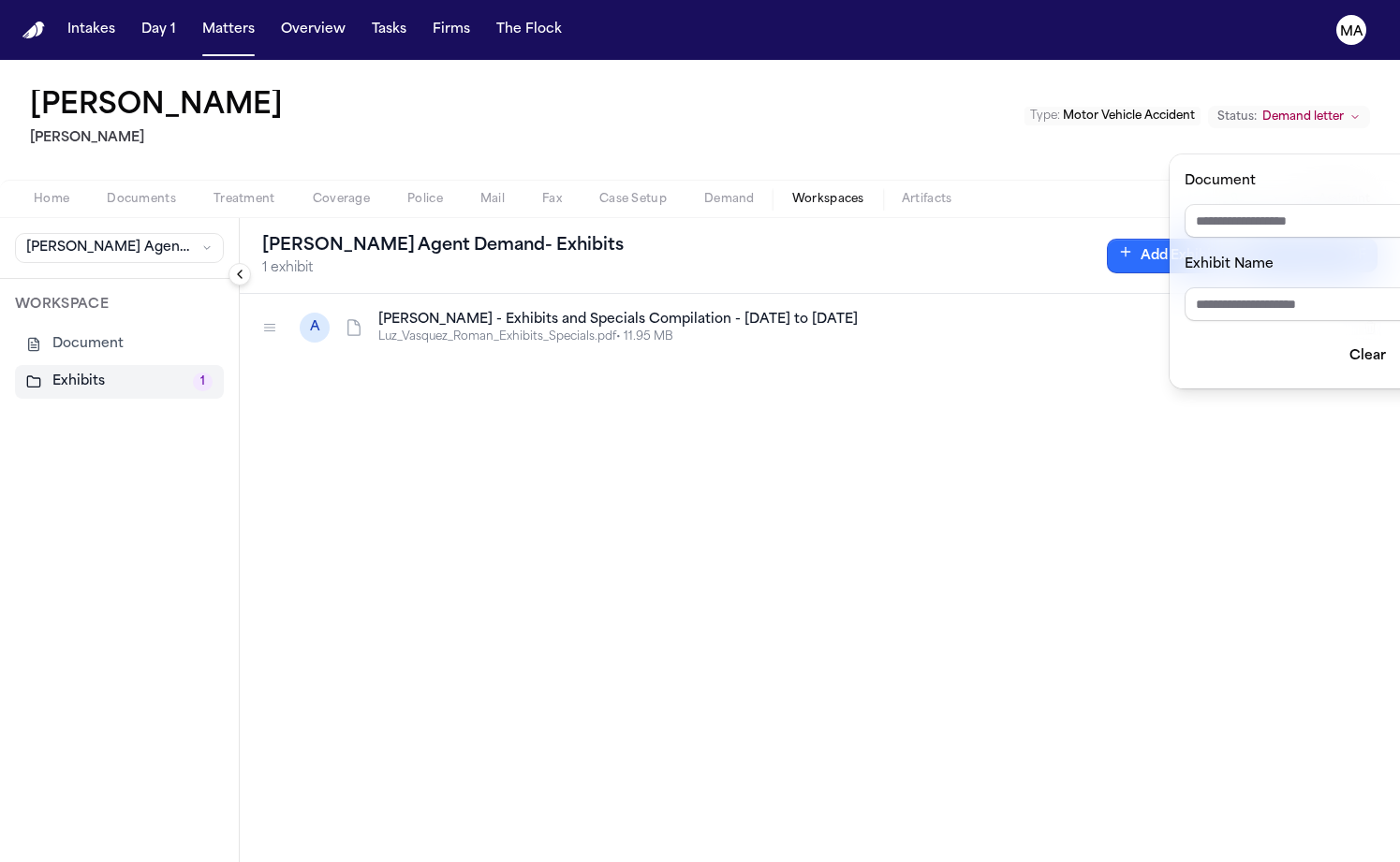
click at [889, 500] on div "Finch Agent Demand - Exhibits 1 exhibit Add Exhibit Download PDF A L. Vasquez R…" at bounding box center [820, 540] width 1160 height 644
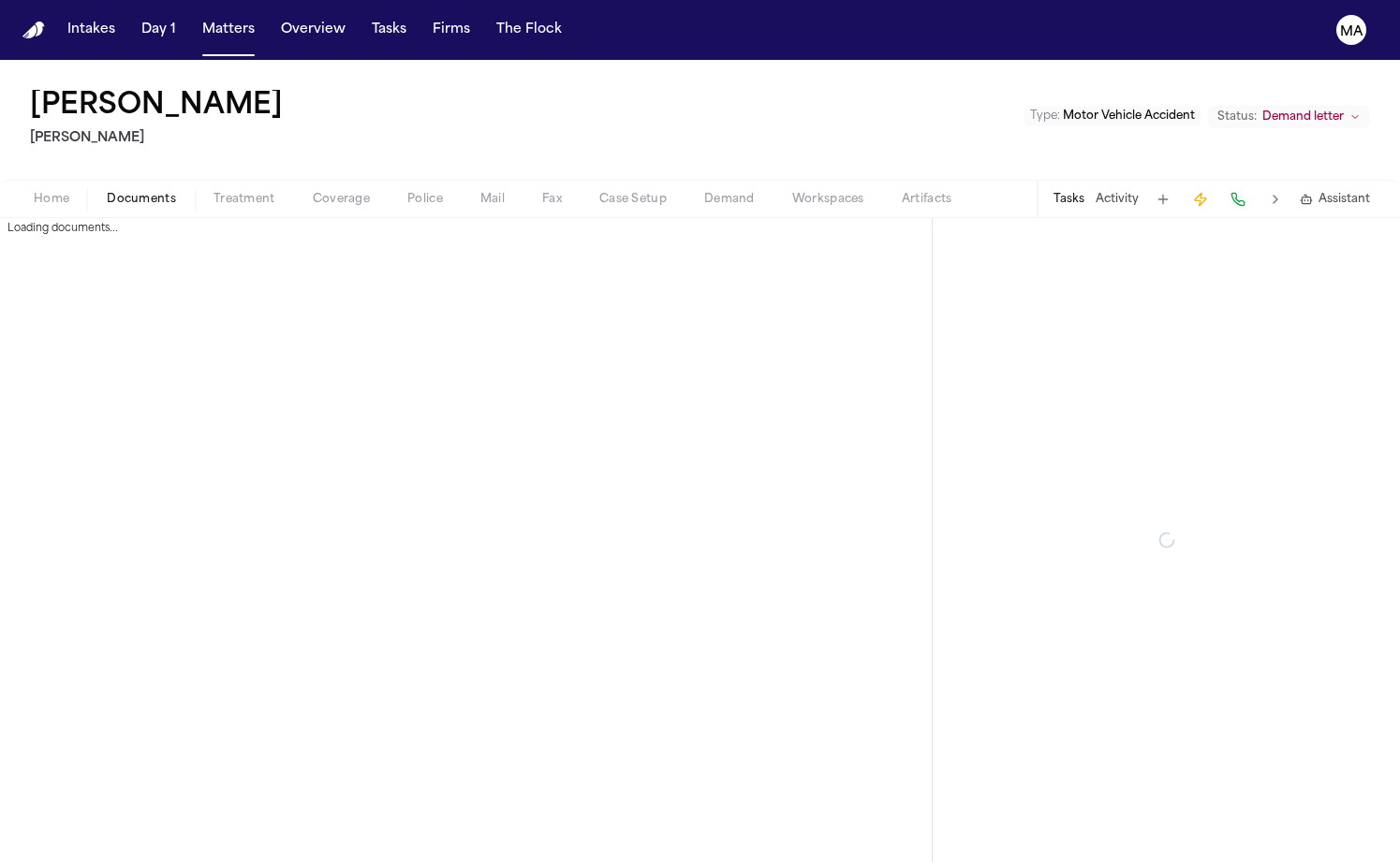
click at [114, 209] on span "button" at bounding box center [142, 210] width 92 height 2
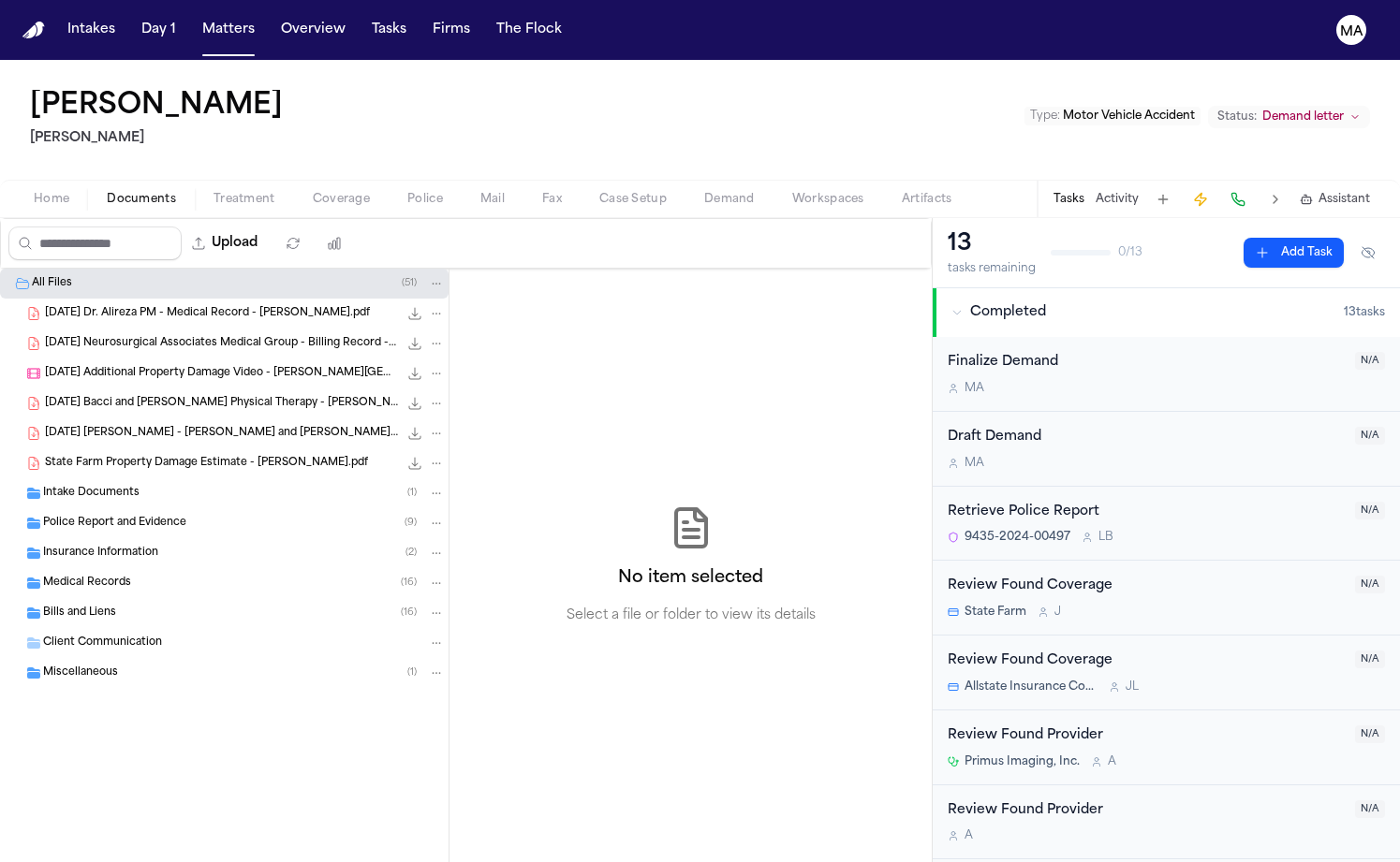
click at [146, 628] on div "All Files ( 51 ) 2024.06.28 Dr. Alireza PM - Medical Record - Vasquez.pdf 347.5…" at bounding box center [224, 525] width 448 height 513
click at [792, 192] on span "Workspaces" at bounding box center [828, 199] width 72 height 15
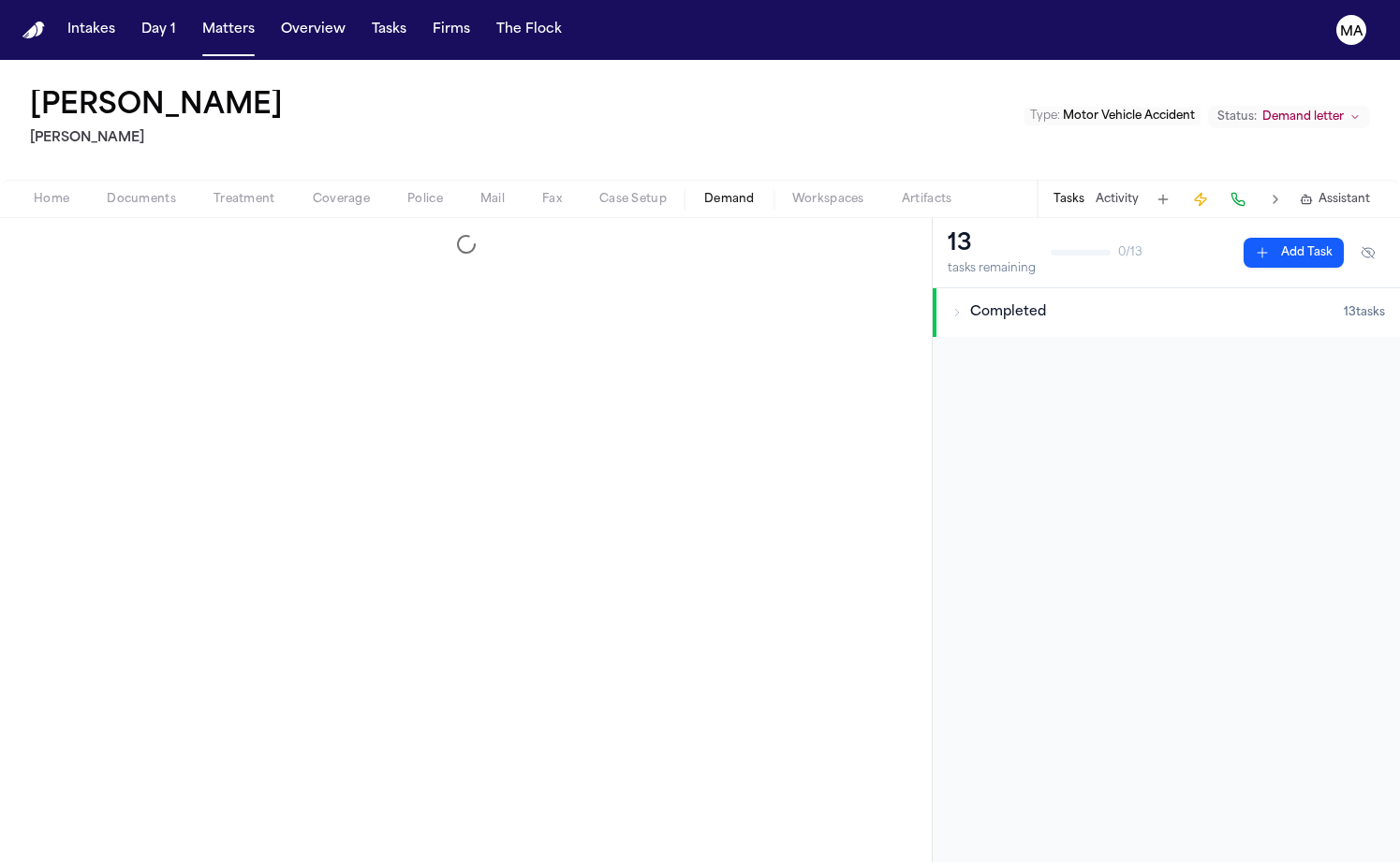
click at [704, 192] on span "Demand" at bounding box center [729, 199] width 51 height 15
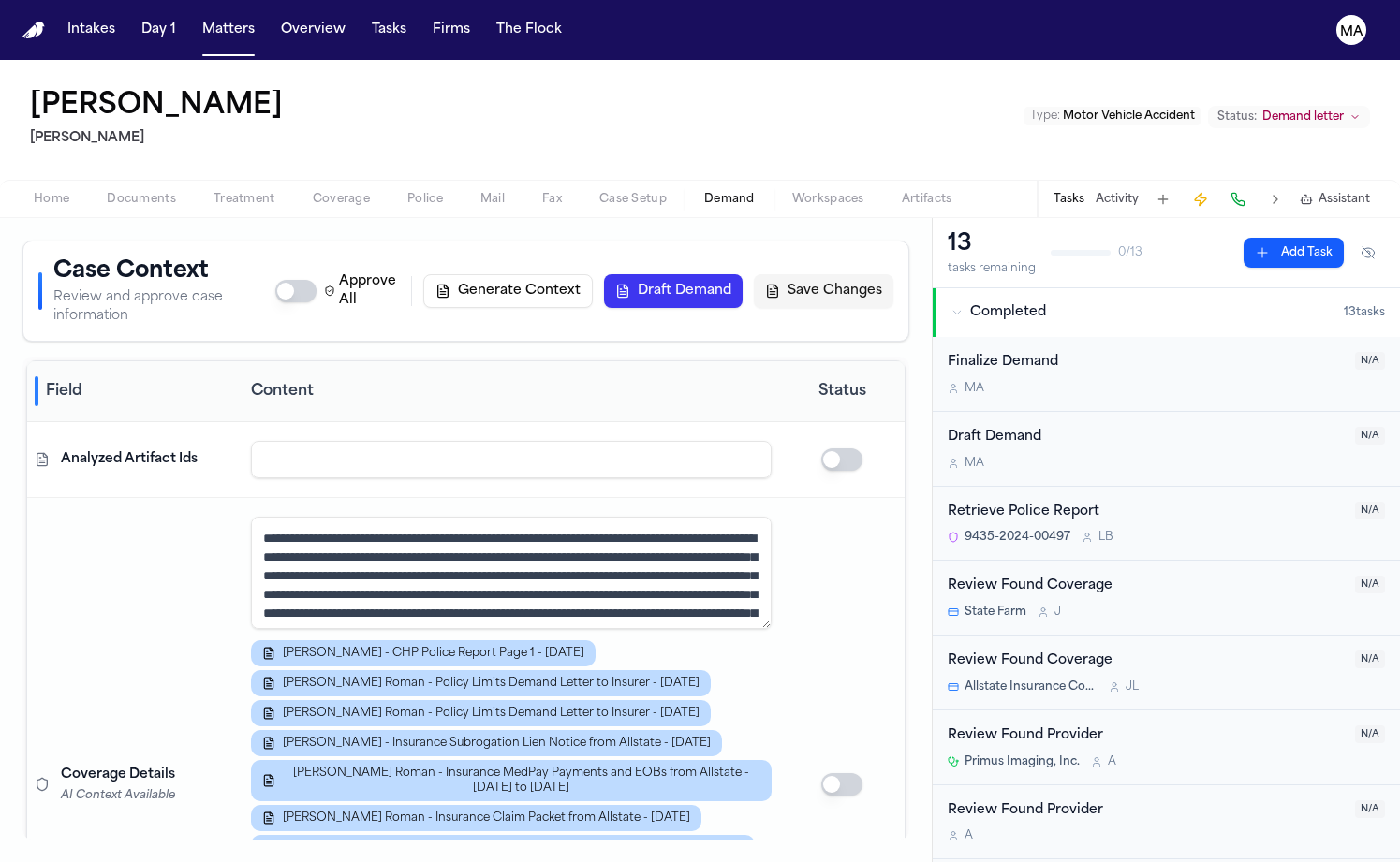
click at [792, 192] on span "Workspaces" at bounding box center [828, 199] width 72 height 15
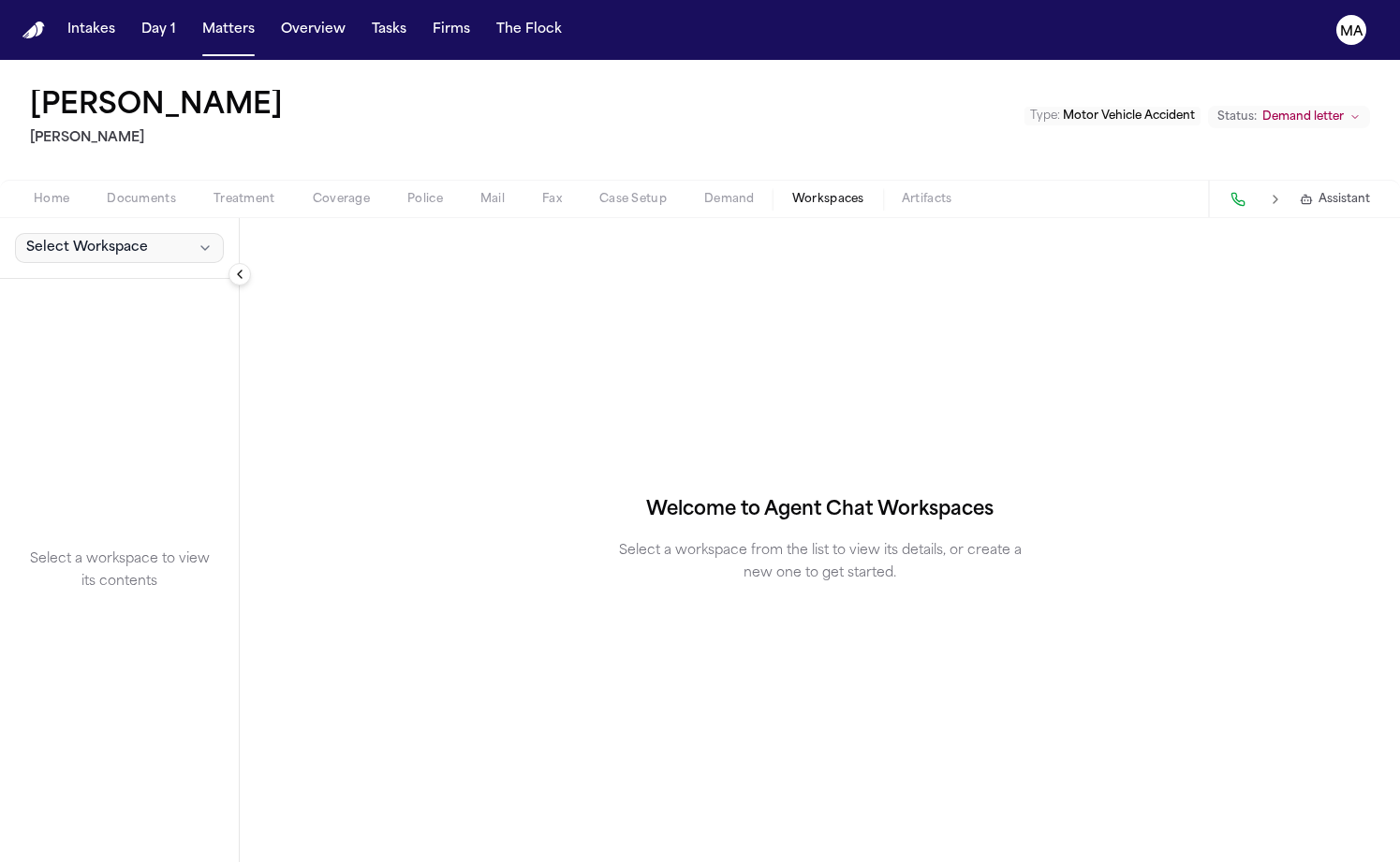
click at [63, 239] on span "Select Workspace" at bounding box center [87, 248] width 122 height 19
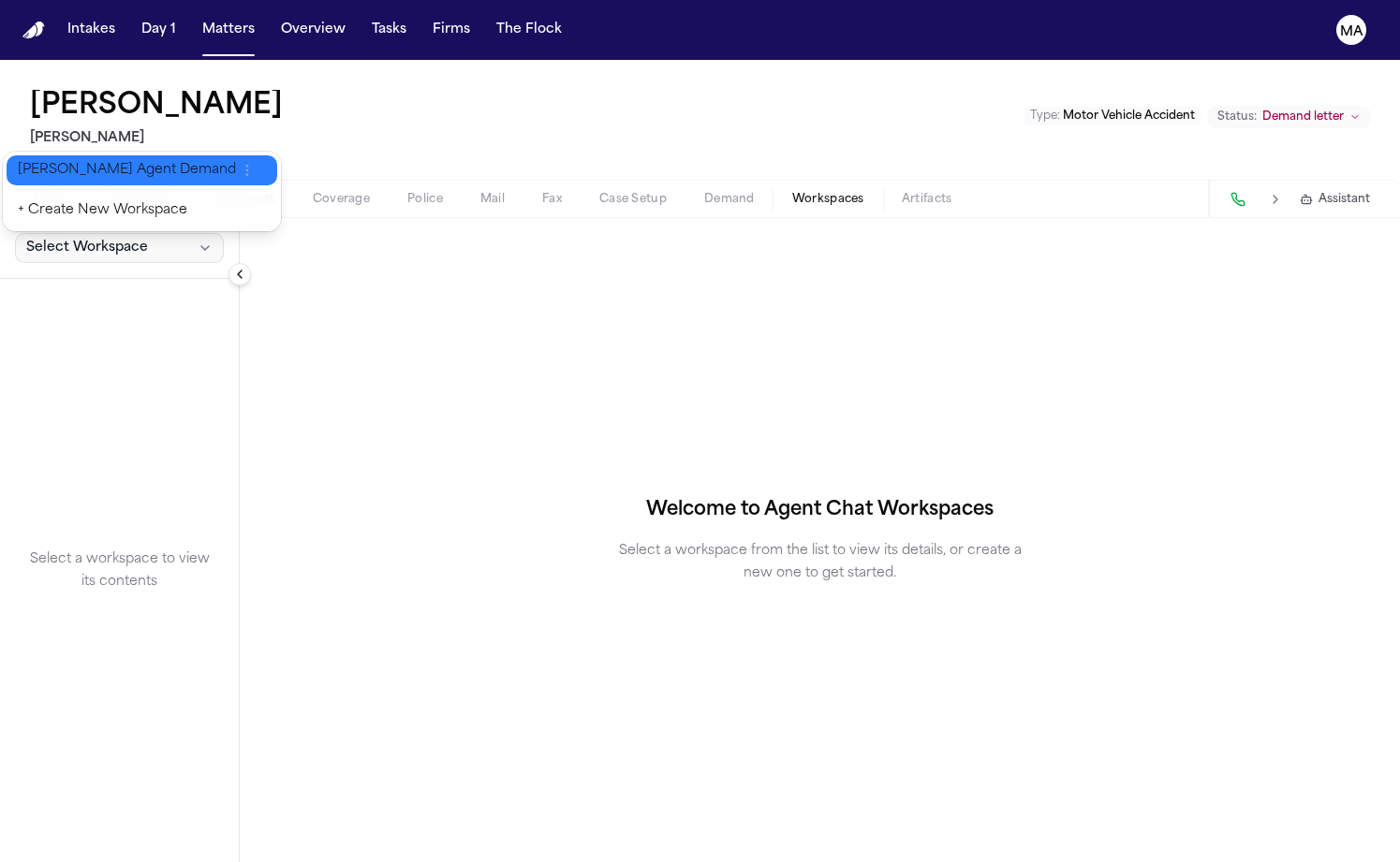
click at [61, 163] on span "[PERSON_NAME] Agent Demand" at bounding box center [126, 170] width 218 height 19
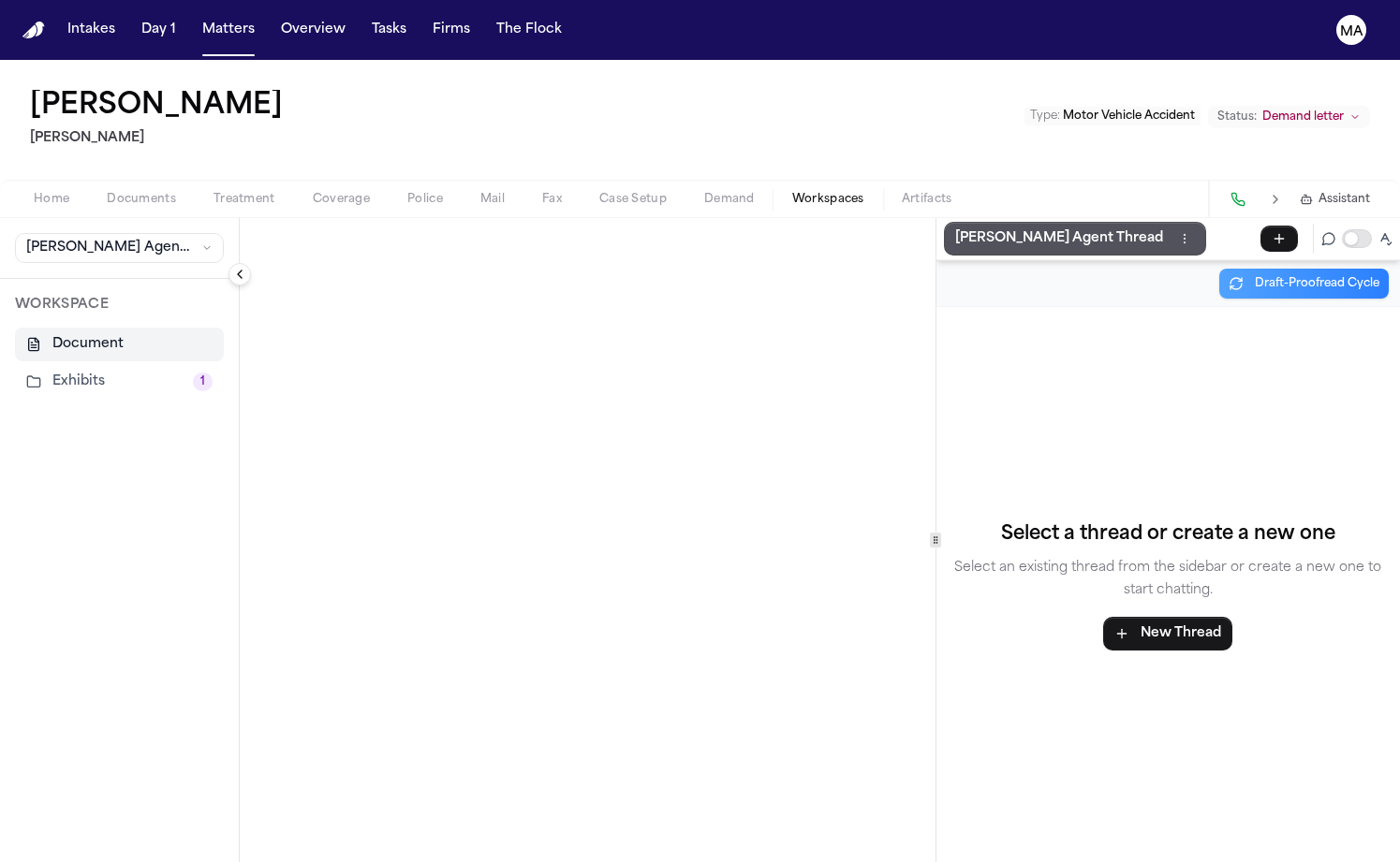
click at [65, 365] on button "Exhibits 1" at bounding box center [119, 382] width 209 height 34
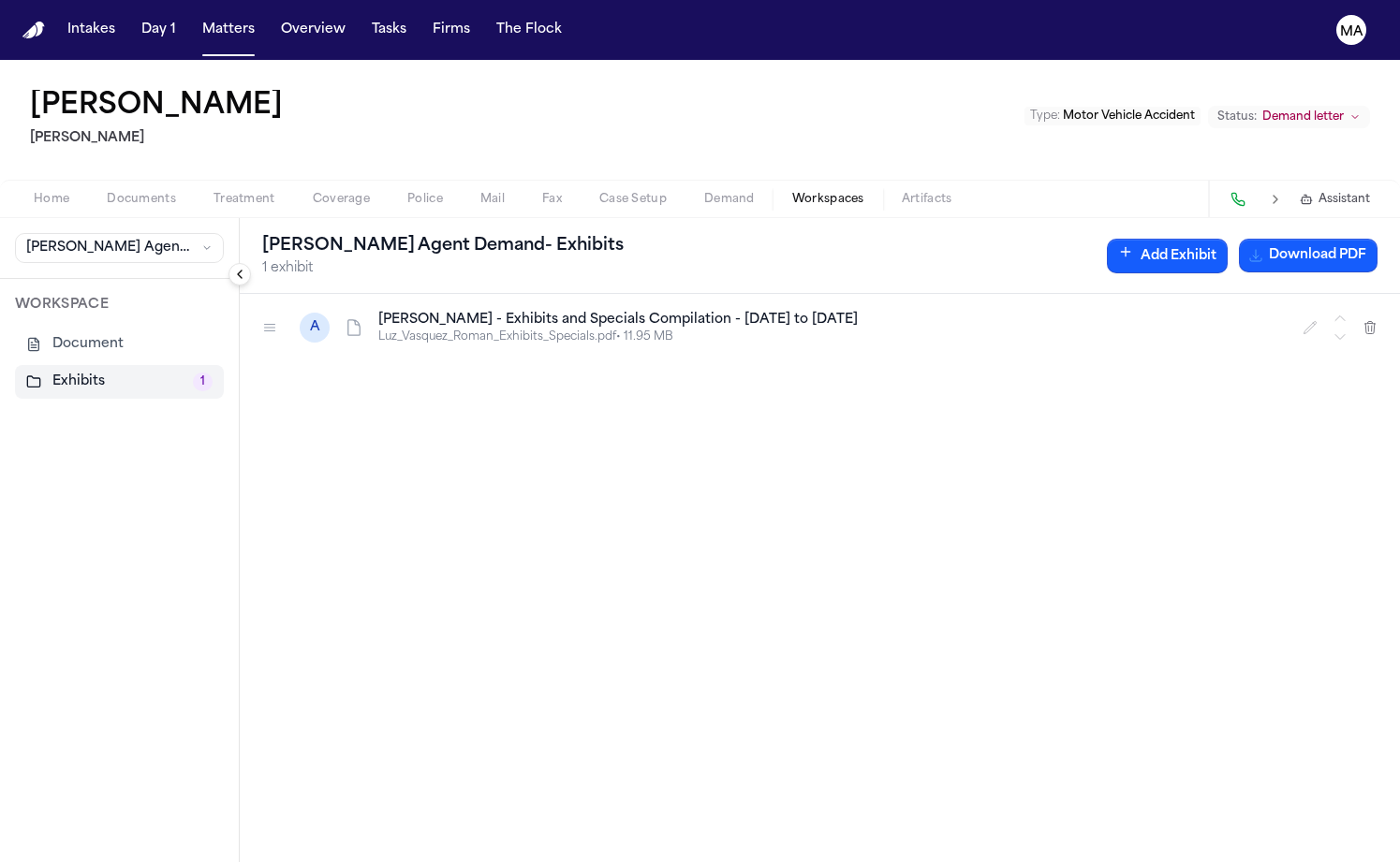
click at [459, 363] on div "A L. Vasquez Roman - Exhibits and Specials Compilation - 2.11.24 to 9.30.24 Luz…" at bounding box center [820, 578] width 1160 height 568
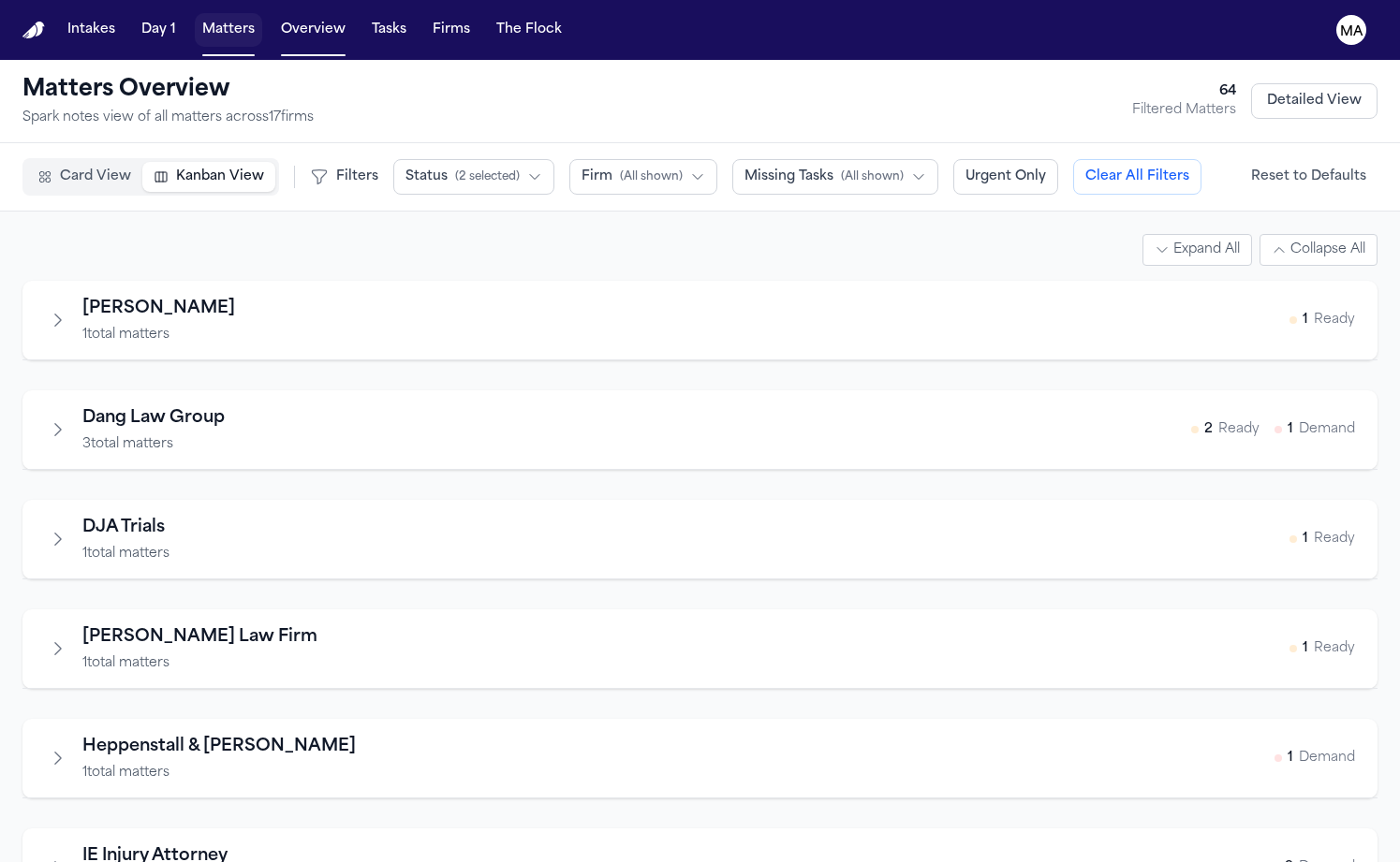
click at [195, 13] on button "Matters" at bounding box center [228, 29] width 67 height 34
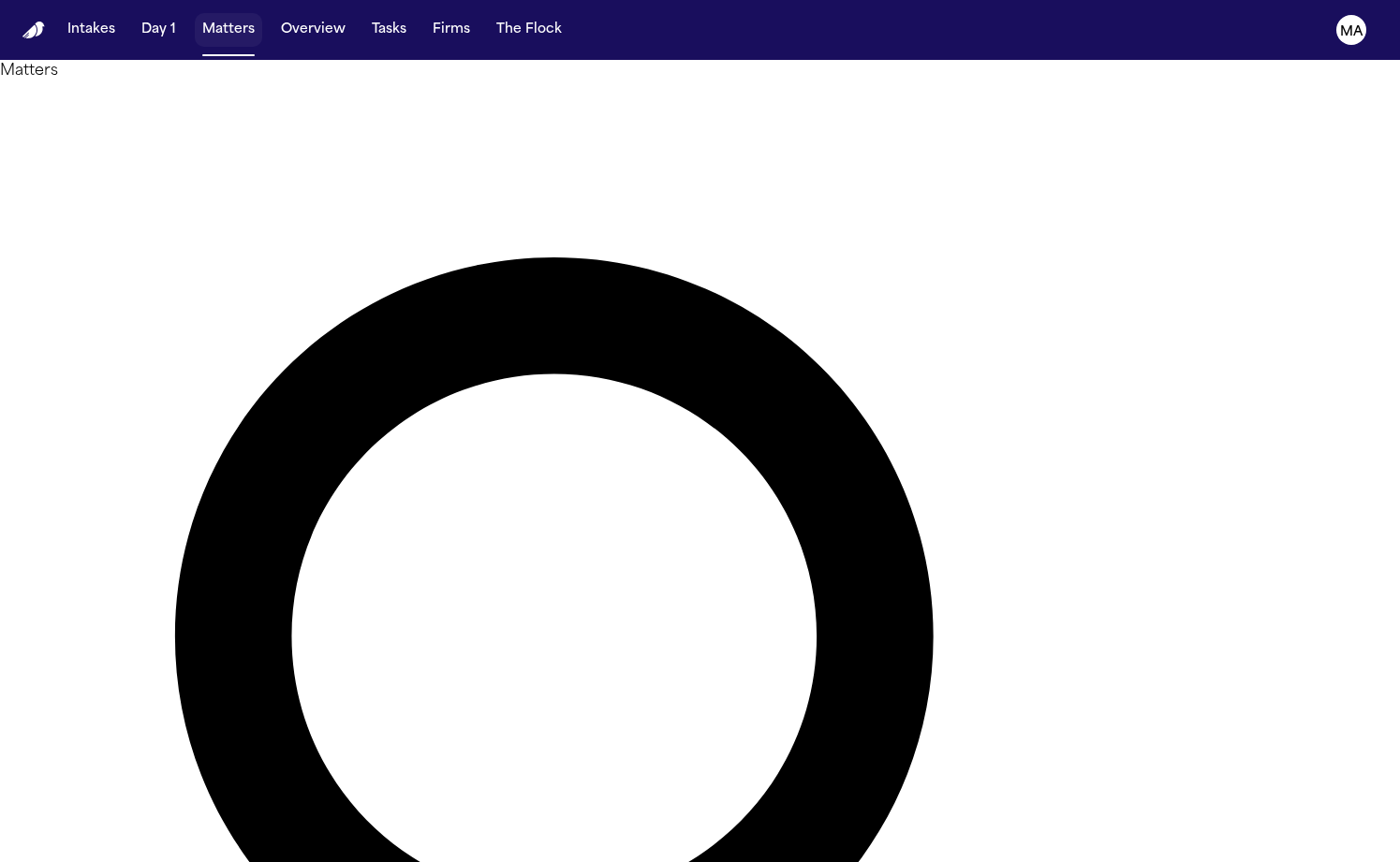
click at [195, 21] on button "Matters" at bounding box center [228, 29] width 67 height 34
click at [273, 18] on button "Overview" at bounding box center [313, 29] width 80 height 34
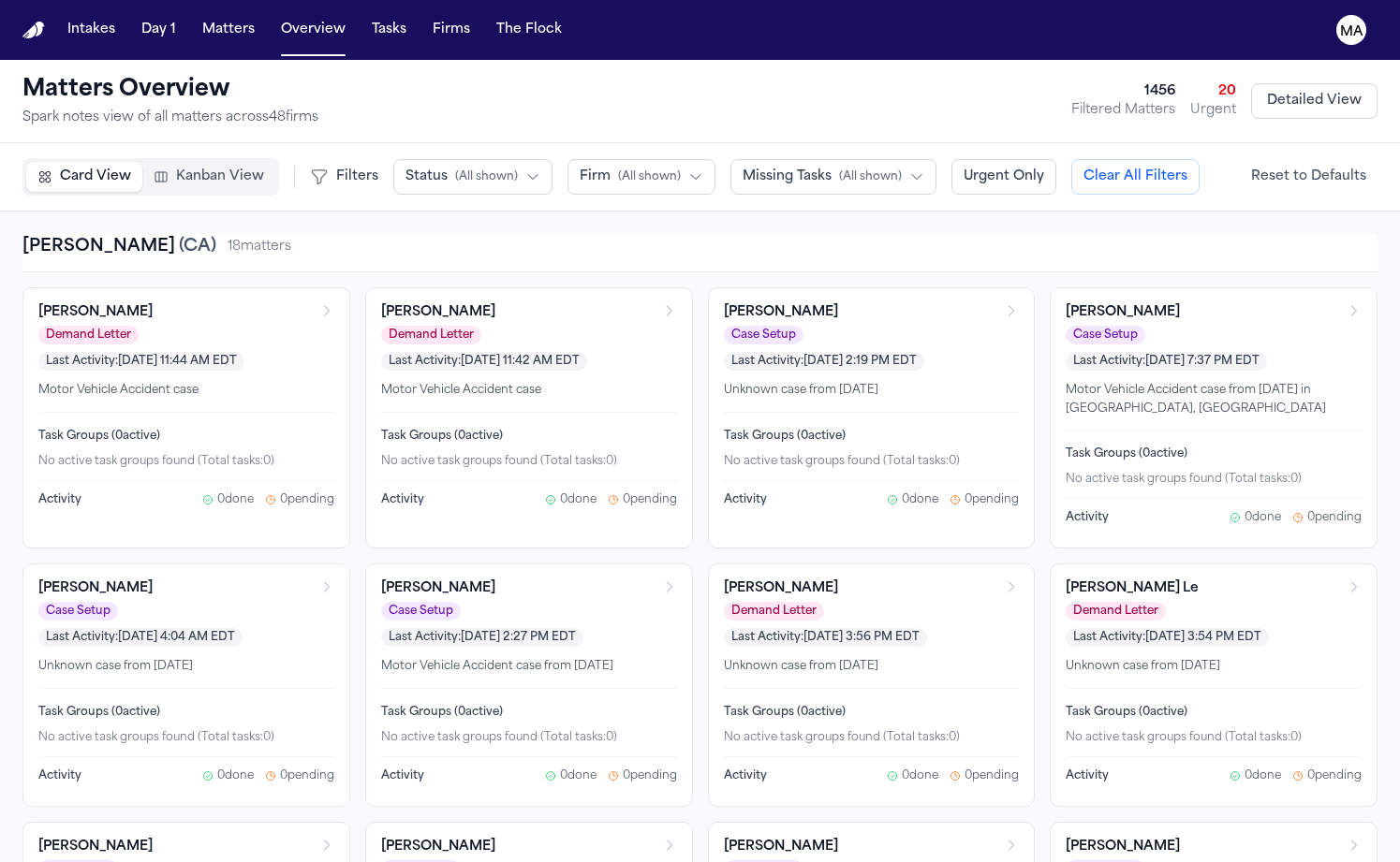
click at [176, 168] on span "Kanban View" at bounding box center [220, 177] width 88 height 19
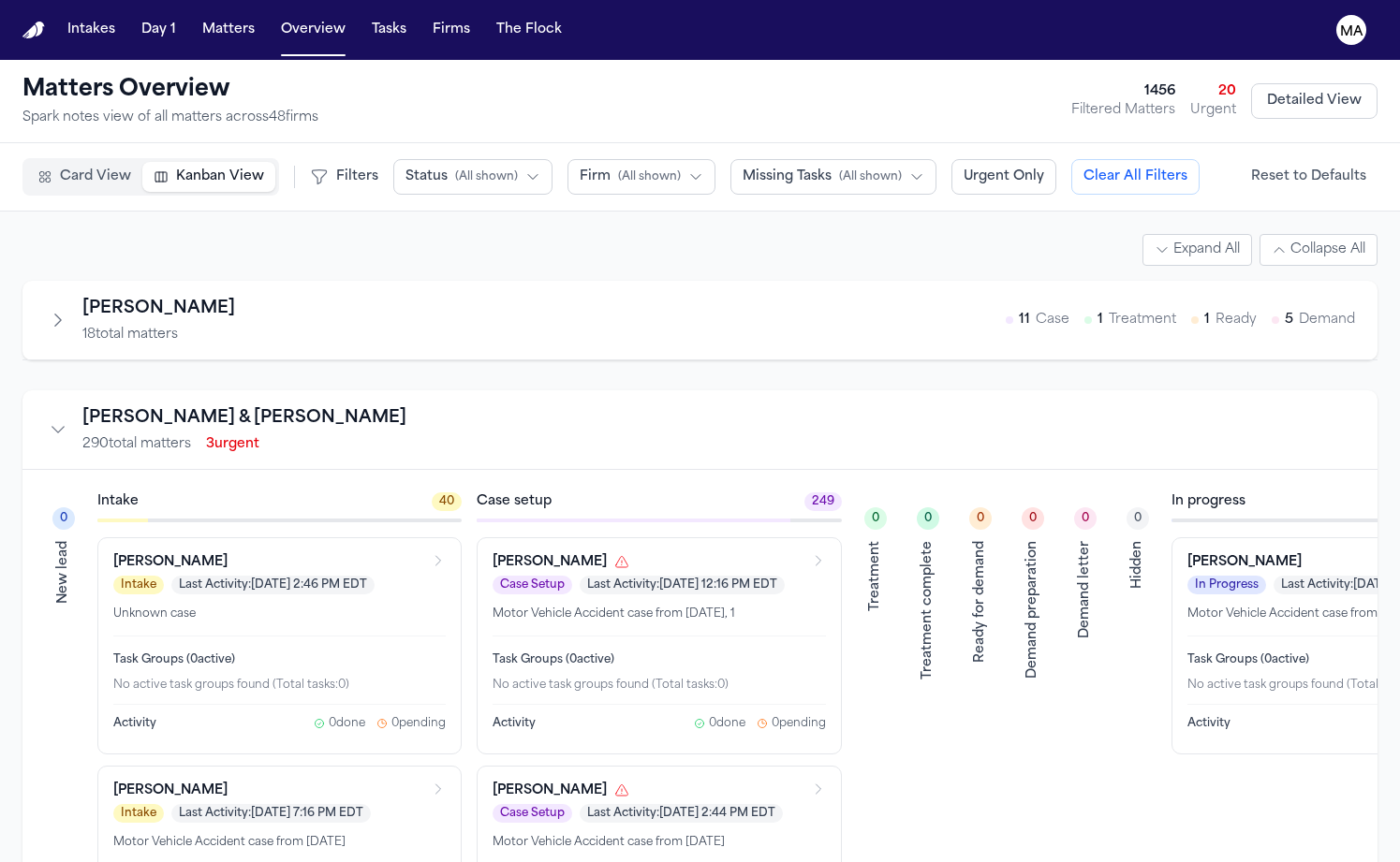
click at [455, 170] on span "( All shown )" at bounding box center [486, 177] width 62 height 15
click at [405, 373] on span "Demand Preparation" at bounding box center [473, 382] width 136 height 19
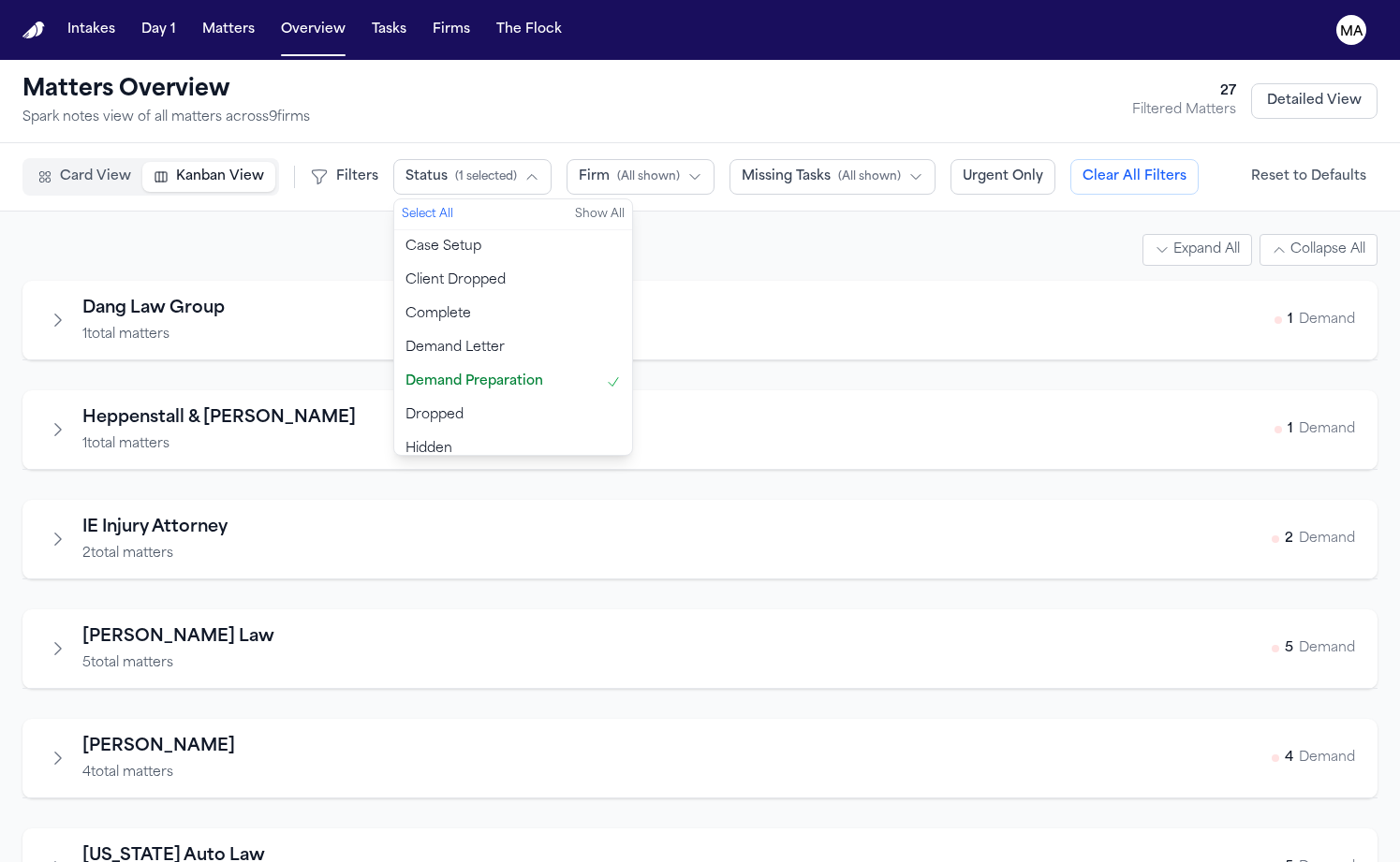
scroll to position [128, 0]
click at [405, 447] on span "Ready for Demand" at bounding box center [467, 456] width 124 height 19
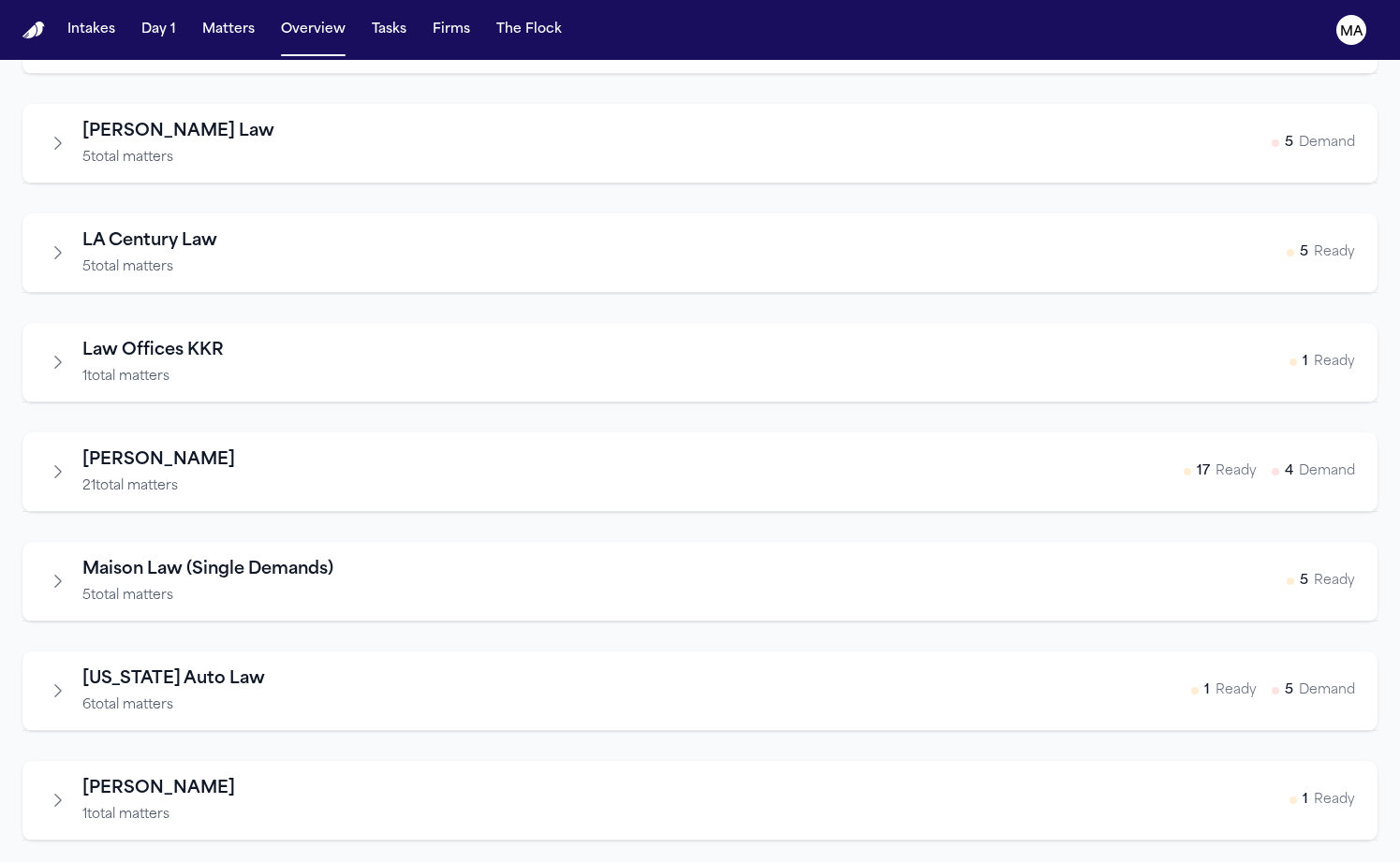
scroll to position [1137, 0]
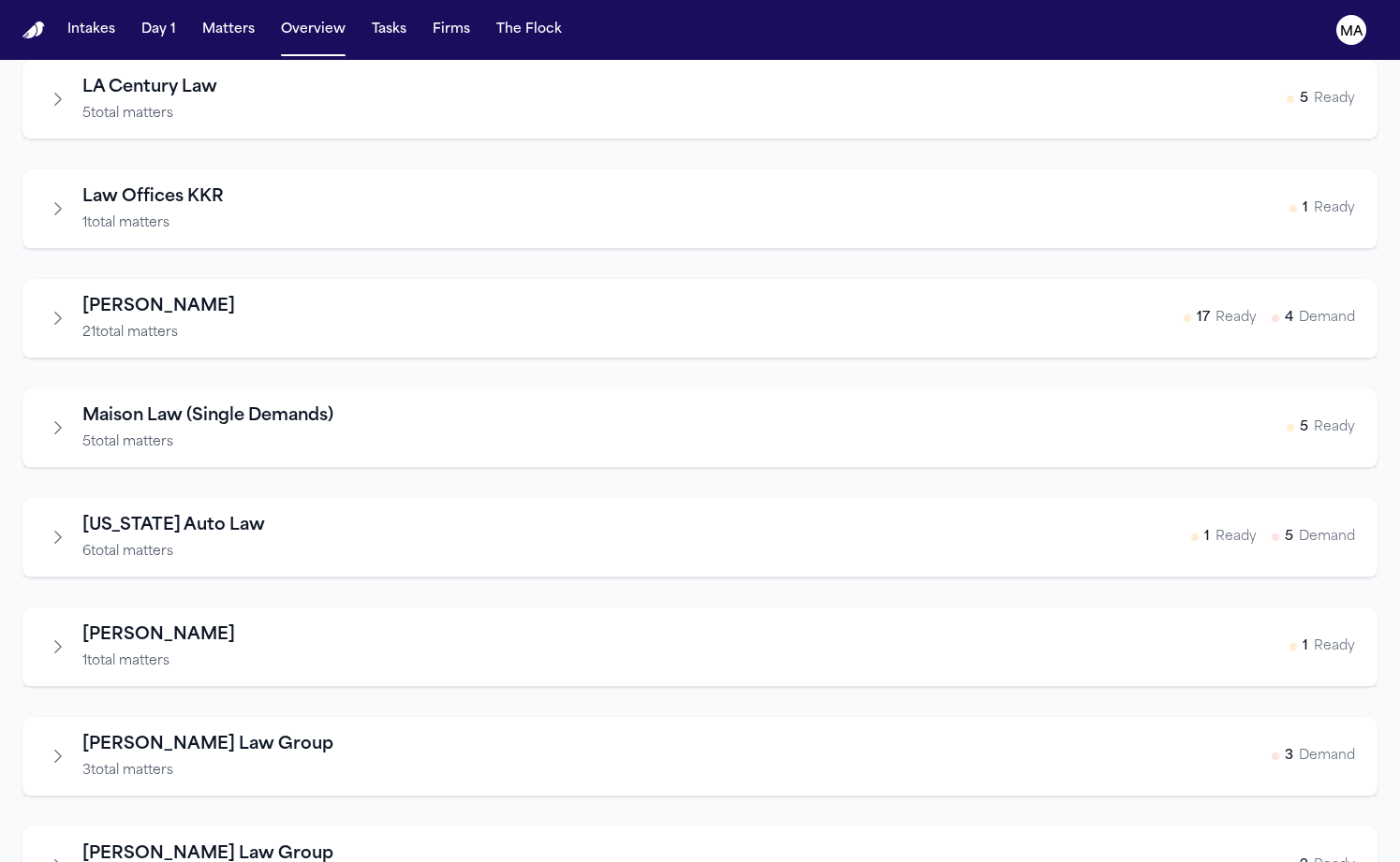
scroll to position [1077, 0]
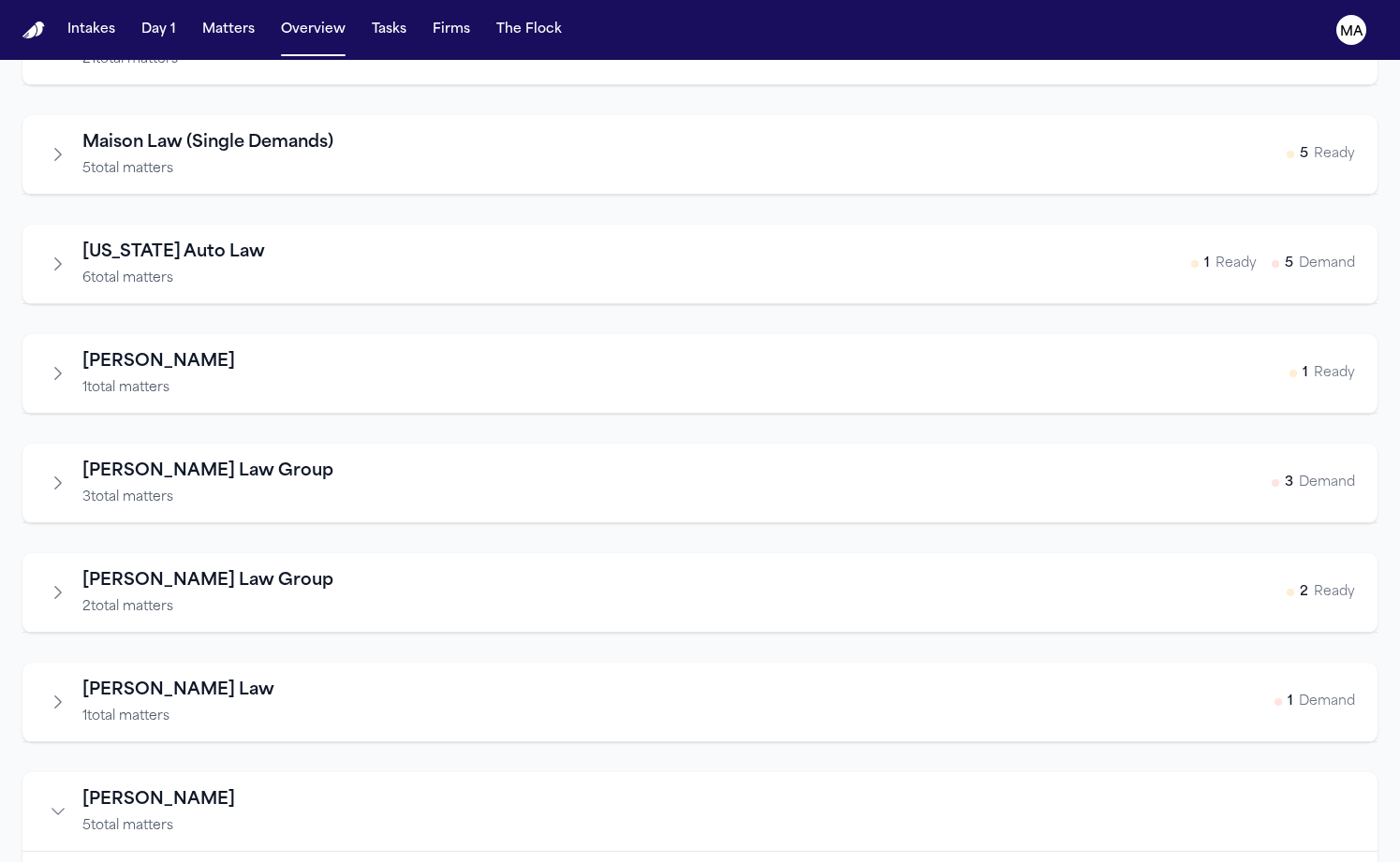
scroll to position [1096, 0]
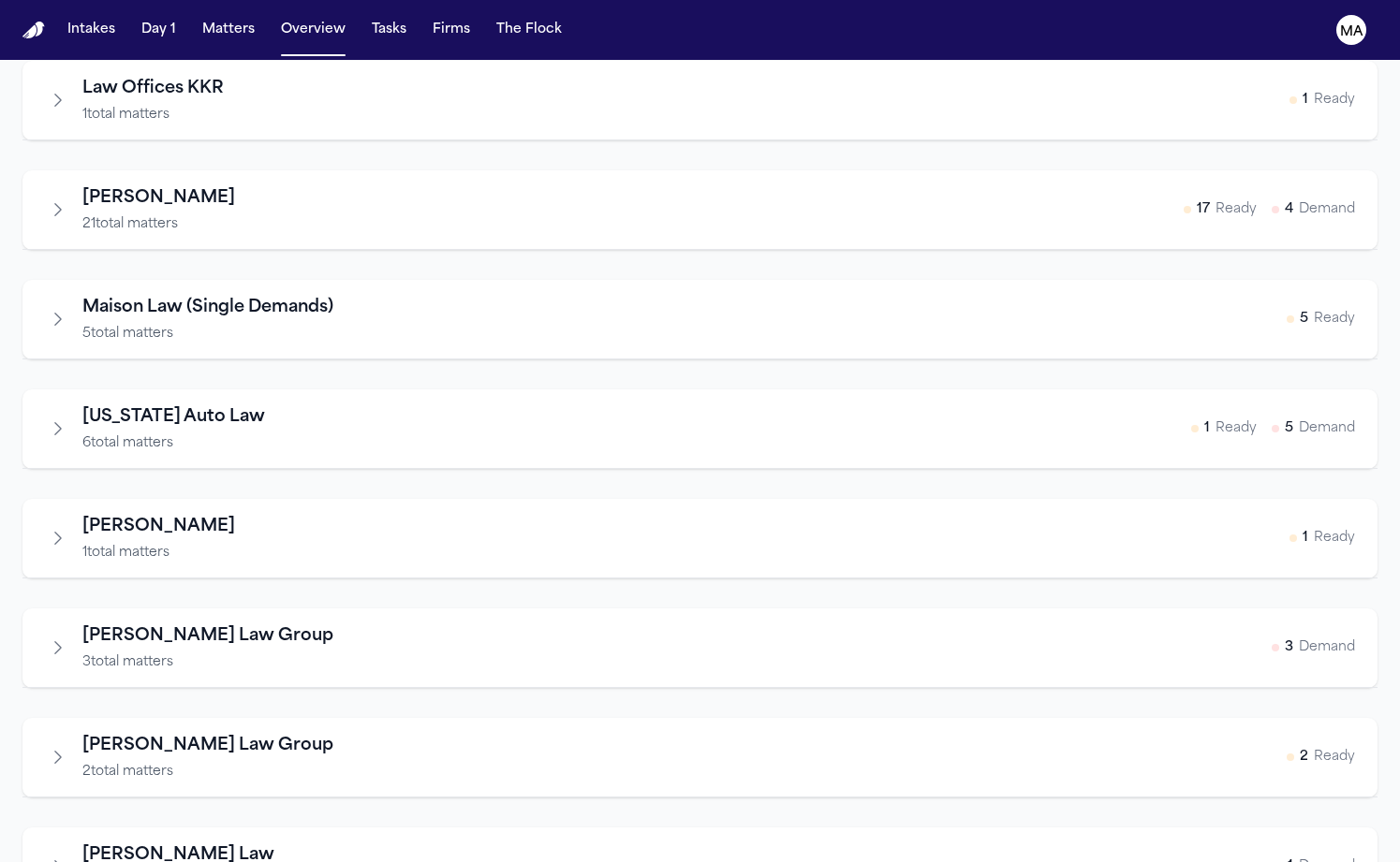
click at [193, 77] on div "[PERSON_NAME] 1 total matters 1 Ready Dang Law Group 3 total matters 2 Ready 1 …" at bounding box center [700, 854] width 1355 height 3340
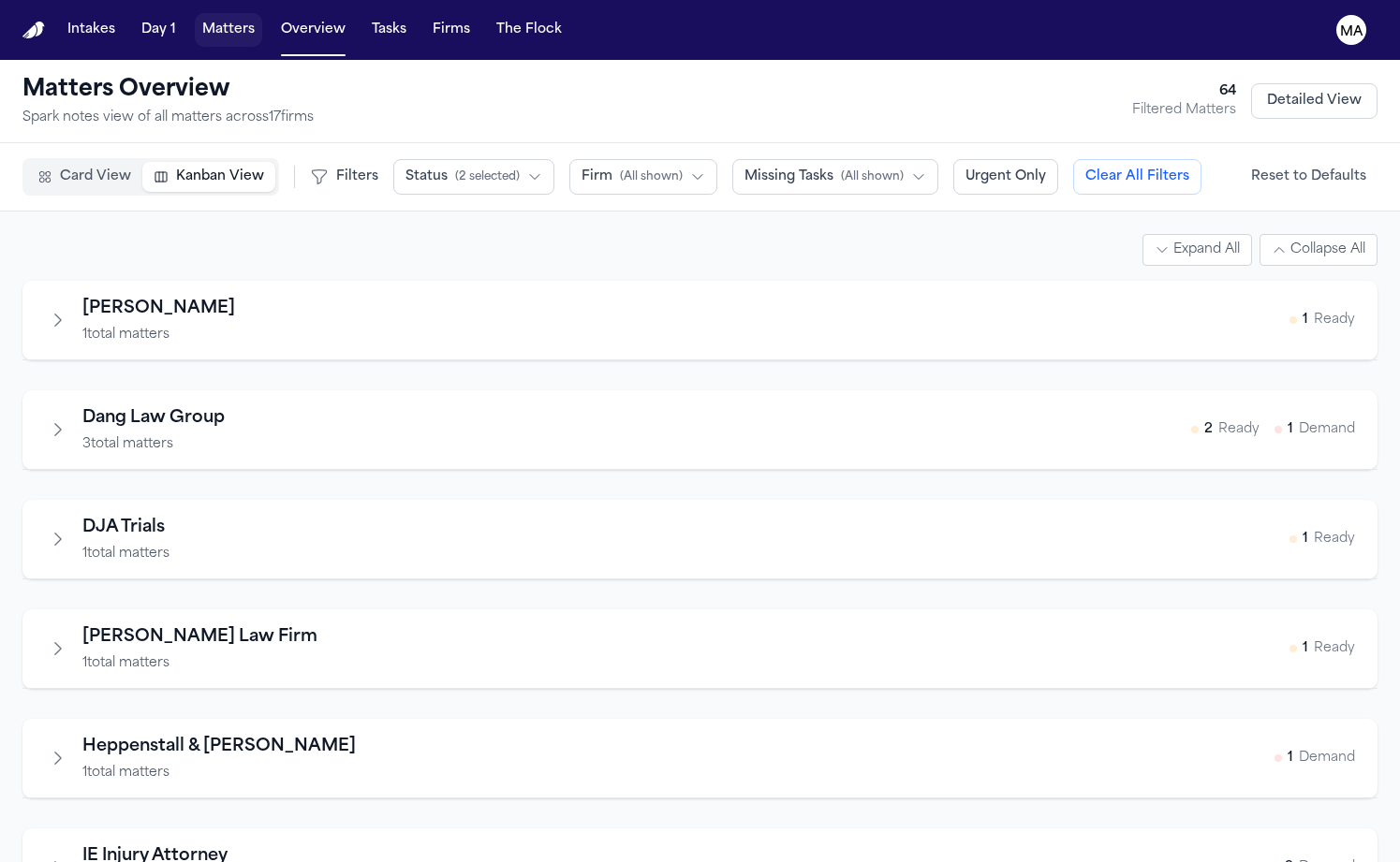
click at [195, 13] on button "Matters" at bounding box center [228, 29] width 67 height 34
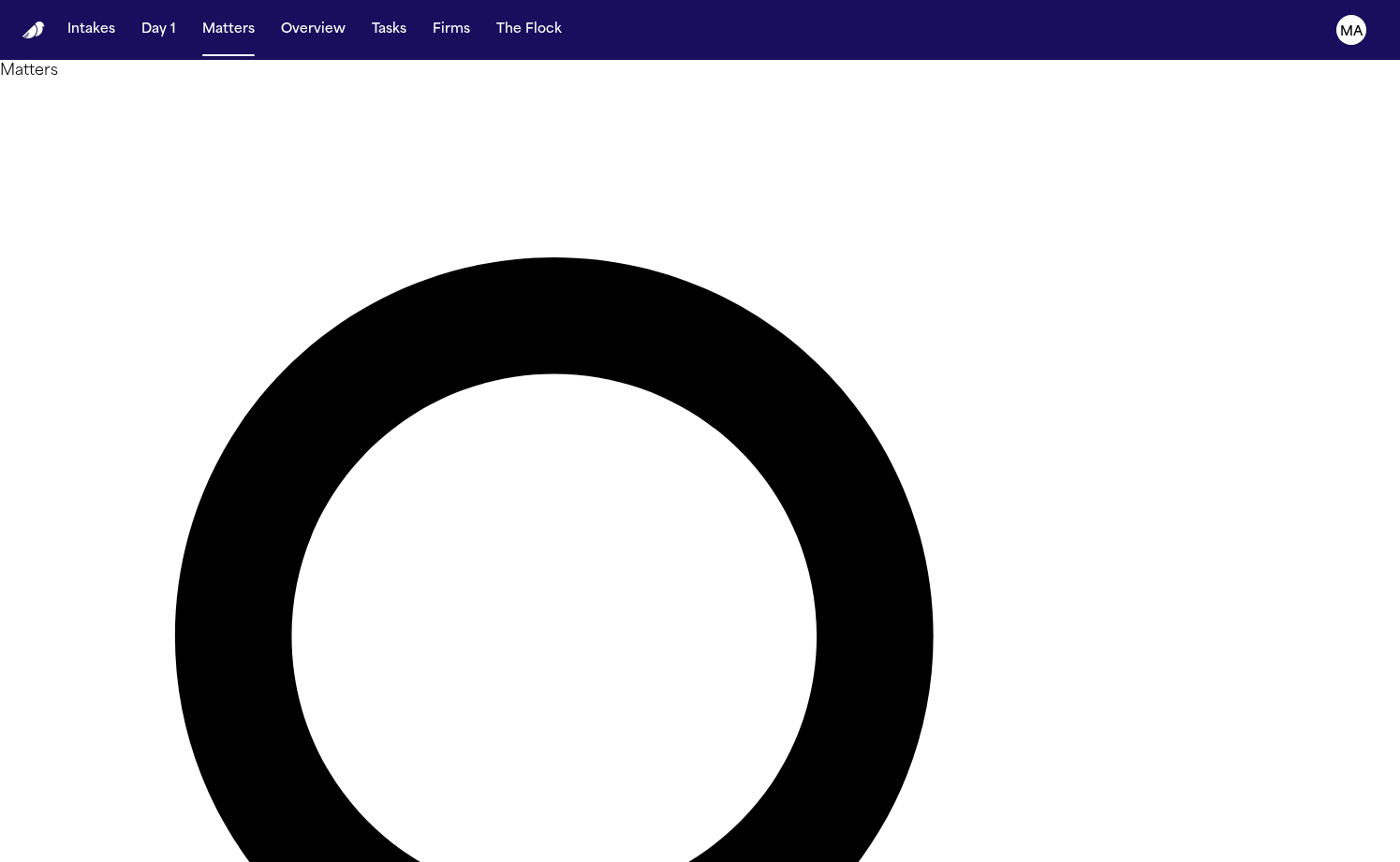
type input "**********"
drag, startPoint x: 862, startPoint y: 88, endPoint x: 226, endPoint y: 225, distance: 650.6
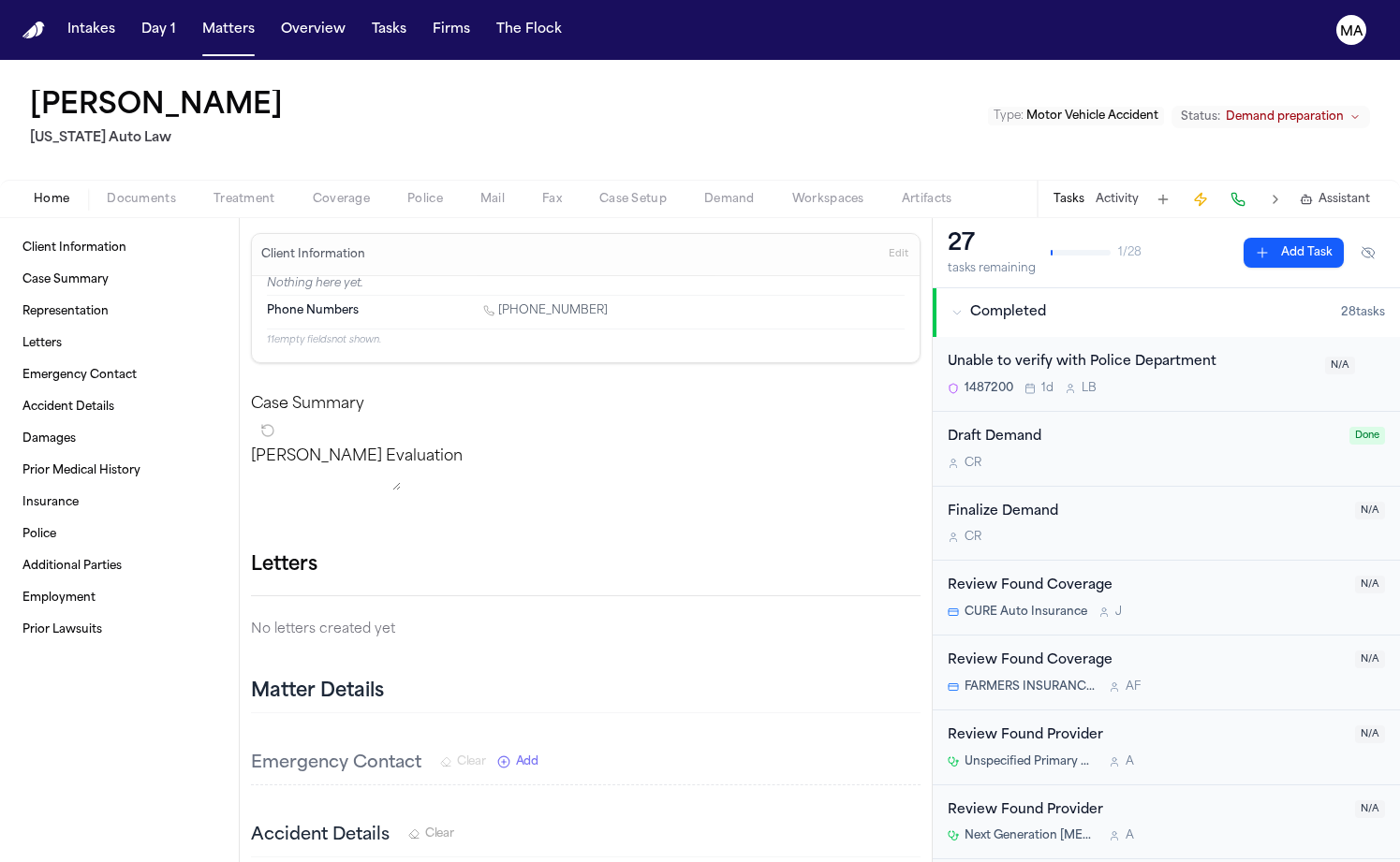
click at [112, 192] on span "Documents" at bounding box center [141, 199] width 69 height 15
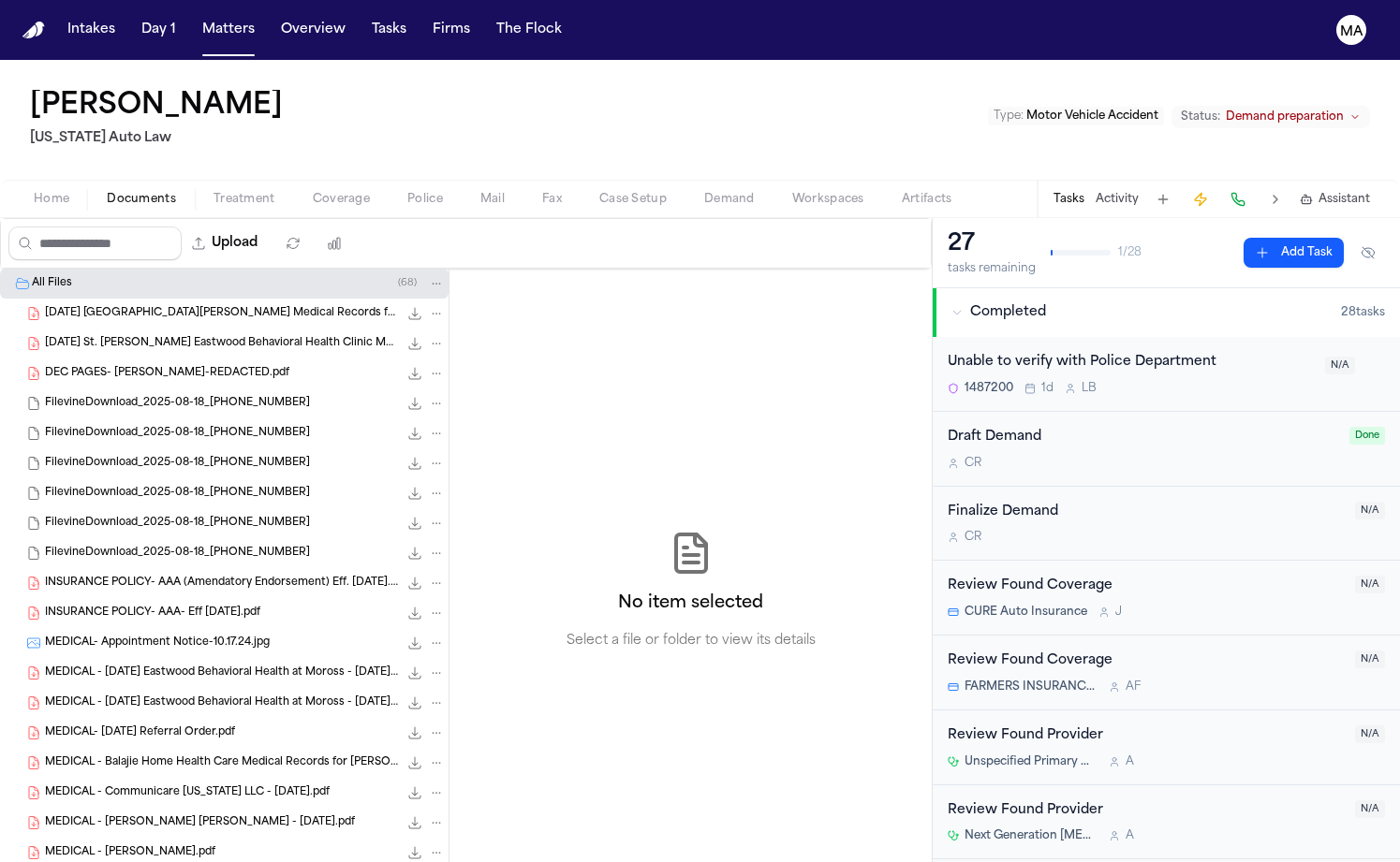
click at [159, 180] on div "Home Documents Treatment Coverage Police Mail Fax Case Setup Demand Workspaces …" at bounding box center [700, 198] width 1400 height 37
click at [704, 192] on span "Demand" at bounding box center [729, 199] width 51 height 15
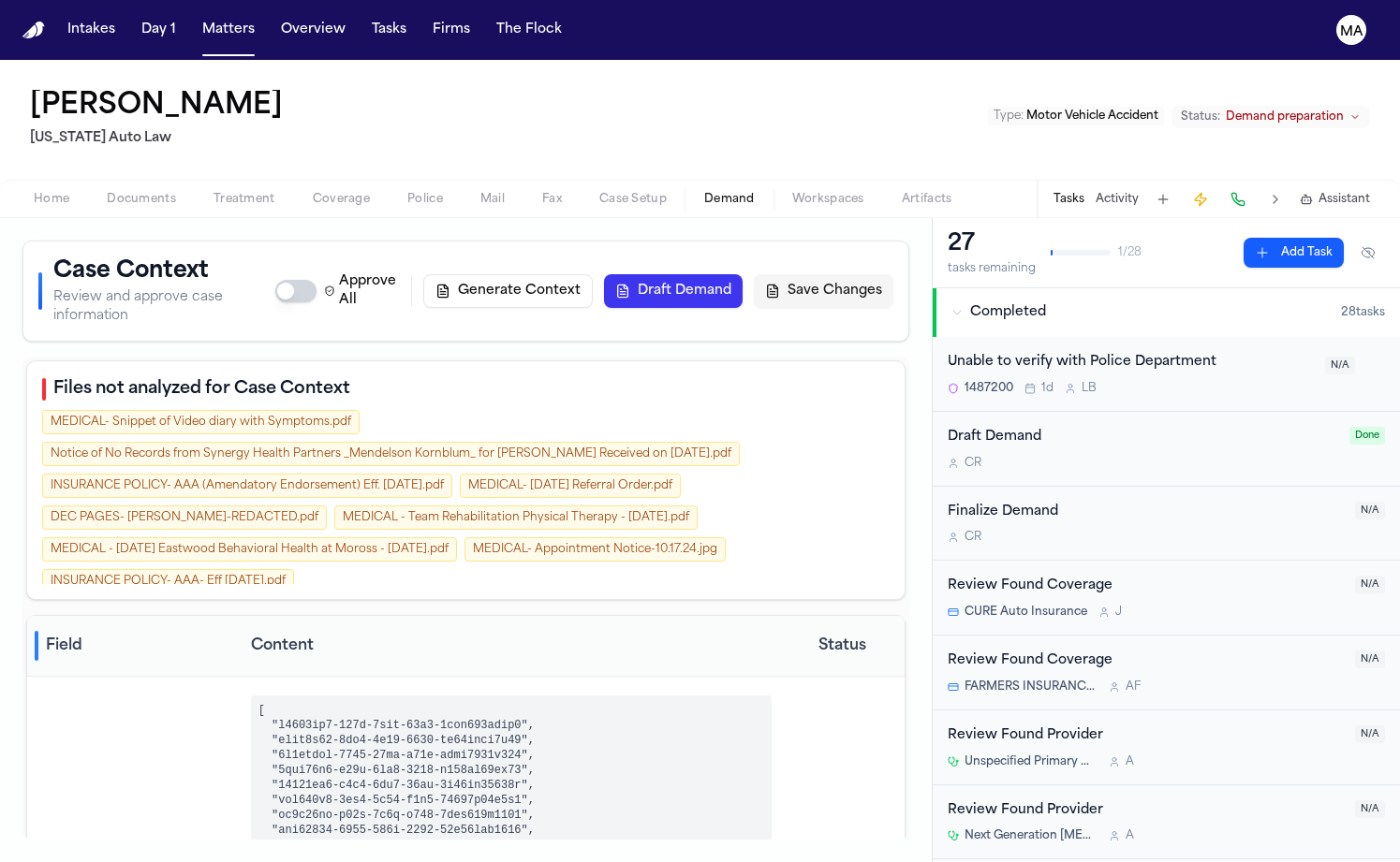
click at [593, 274] on button "Generate Context" at bounding box center [509, 291] width 170 height 34
click at [271, 60] on div "[PERSON_NAME] 1 [US_STATE] Auto Law Type : Motor Vehicle Accident Status: Deman…" at bounding box center [700, 119] width 1400 height 120
click at [195, 18] on button "Matters" at bounding box center [228, 29] width 67 height 34
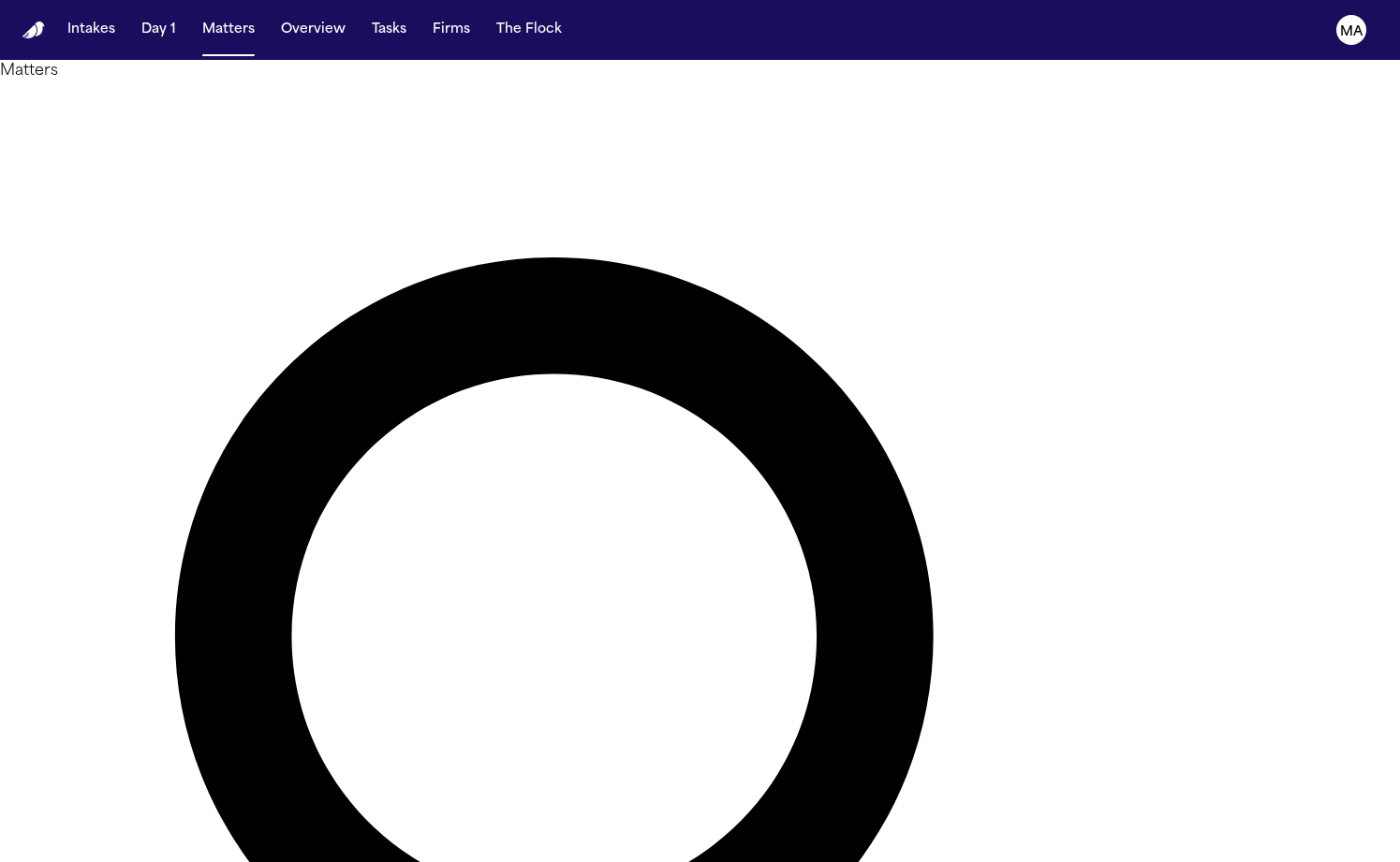
drag, startPoint x: 926, startPoint y: 76, endPoint x: 762, endPoint y: 74, distance: 164.0
click at [762, 82] on div "**********" at bounding box center [700, 804] width 1400 height 1445
type input "********"
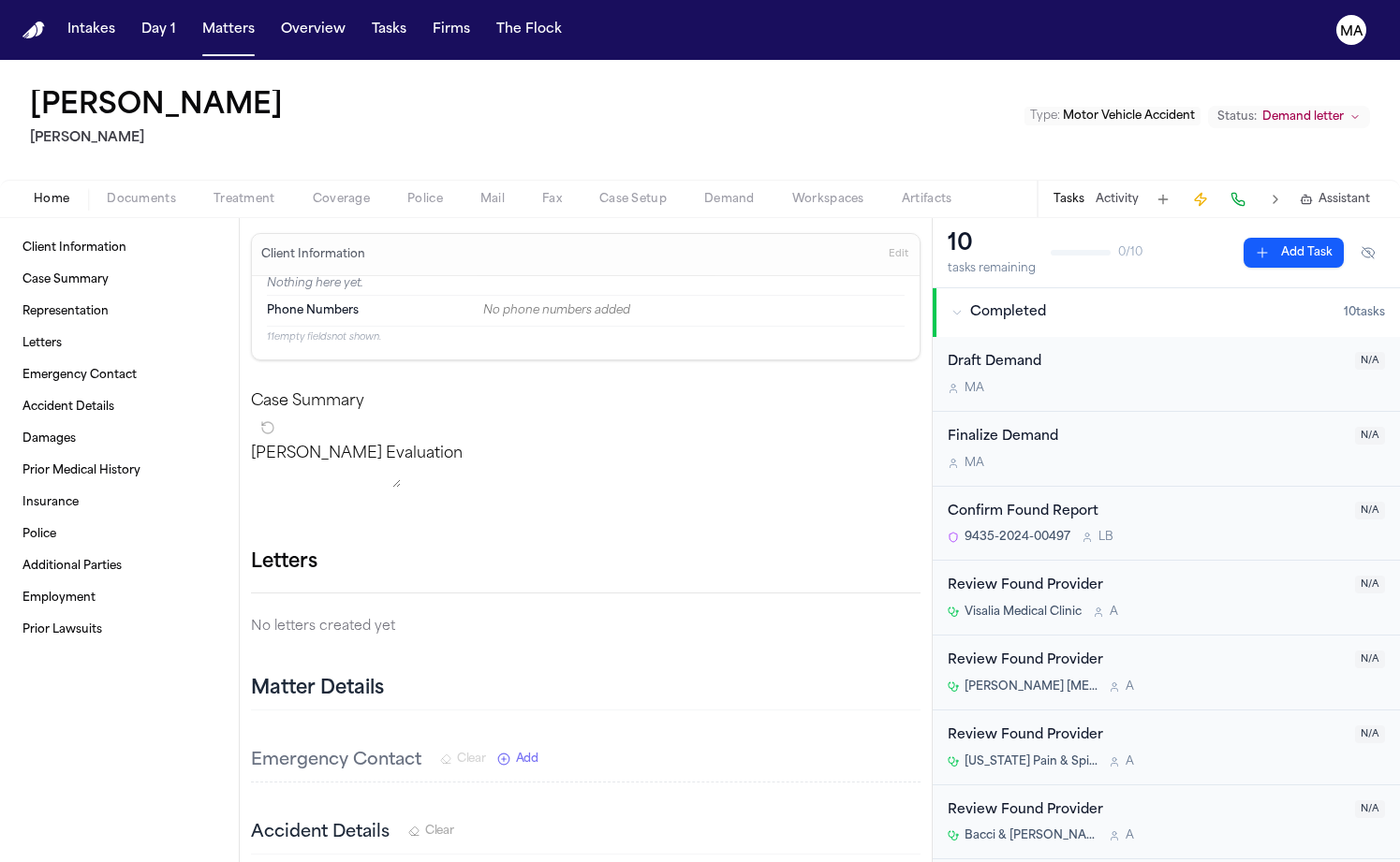
click at [792, 192] on span "Workspaces" at bounding box center [828, 199] width 72 height 15
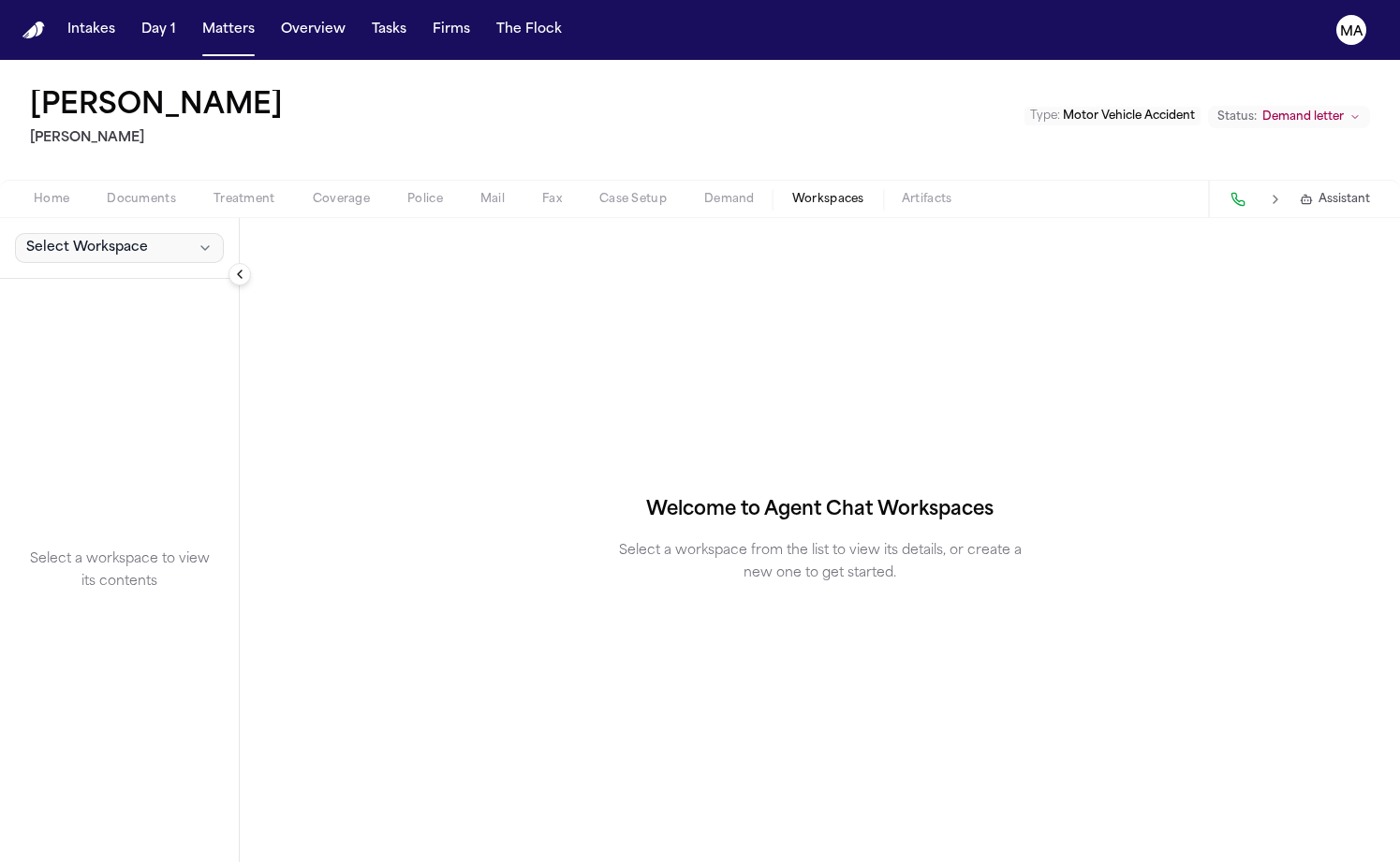
click at [80, 233] on button "Select Workspace" at bounding box center [119, 248] width 209 height 30
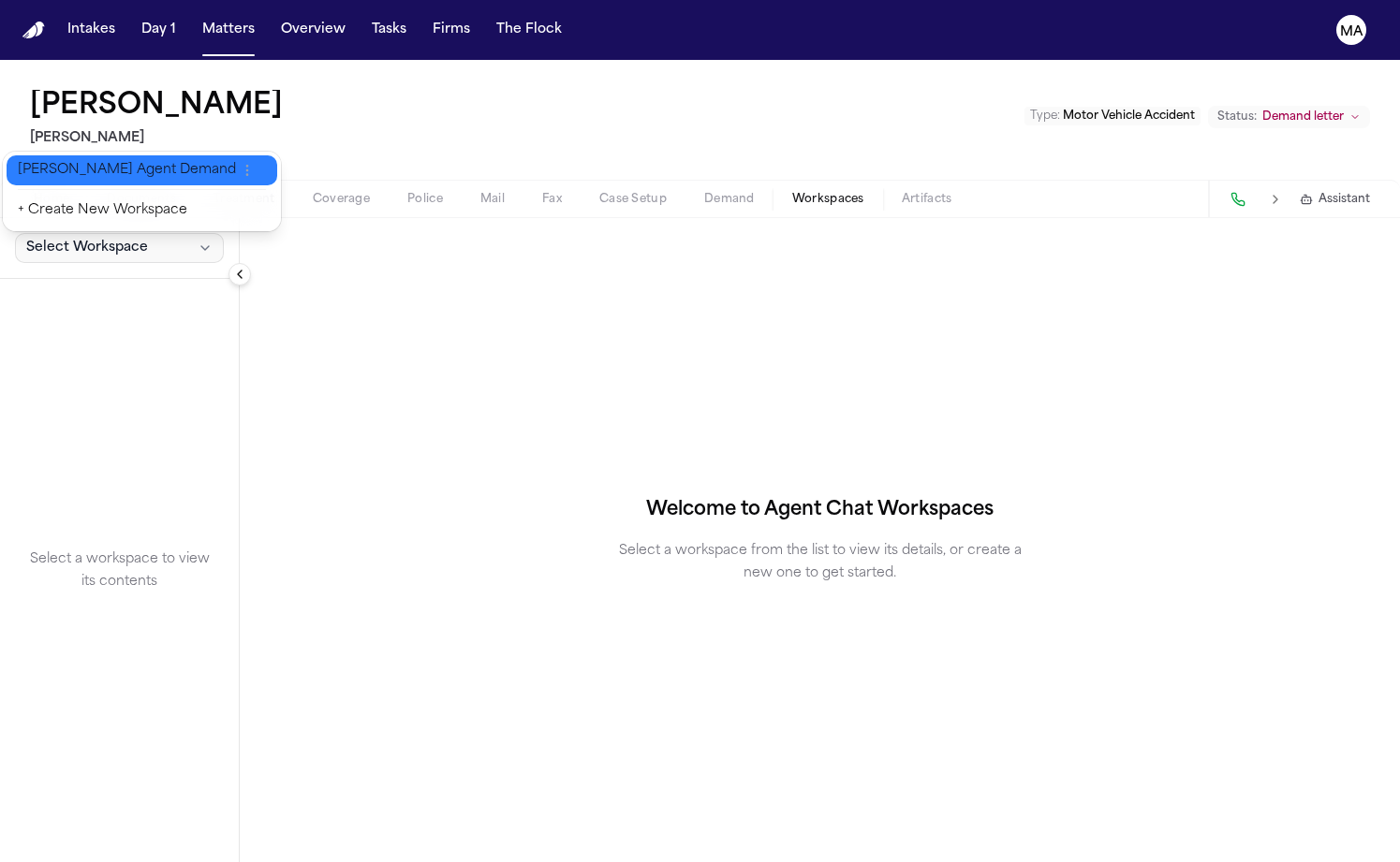
click at [80, 162] on span "[PERSON_NAME] Agent Demand" at bounding box center [126, 170] width 218 height 19
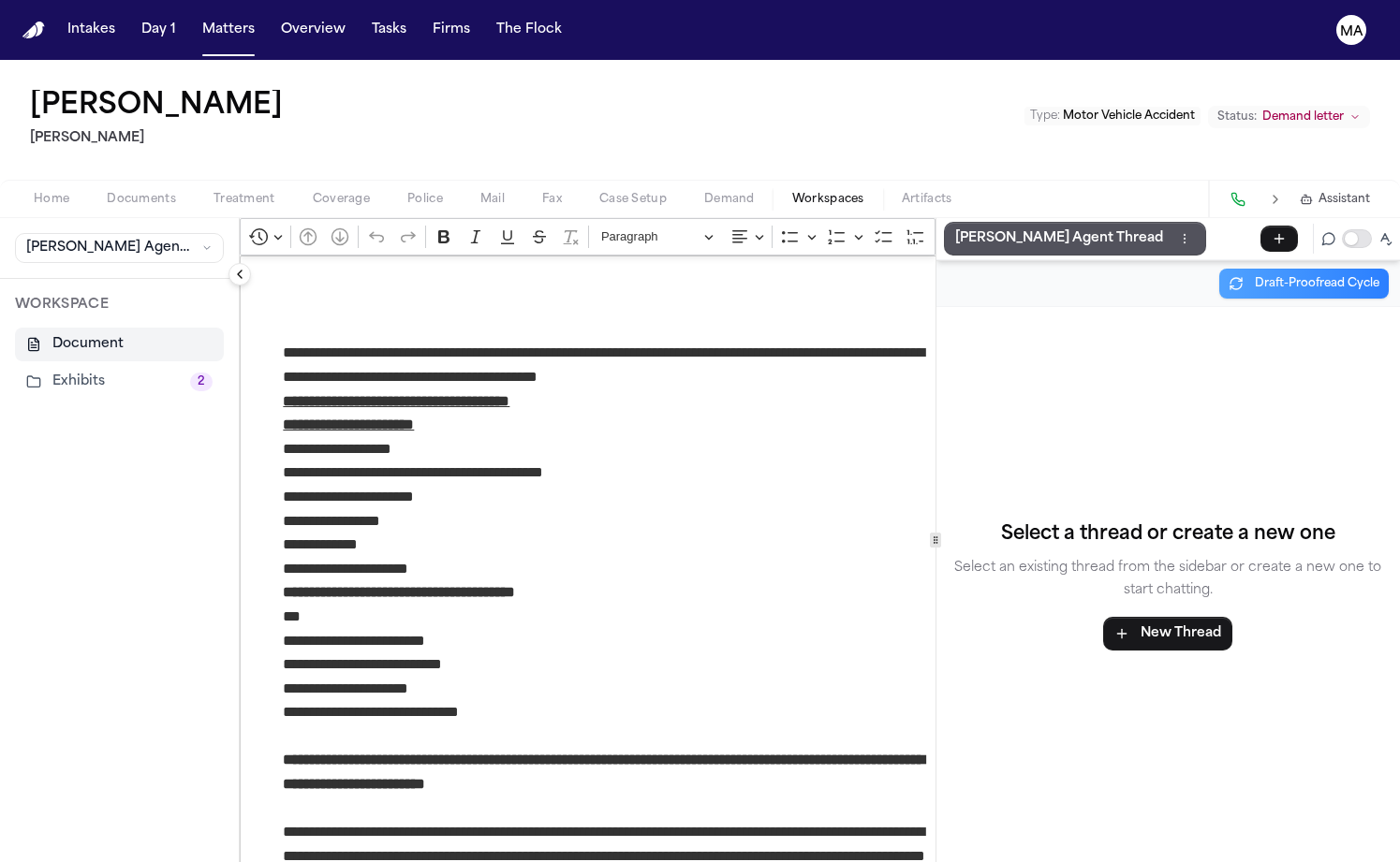
drag, startPoint x: 49, startPoint y: 217, endPoint x: 271, endPoint y: 244, distance: 223.6
click at [49, 365] on button "Exhibits 2" at bounding box center [119, 382] width 209 height 34
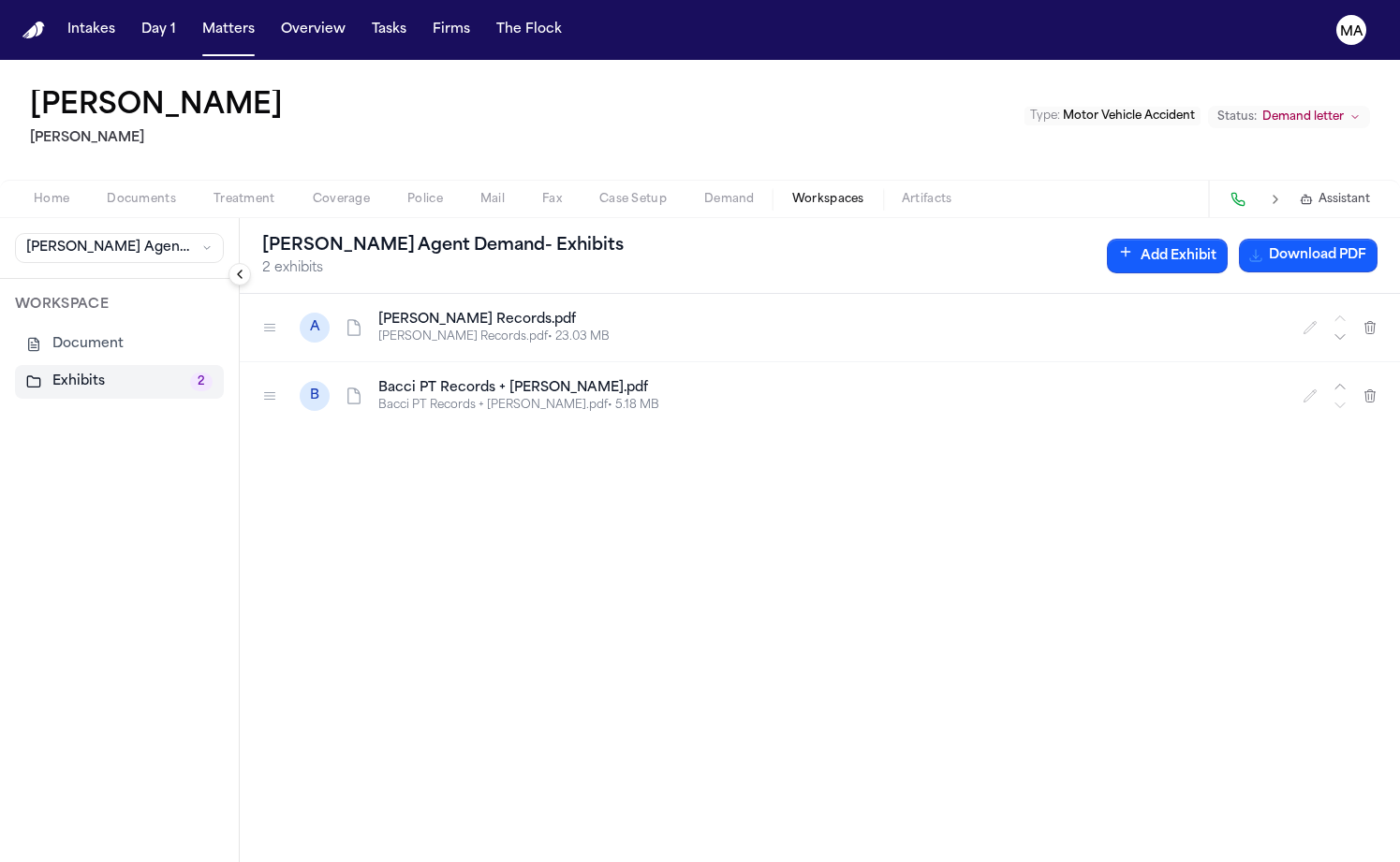
click at [437, 310] on h4 "[PERSON_NAME] Records.pdf" at bounding box center [829, 319] width 902 height 19
click at [391, 398] on p "Bacci PT Records + [PERSON_NAME].pdf • 5.18 MB" at bounding box center [829, 405] width 902 height 15
click at [378, 330] on p "[PERSON_NAME] Records.pdf • 23.03 MB" at bounding box center [829, 337] width 902 height 15
click at [378, 379] on h4 "Bacci PT Records + [PERSON_NAME].pdf" at bounding box center [829, 388] width 902 height 19
click at [411, 329] on div "A [PERSON_NAME] Records.pdf [PERSON_NAME] Records.pdf • 23.03 MB B Bacci PT Rec…" at bounding box center [820, 578] width 1160 height 568
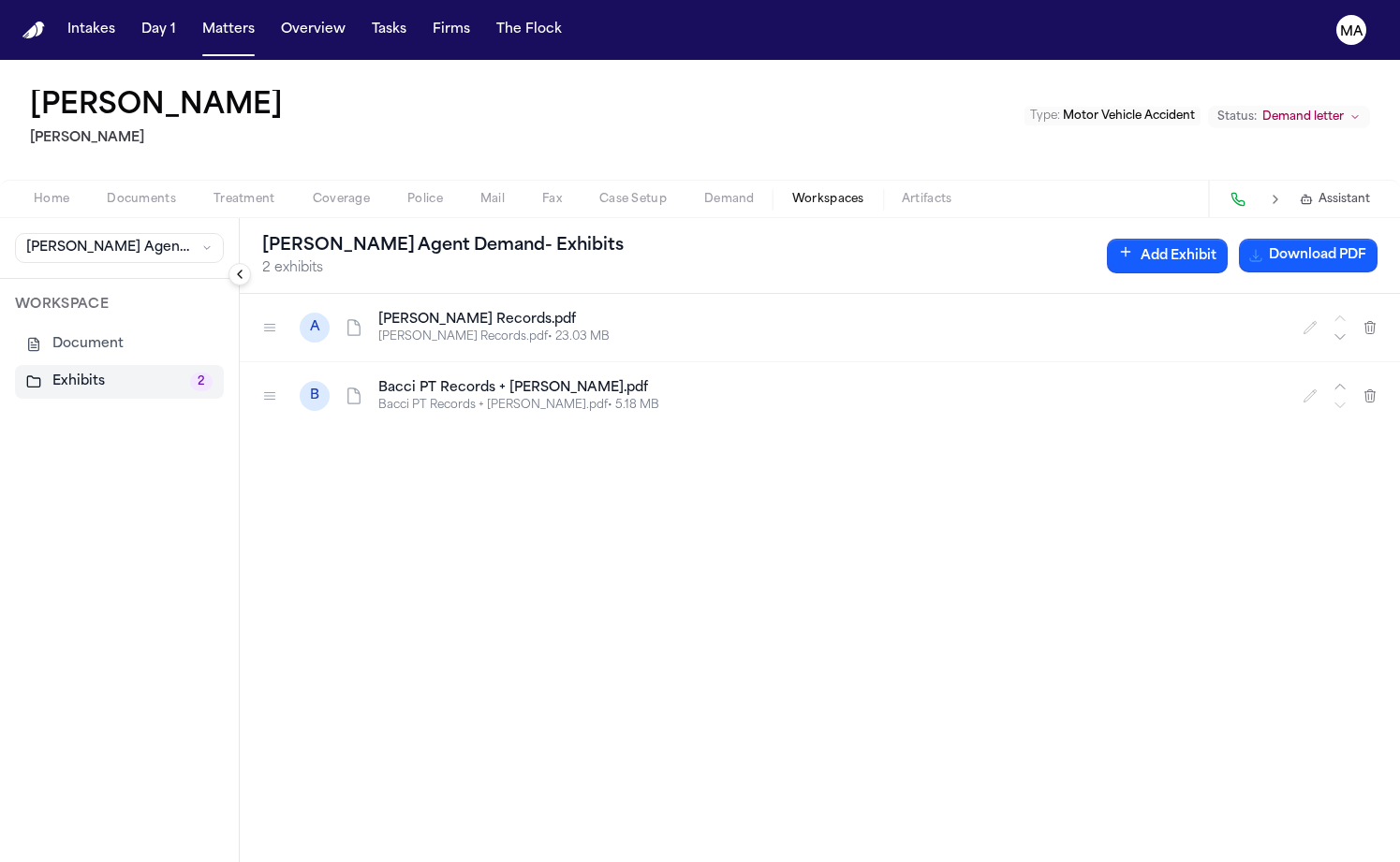
click at [298, 337] on div "A [PERSON_NAME] Records.pdf [PERSON_NAME] Records.pdf • 23.03 MB B Bacci PT Rec…" at bounding box center [820, 578] width 1160 height 568
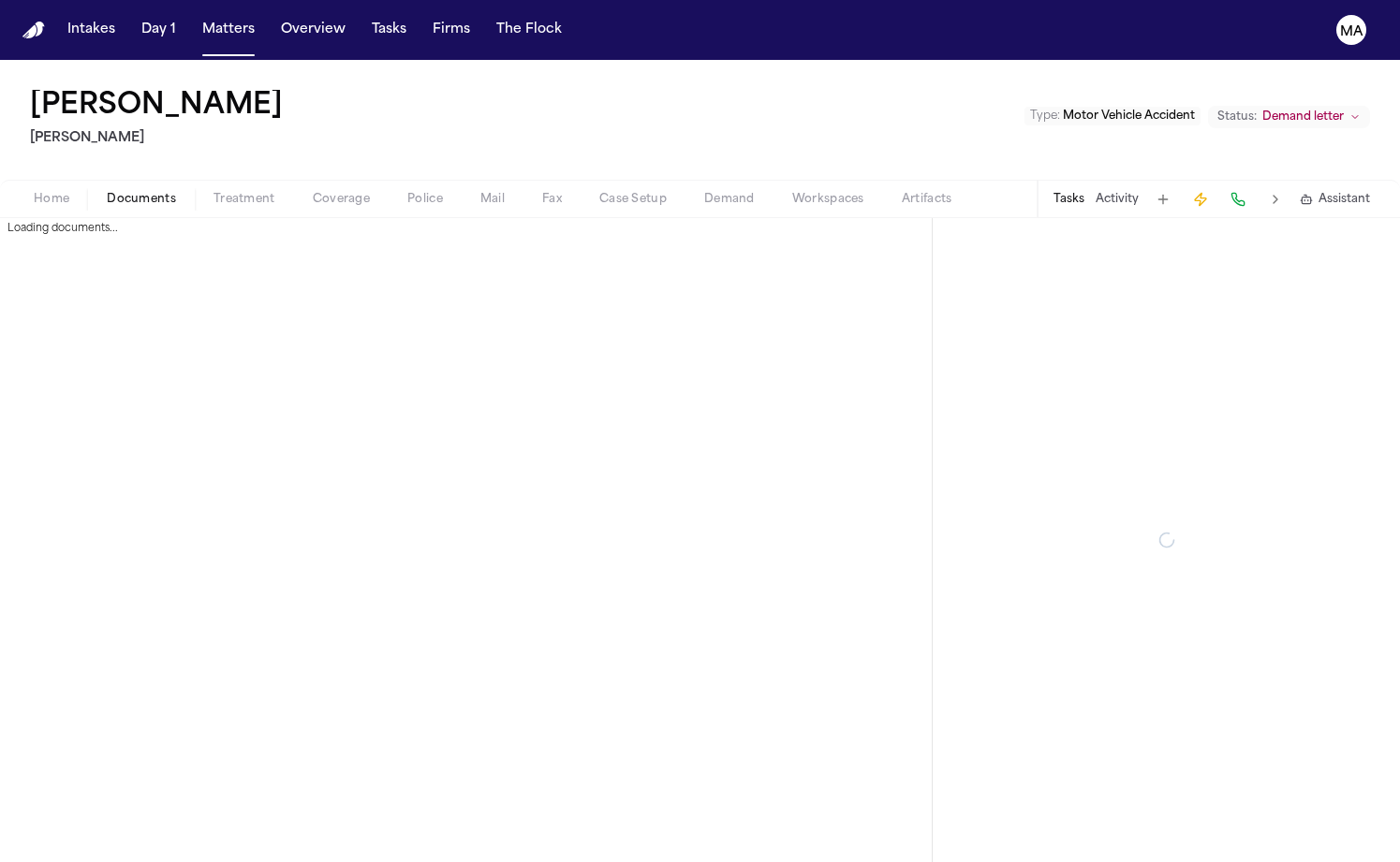
click at [119, 192] on span "Documents" at bounding box center [141, 199] width 69 height 15
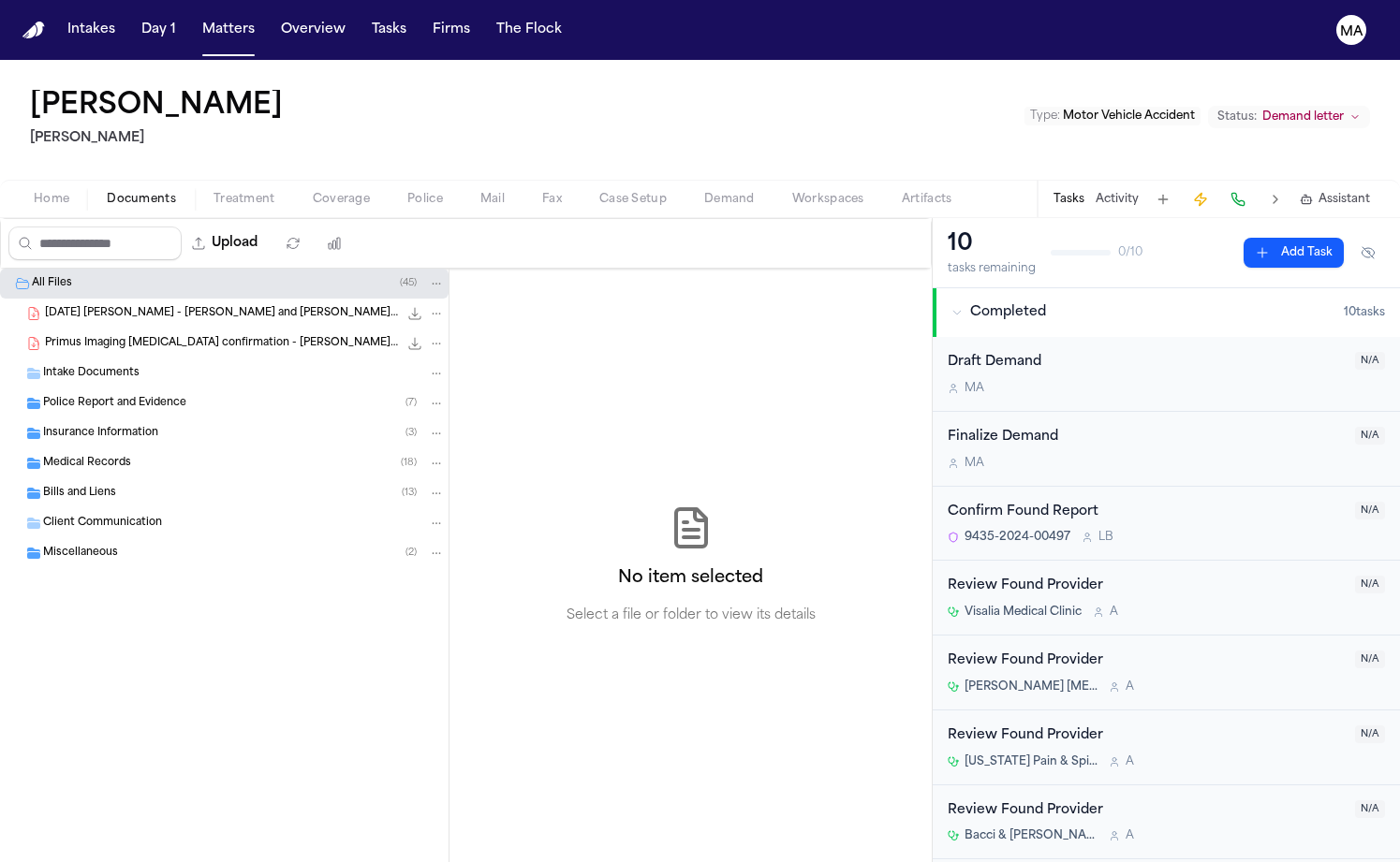
click at [103, 396] on span "Police Report and Evidence" at bounding box center [114, 404] width 144 height 16
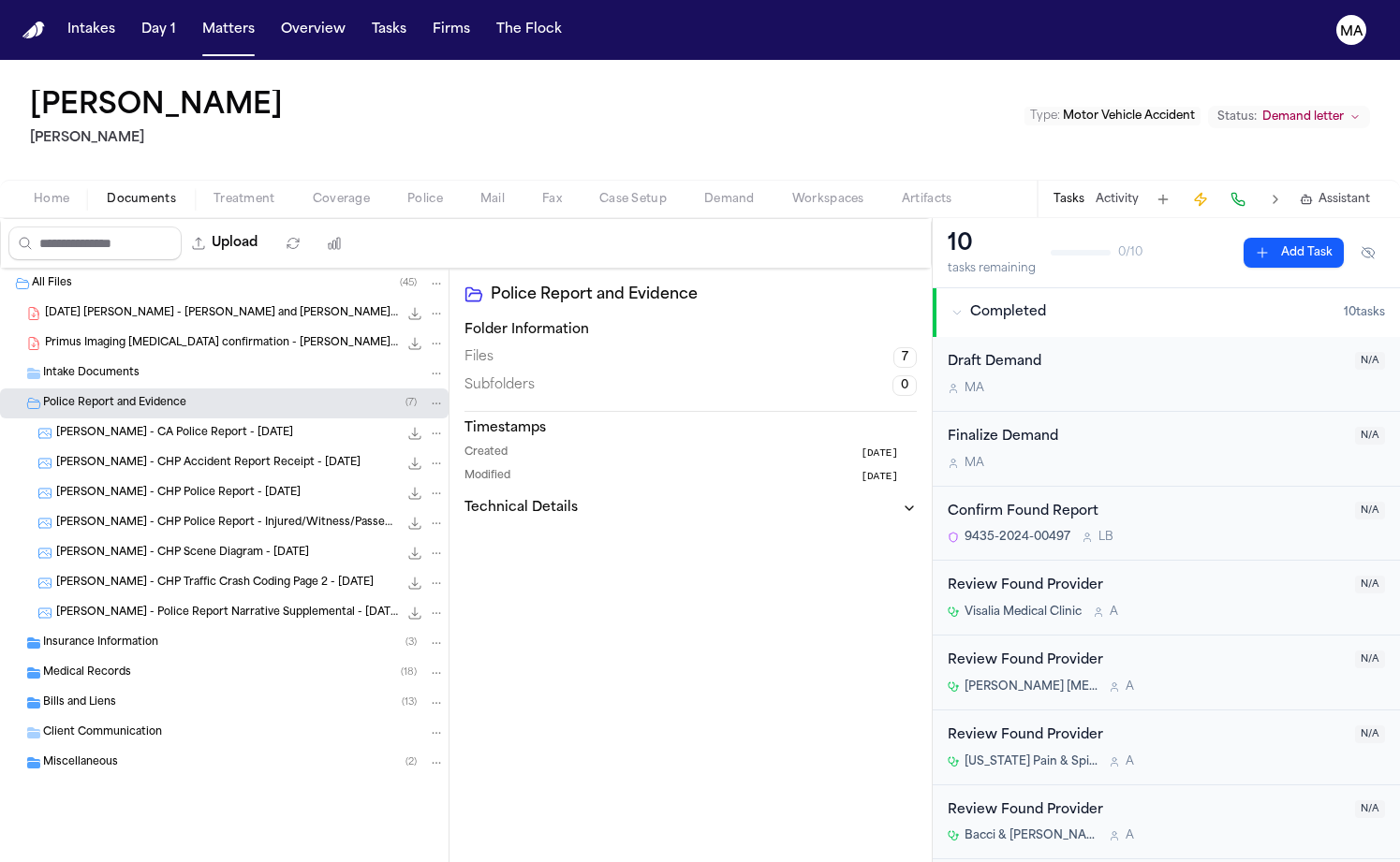
click at [103, 396] on span "Police Report and Evidence" at bounding box center [114, 404] width 144 height 16
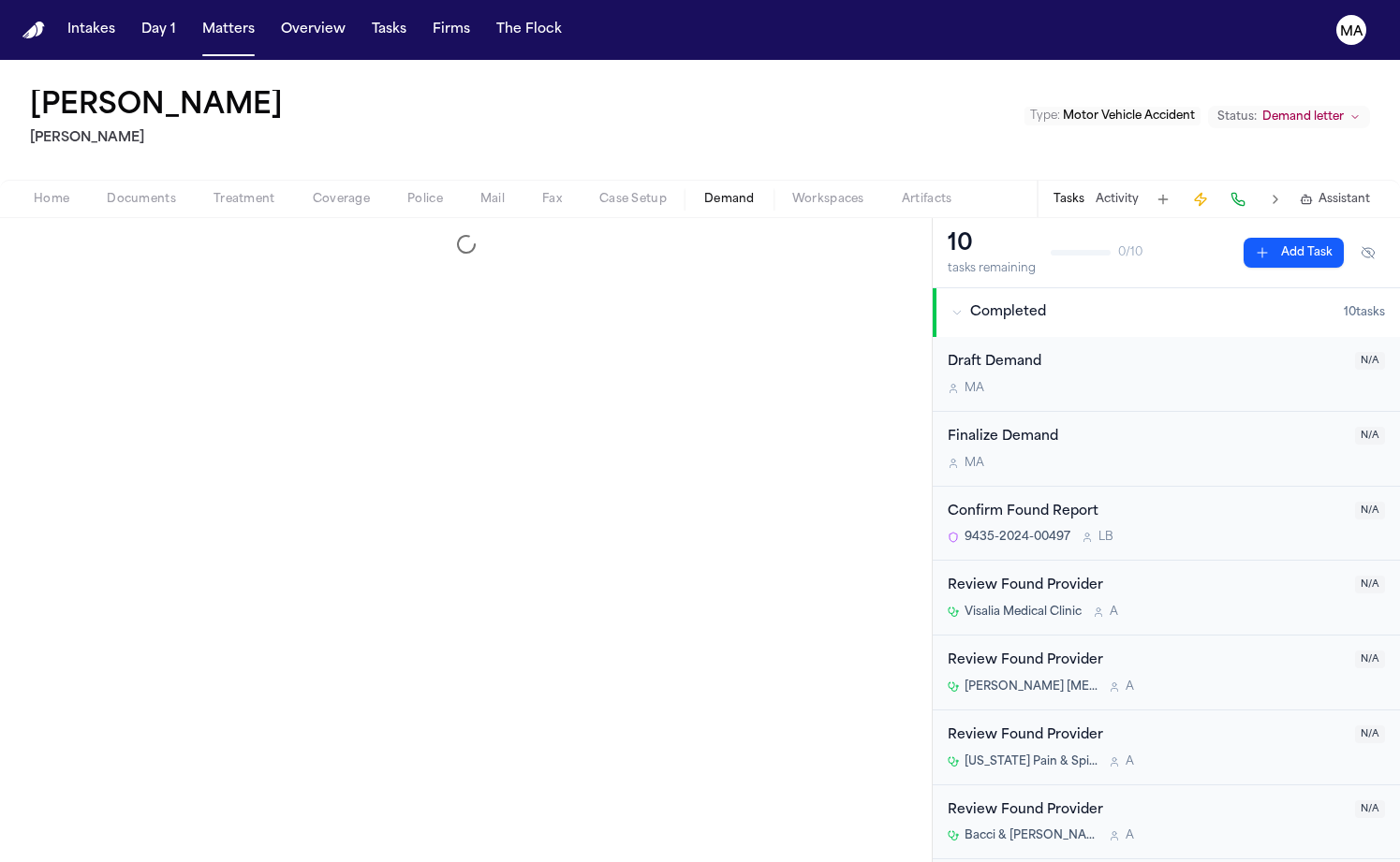
click at [704, 192] on span "Demand" at bounding box center [729, 199] width 51 height 15
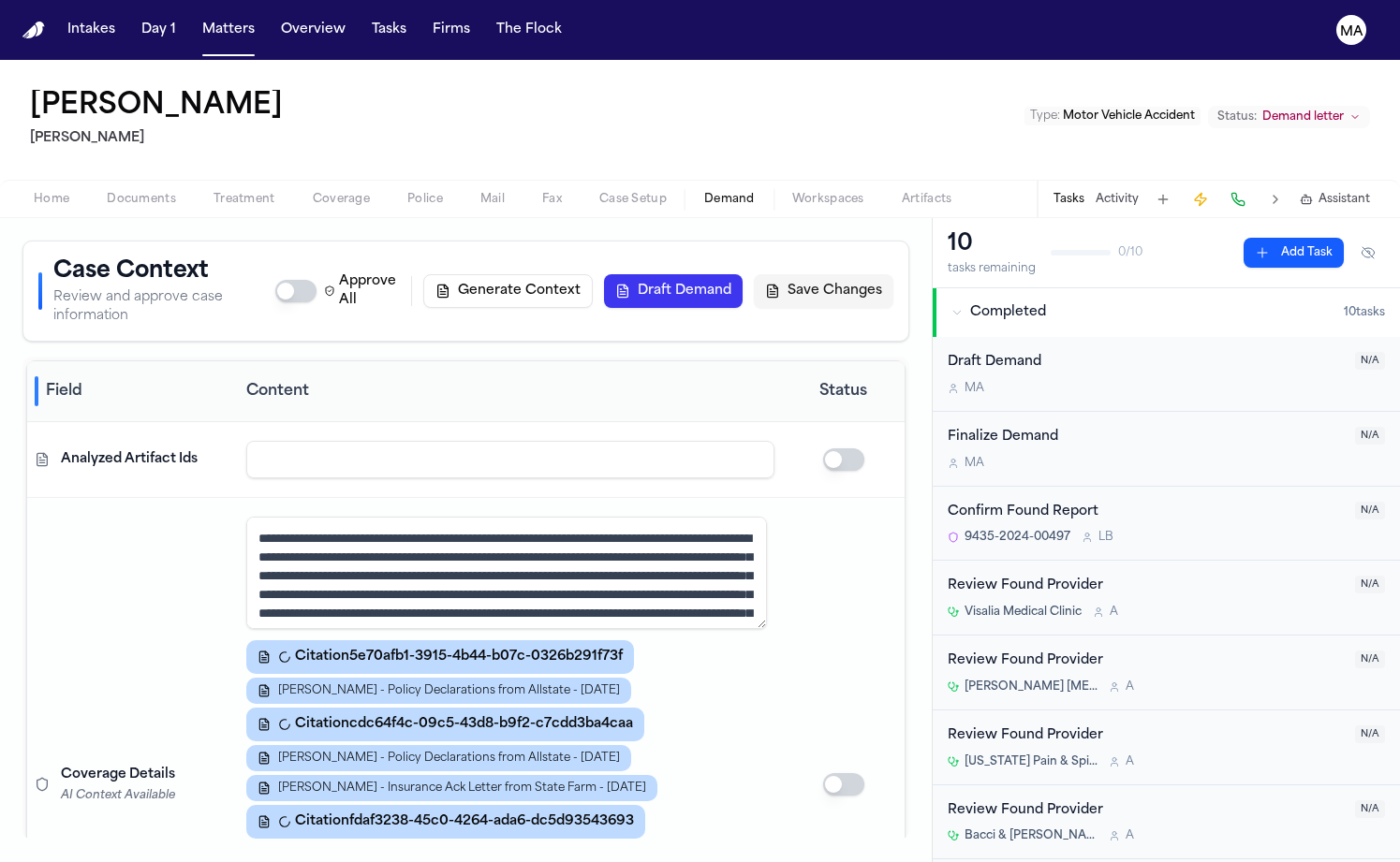
click at [106, 192] on span "Documents" at bounding box center [141, 199] width 69 height 15
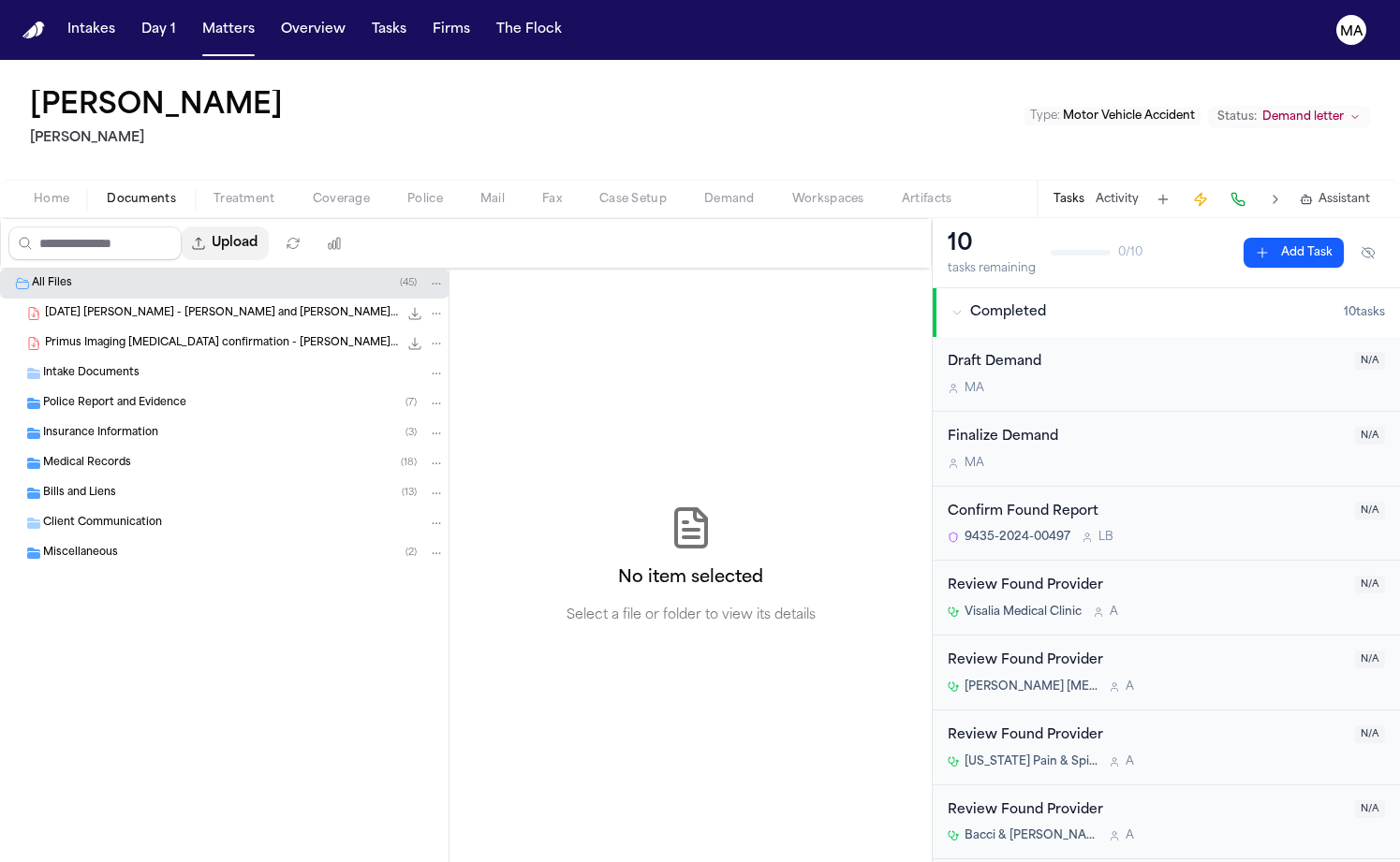
click at [182, 226] on button "Upload" at bounding box center [225, 243] width 87 height 34
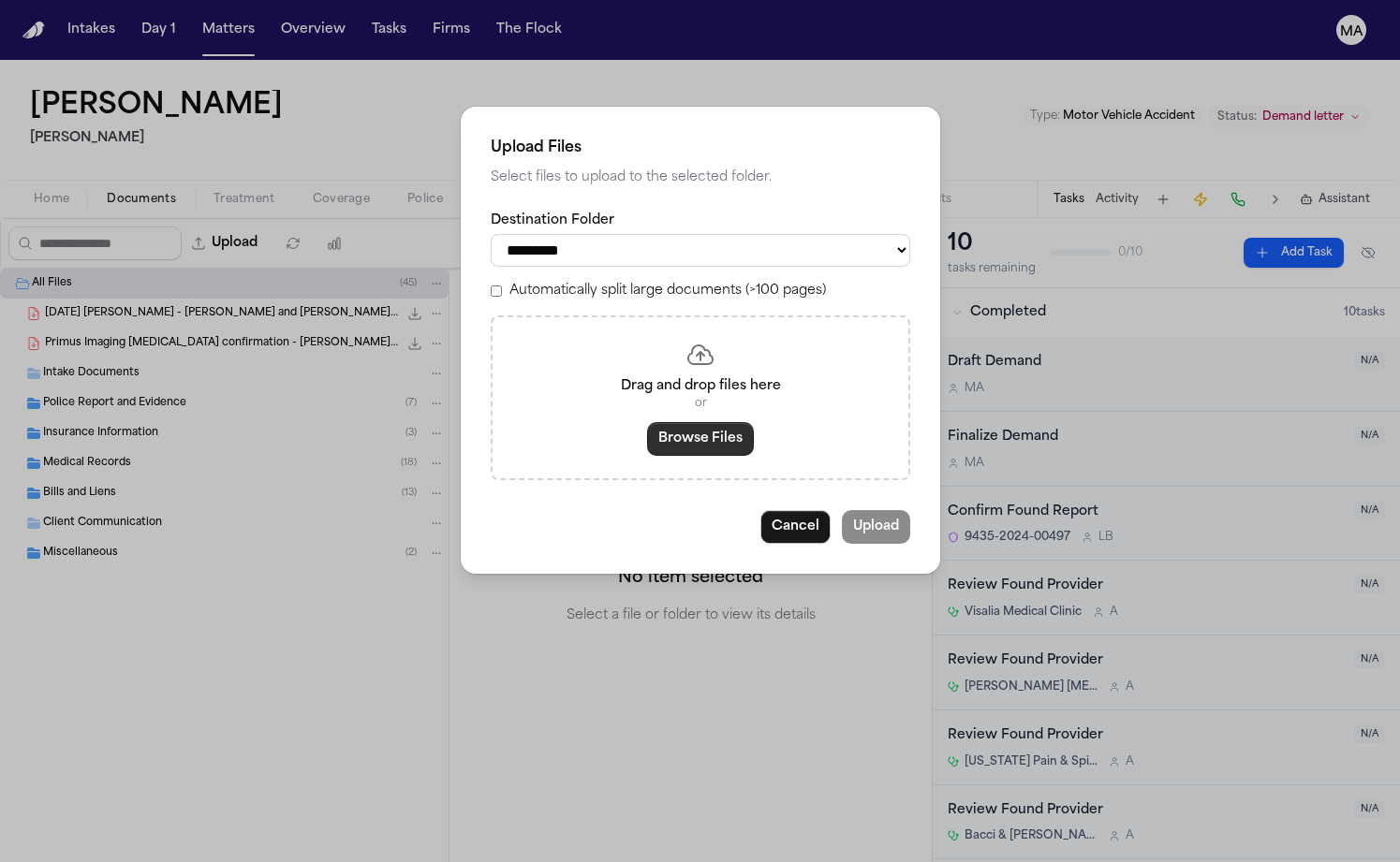
click at [692, 423] on button "Browse Files" at bounding box center [700, 439] width 106 height 34
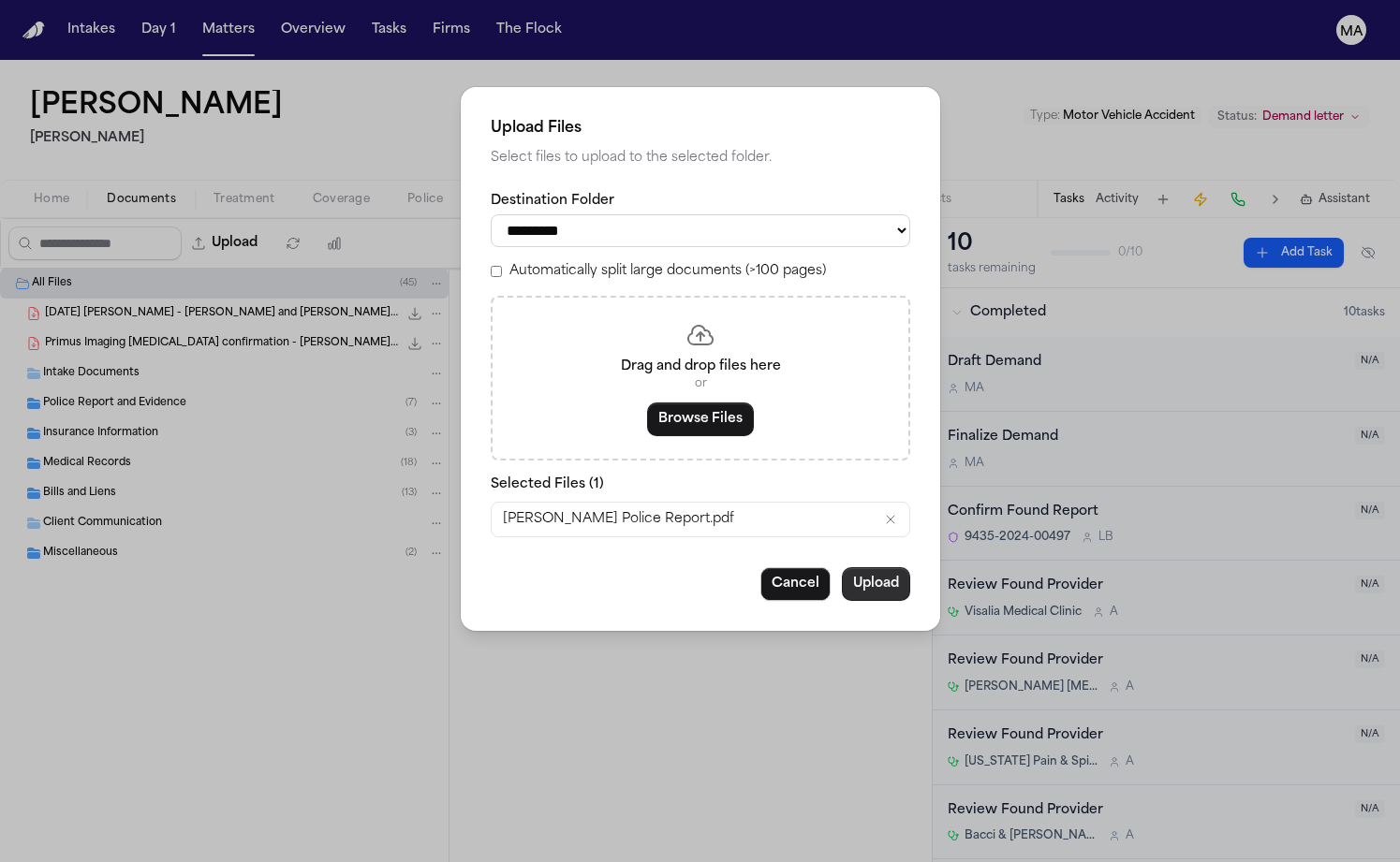
click at [842, 567] on button "Upload" at bounding box center [876, 584] width 68 height 34
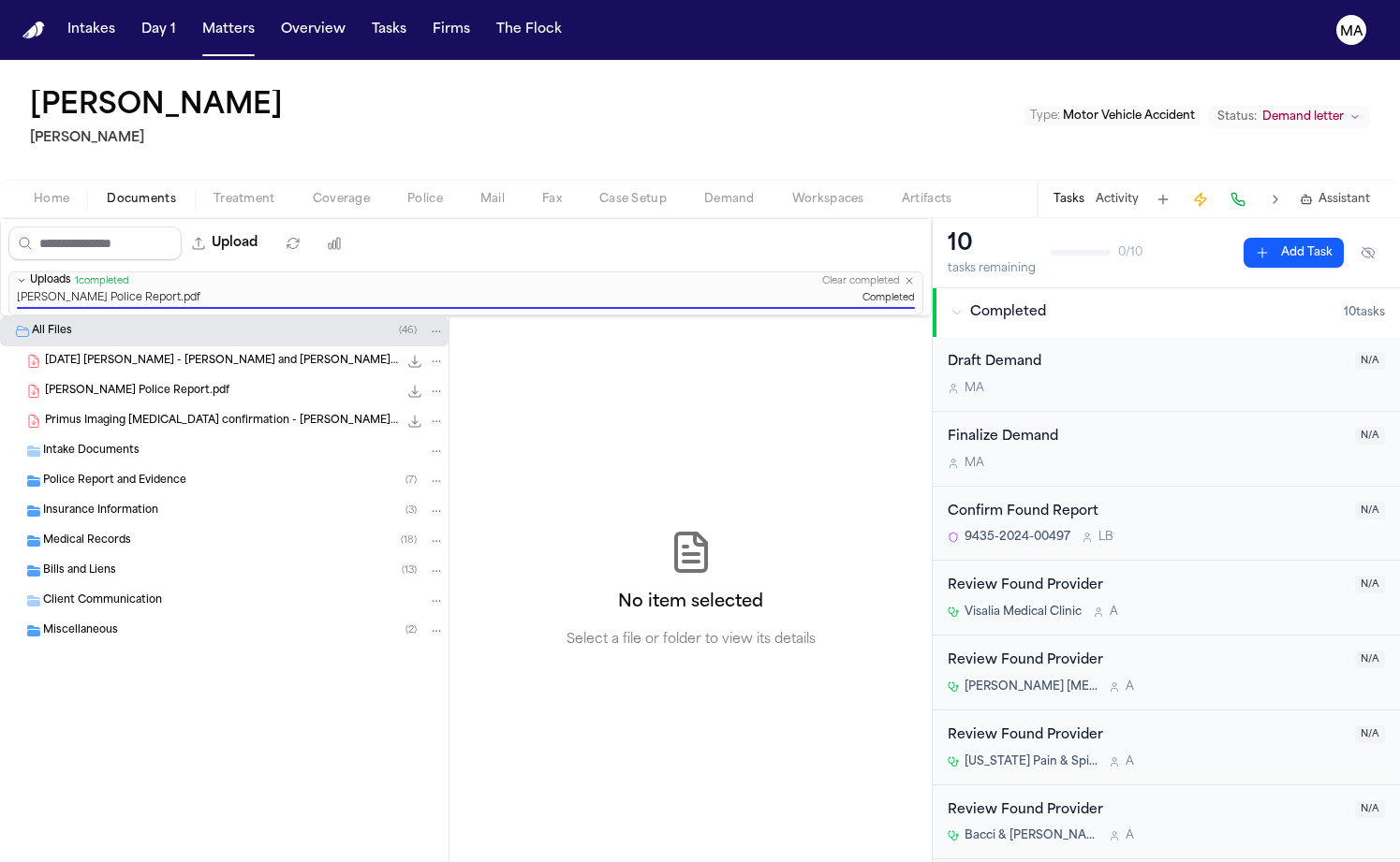
click at [211, 574] on div "All Files [PHONE_NUMBER][DATE] [PERSON_NAME] - [PERSON_NAME] and [PERSON_NAME] …" at bounding box center [224, 528] width 448 height 424
click at [1342, 192] on button "Assistant" at bounding box center [1335, 199] width 70 height 15
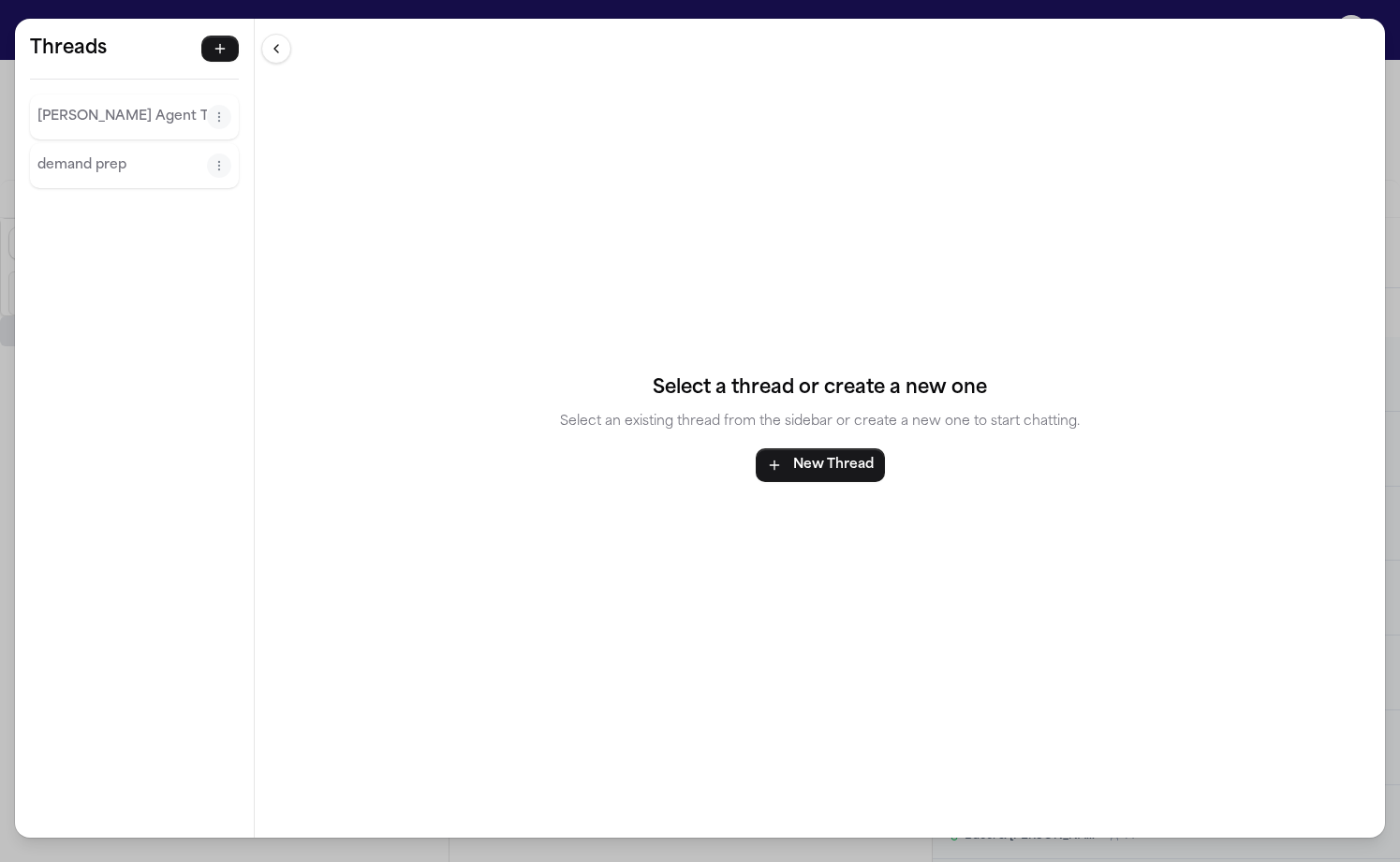
click at [77, 95] on div "[PERSON_NAME] Agent Thread" at bounding box center [135, 117] width 209 height 45
click at [97, 105] on p "[PERSON_NAME] Agent Thread" at bounding box center [122, 116] width 170 height 22
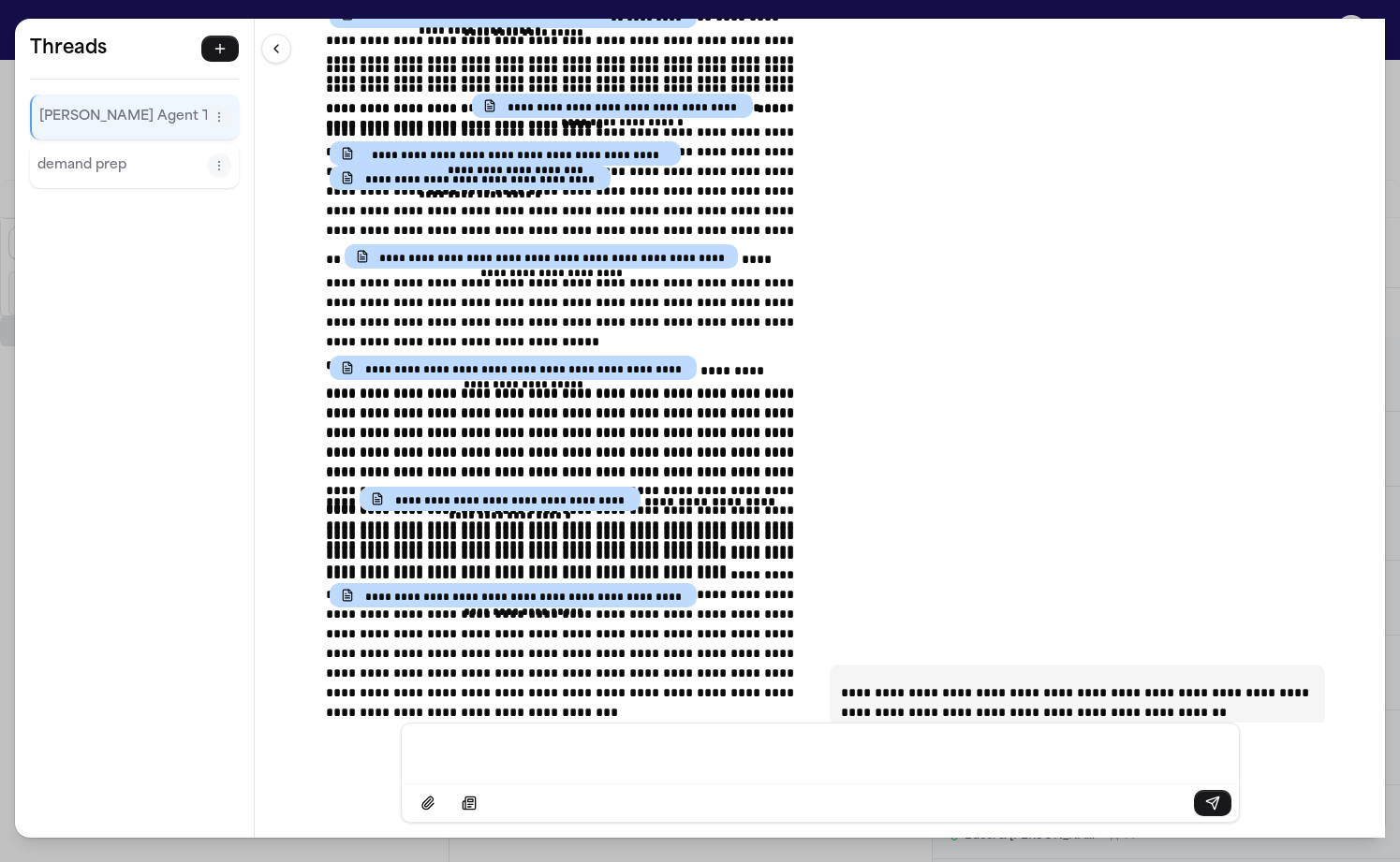
scroll to position [35749, 0]
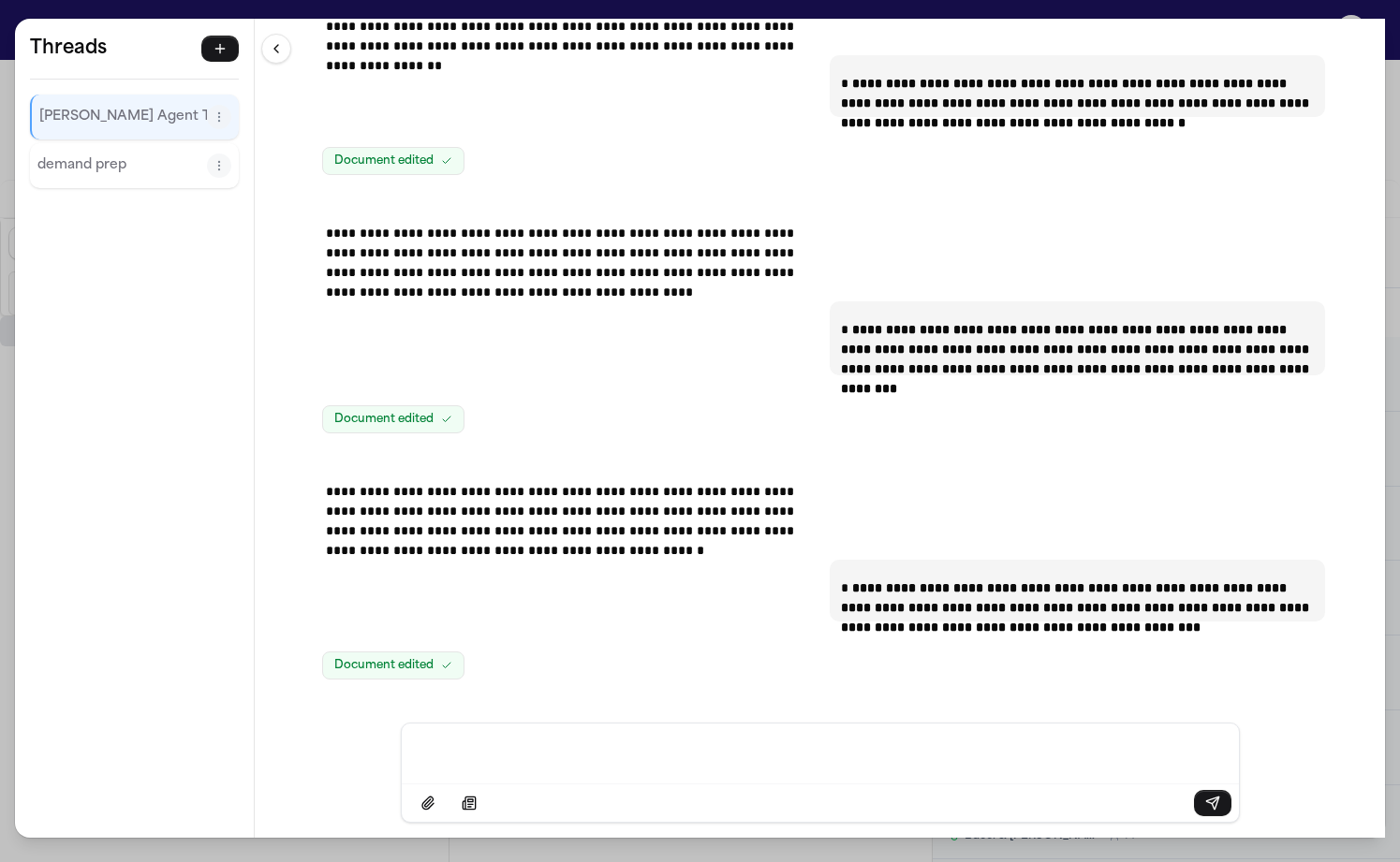
click at [574, 6] on div "**********" at bounding box center [700, 431] width 1400 height 862
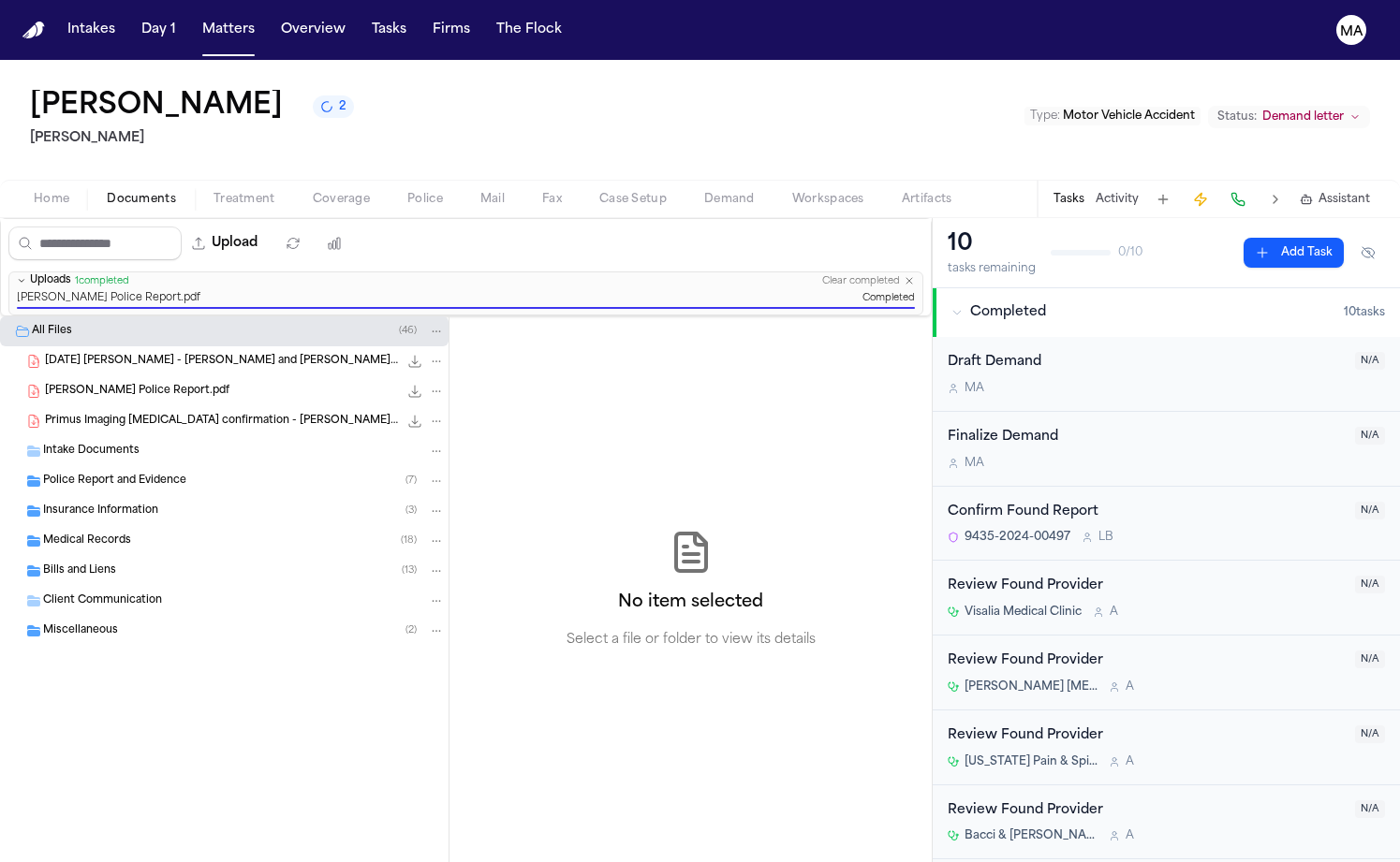
click at [792, 192] on span "Workspaces" at bounding box center [828, 199] width 72 height 15
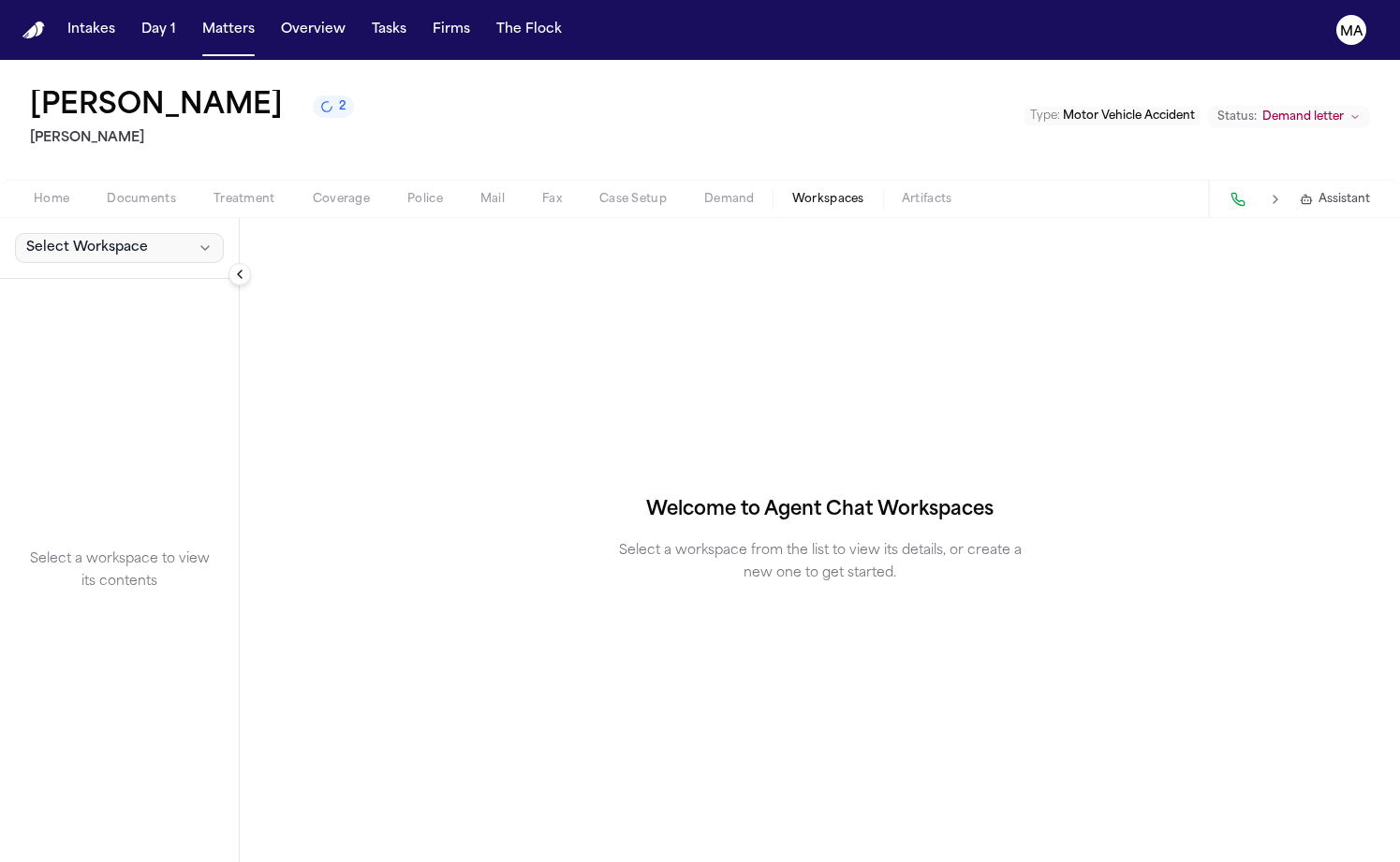
click at [89, 239] on span "Select Workspace" at bounding box center [87, 248] width 122 height 19
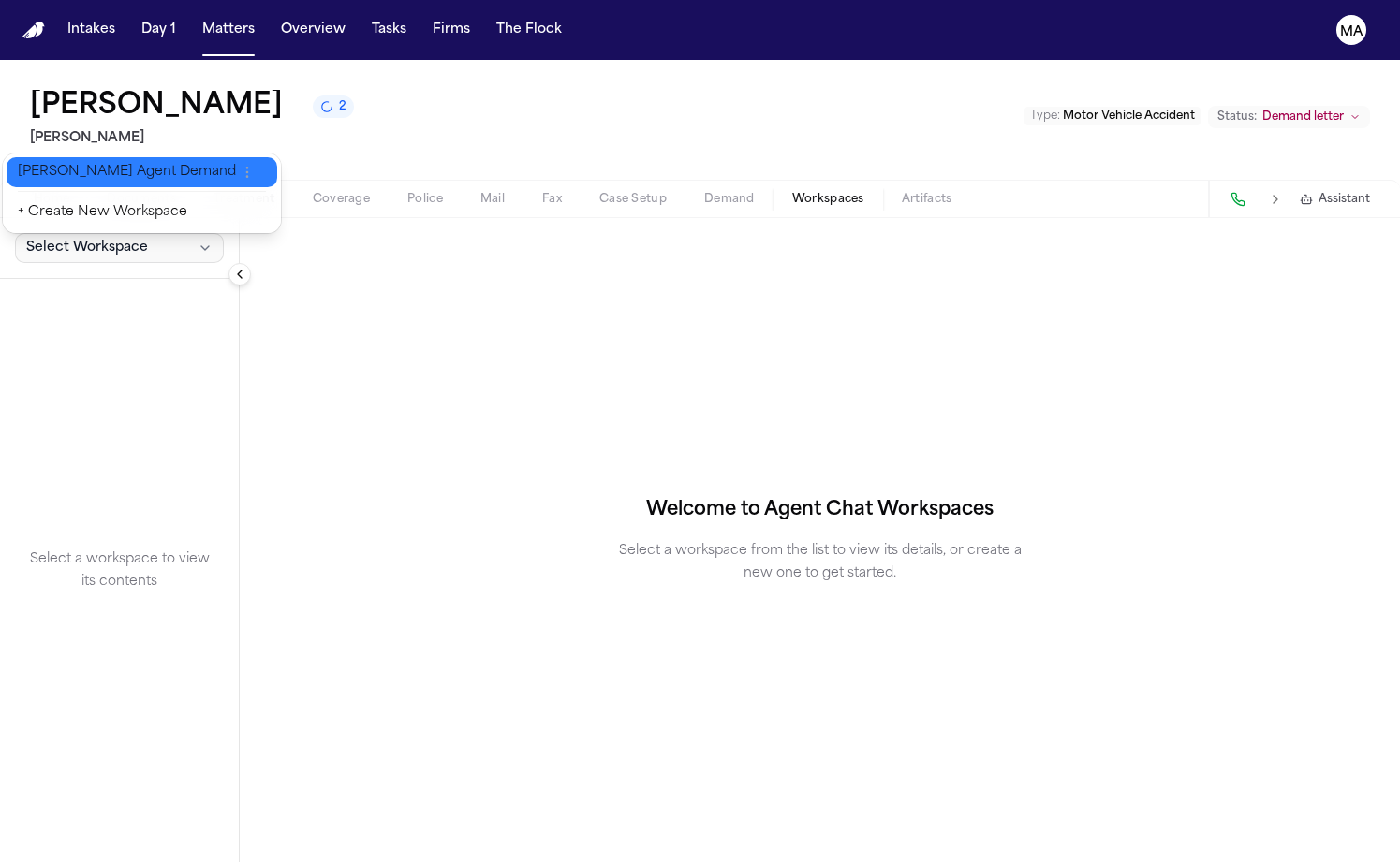
click at [77, 165] on span "[PERSON_NAME] Agent Demand" at bounding box center [126, 172] width 218 height 19
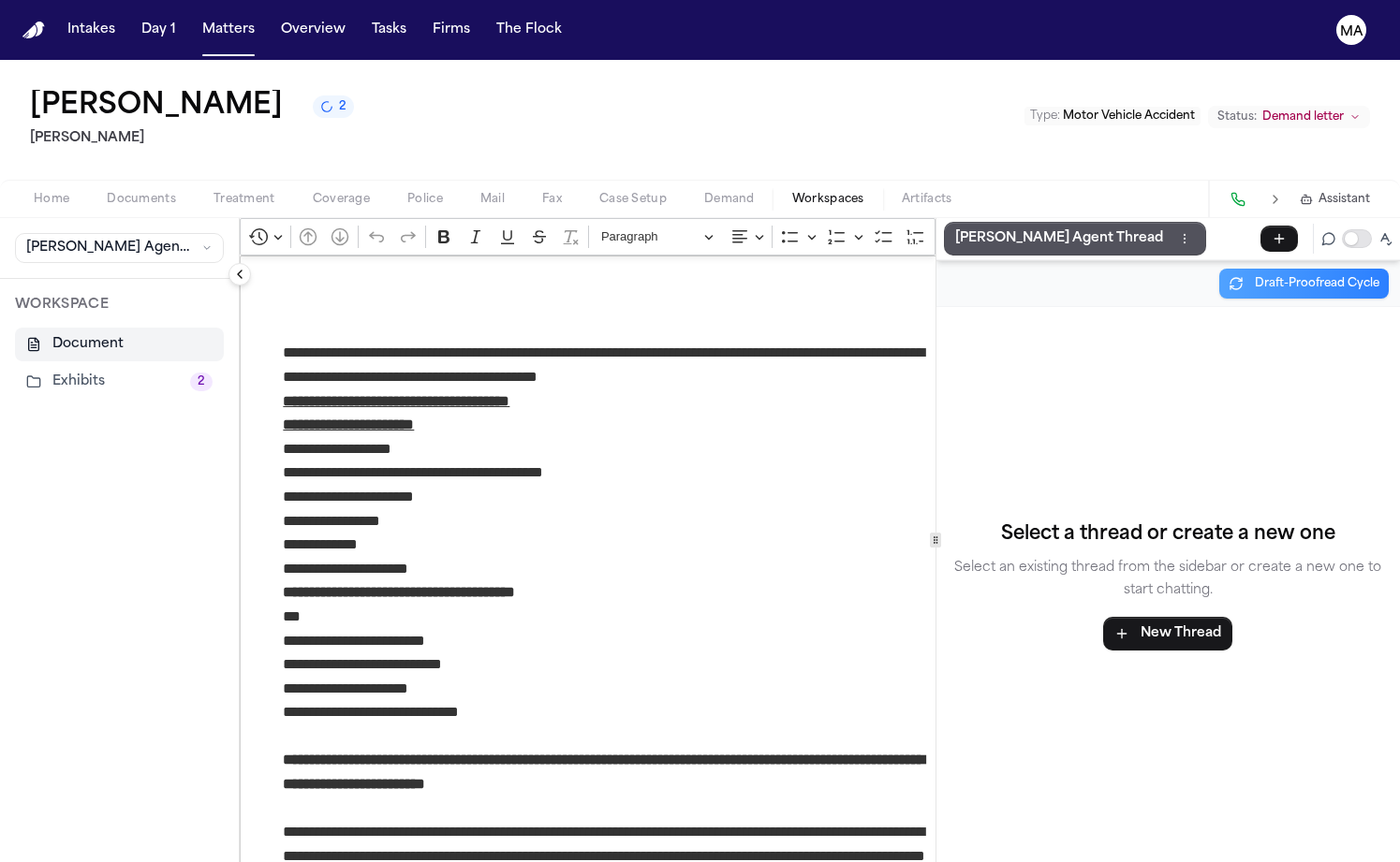
click at [44, 365] on button "Exhibits 2" at bounding box center [119, 382] width 209 height 34
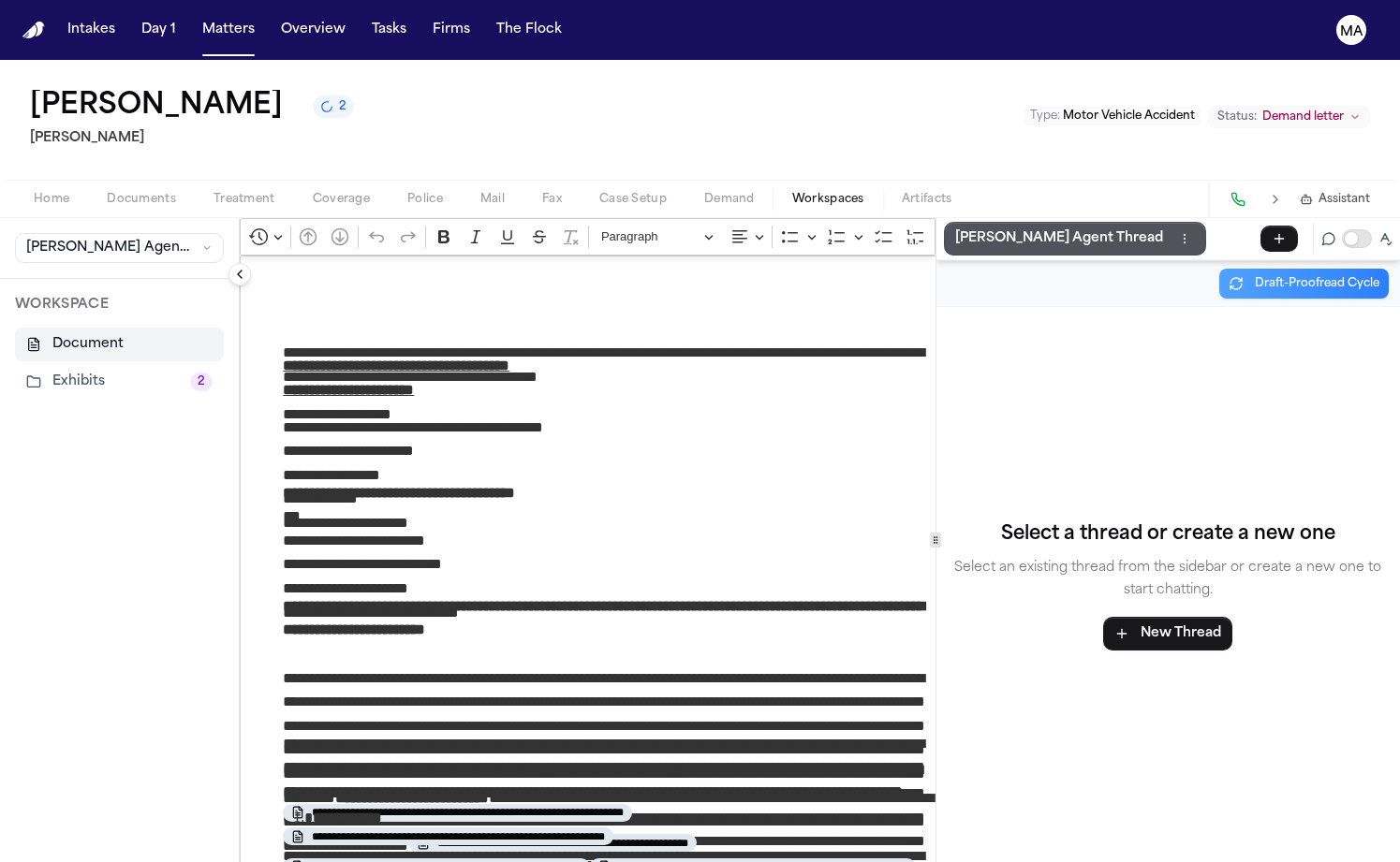
click at [55, 365] on button "Exhibits 2" at bounding box center [119, 382] width 209 height 34
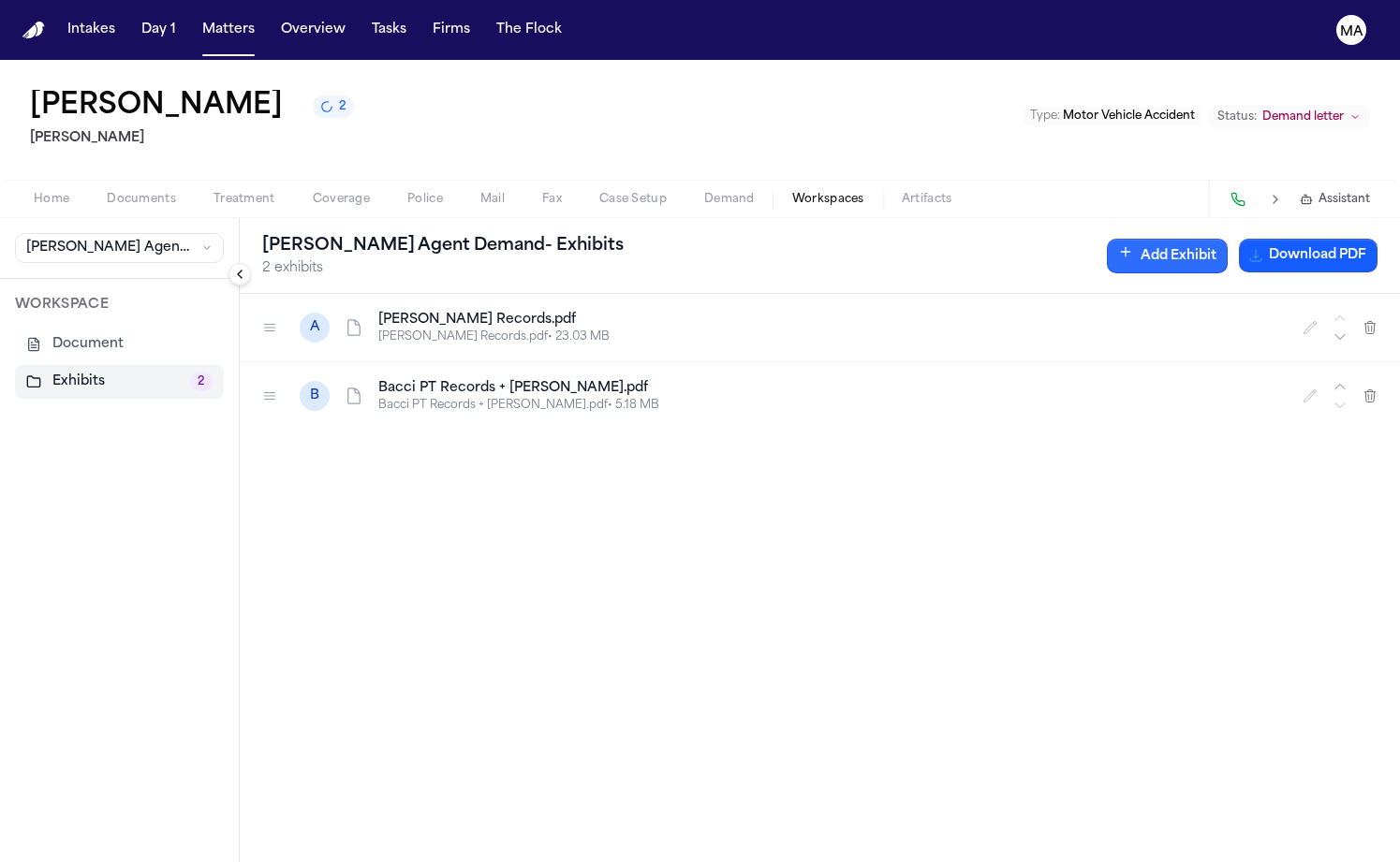
click at [1227, 239] on button "Add Exhibit" at bounding box center [1168, 256] width 121 height 34
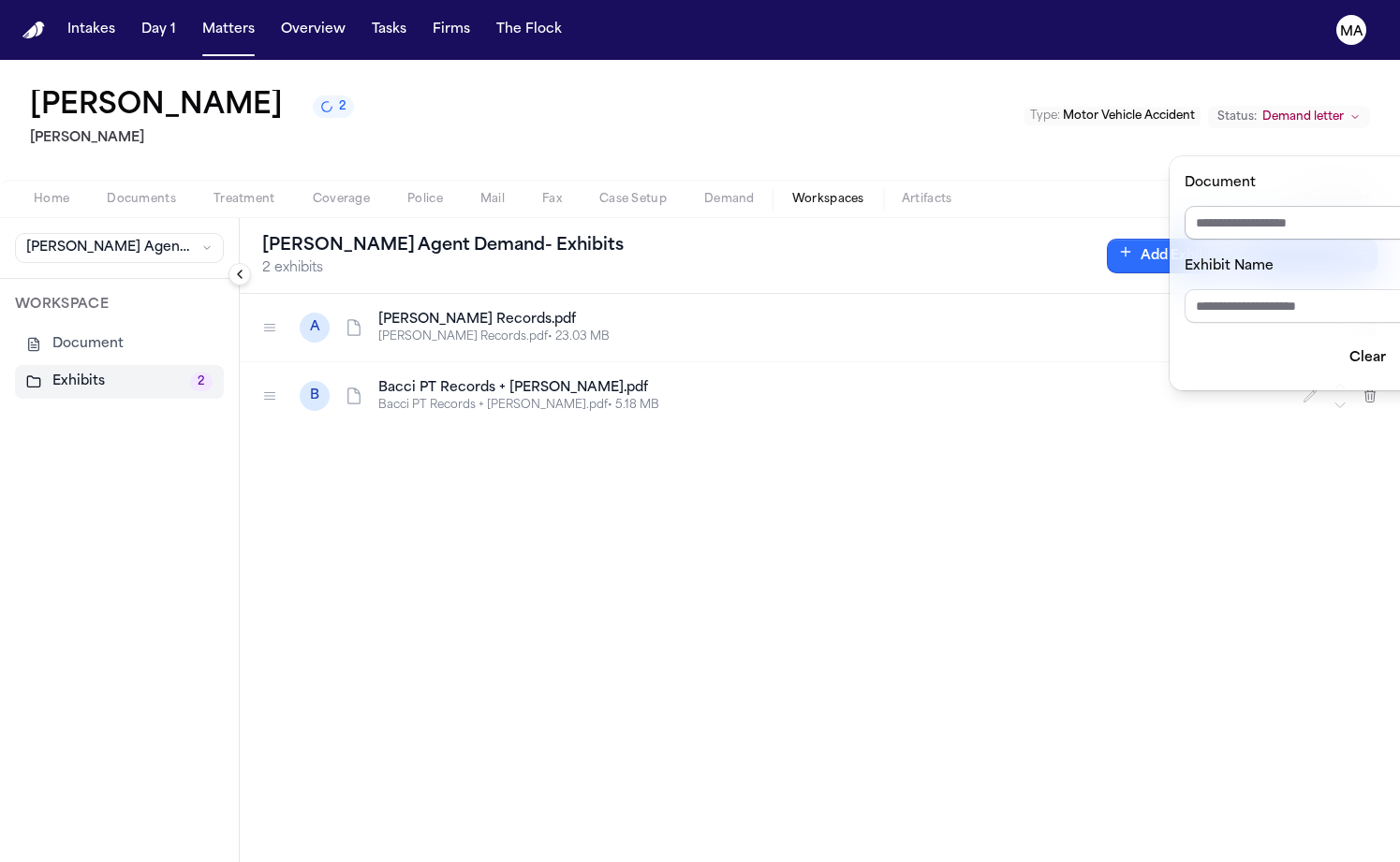
click at [1246, 206] on input "Document" at bounding box center [1319, 223] width 269 height 34
click at [1311, 206] on input "Document" at bounding box center [1319, 223] width 269 height 34
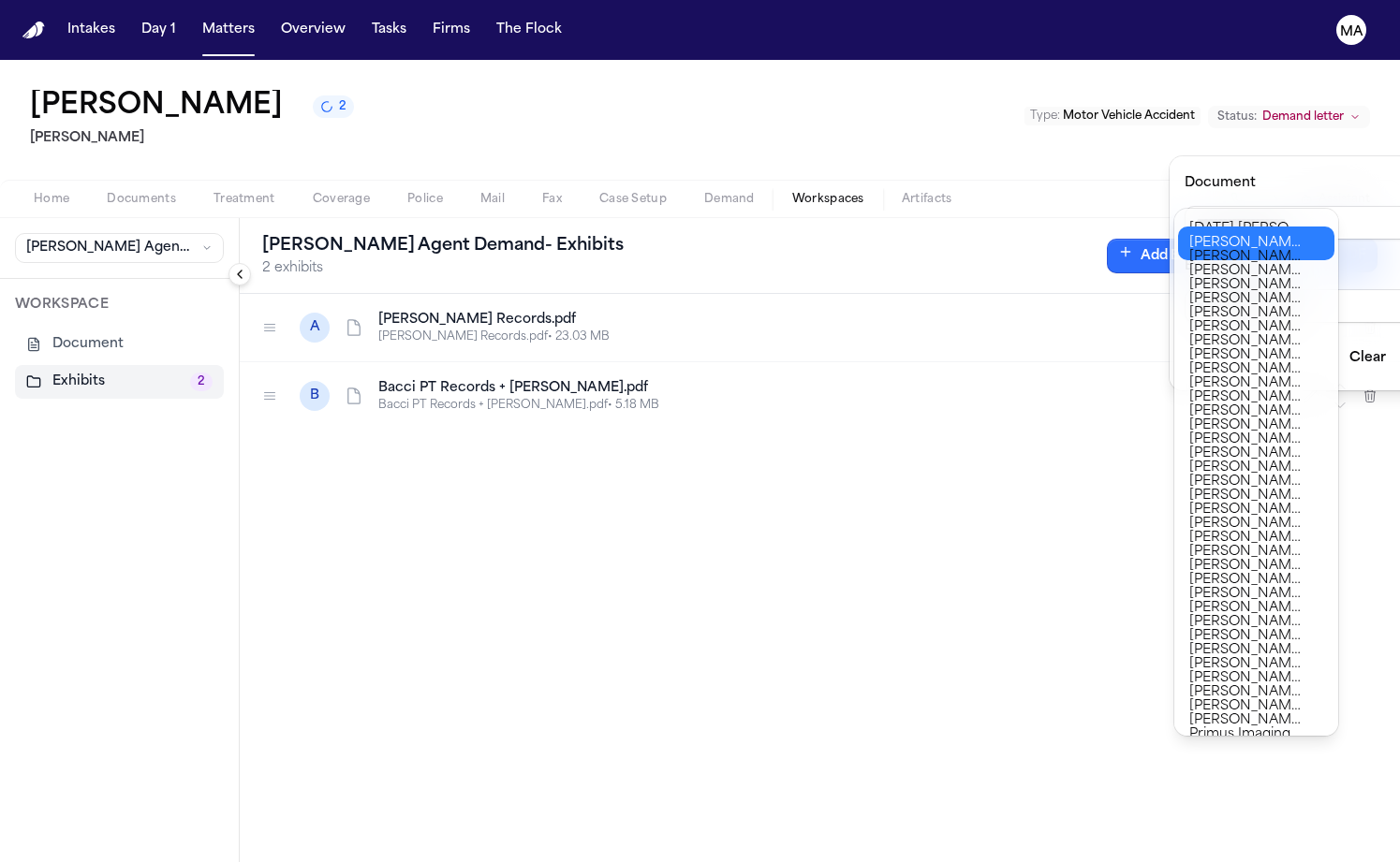
type input "**********"
click at [1273, 861] on div "**********" at bounding box center [700, 862] width 1400 height 0
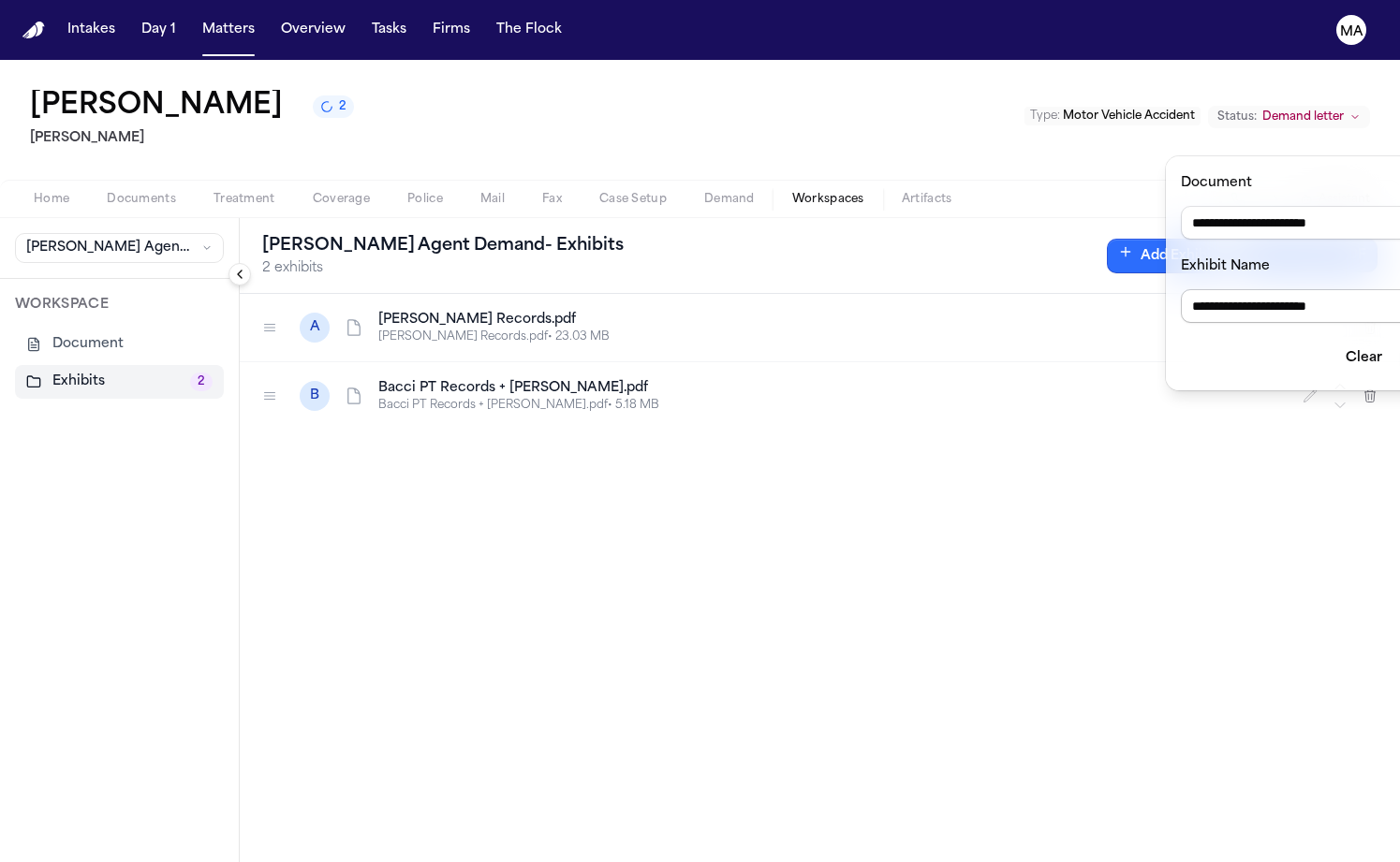
drag, startPoint x: 1211, startPoint y: 241, endPoint x: 1092, endPoint y: 240, distance: 119.0
click at [1093, 241] on body "**********" at bounding box center [700, 431] width 1400 height 862
type input "**********"
click at [1399, 342] on button "Add" at bounding box center [1425, 358] width 50 height 34
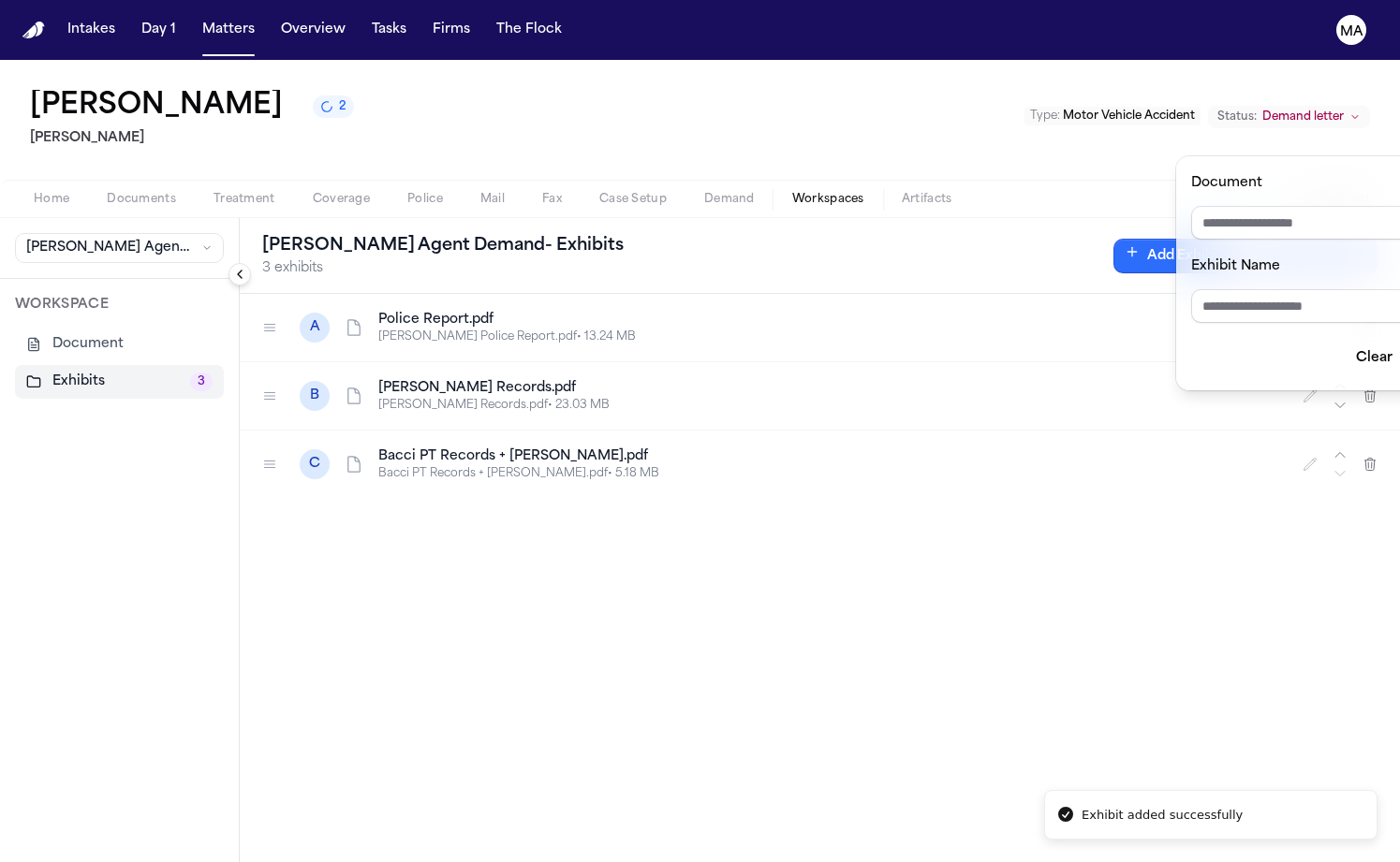
click at [366, 368] on div "[PERSON_NAME] Agent Demand - Exhibits 3 exhibits Add Exhibit Generating... A Po…" at bounding box center [820, 540] width 1160 height 644
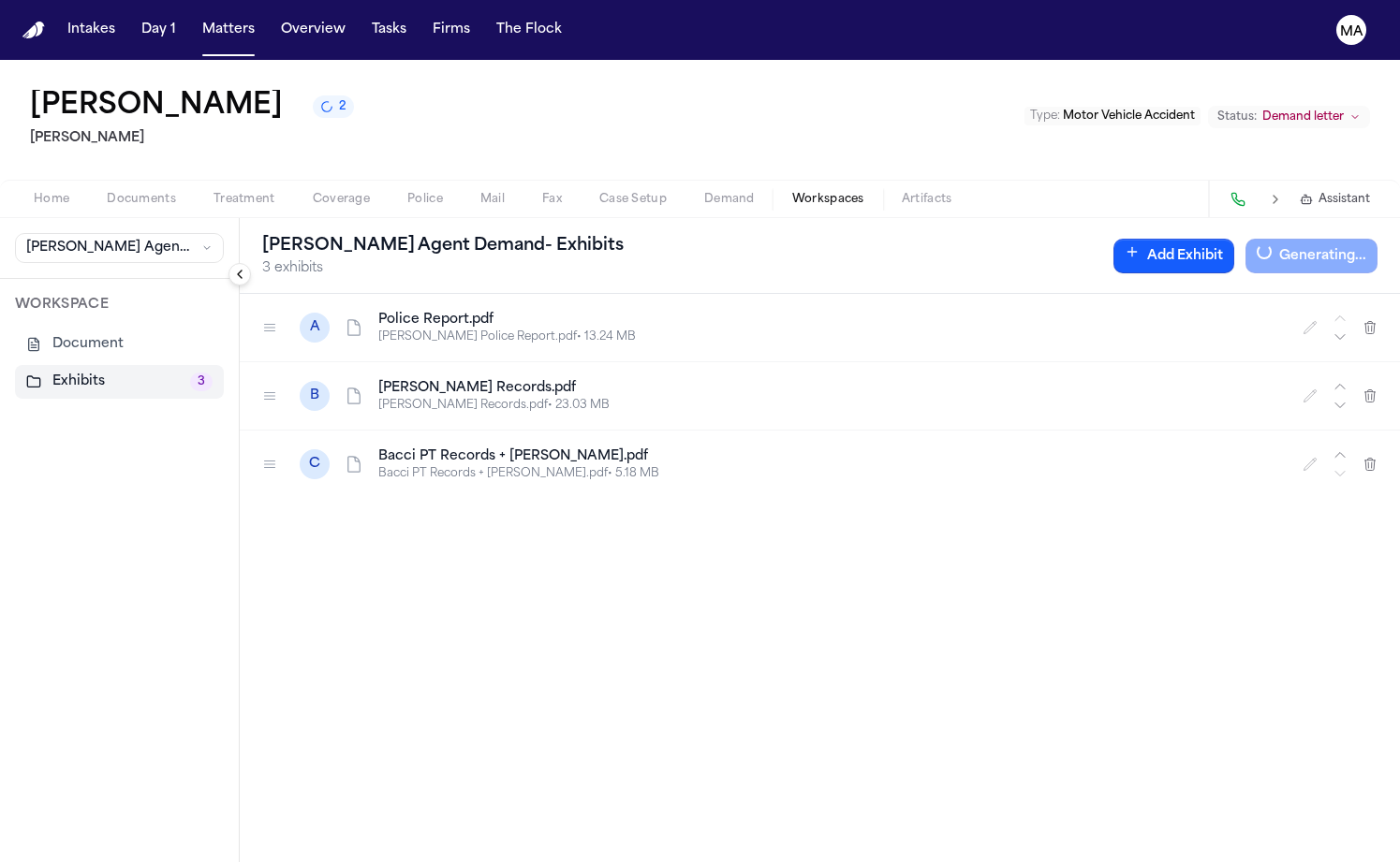
click at [287, 408] on div "A Police Report.pdf [PERSON_NAME] Police Report.pdf • 13.24 MB B [PERSON_NAME] …" at bounding box center [820, 578] width 1160 height 568
click at [428, 474] on div "A Police Report.pdf [PERSON_NAME] Police Report.pdf • 13.24 MB B [PERSON_NAME] …" at bounding box center [820, 578] width 1160 height 568
click at [414, 334] on div "A Police Report.pdf [PERSON_NAME] Police Report.pdf • 13.24 MB B [PERSON_NAME] …" at bounding box center [820, 578] width 1160 height 568
click at [551, 378] on div "A Police Report.pdf [PERSON_NAME] Police Report.pdf • 13.24 MB B [PERSON_NAME] …" at bounding box center [820, 578] width 1160 height 568
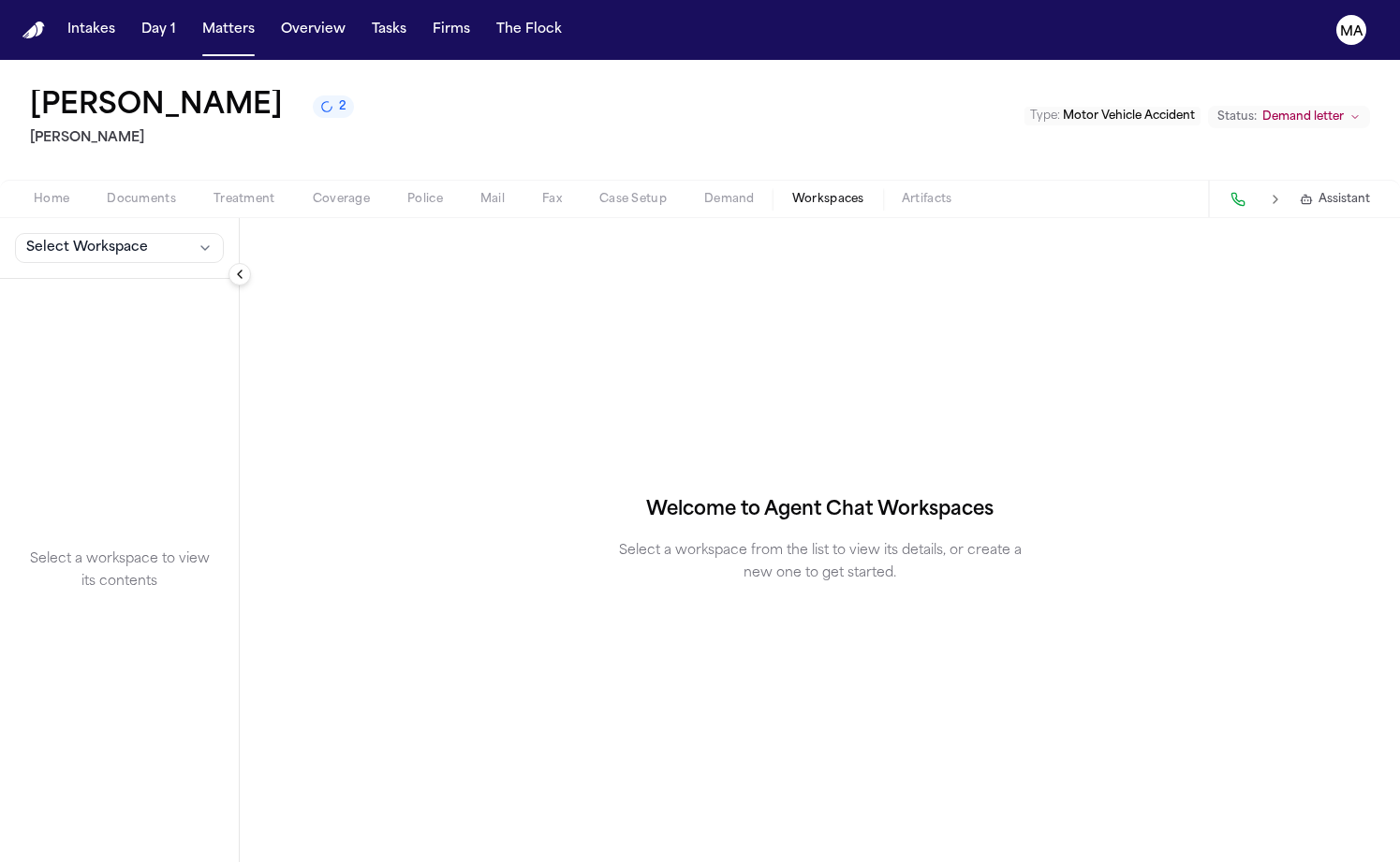
click at [100, 233] on button "Select Workspace" at bounding box center [119, 248] width 209 height 30
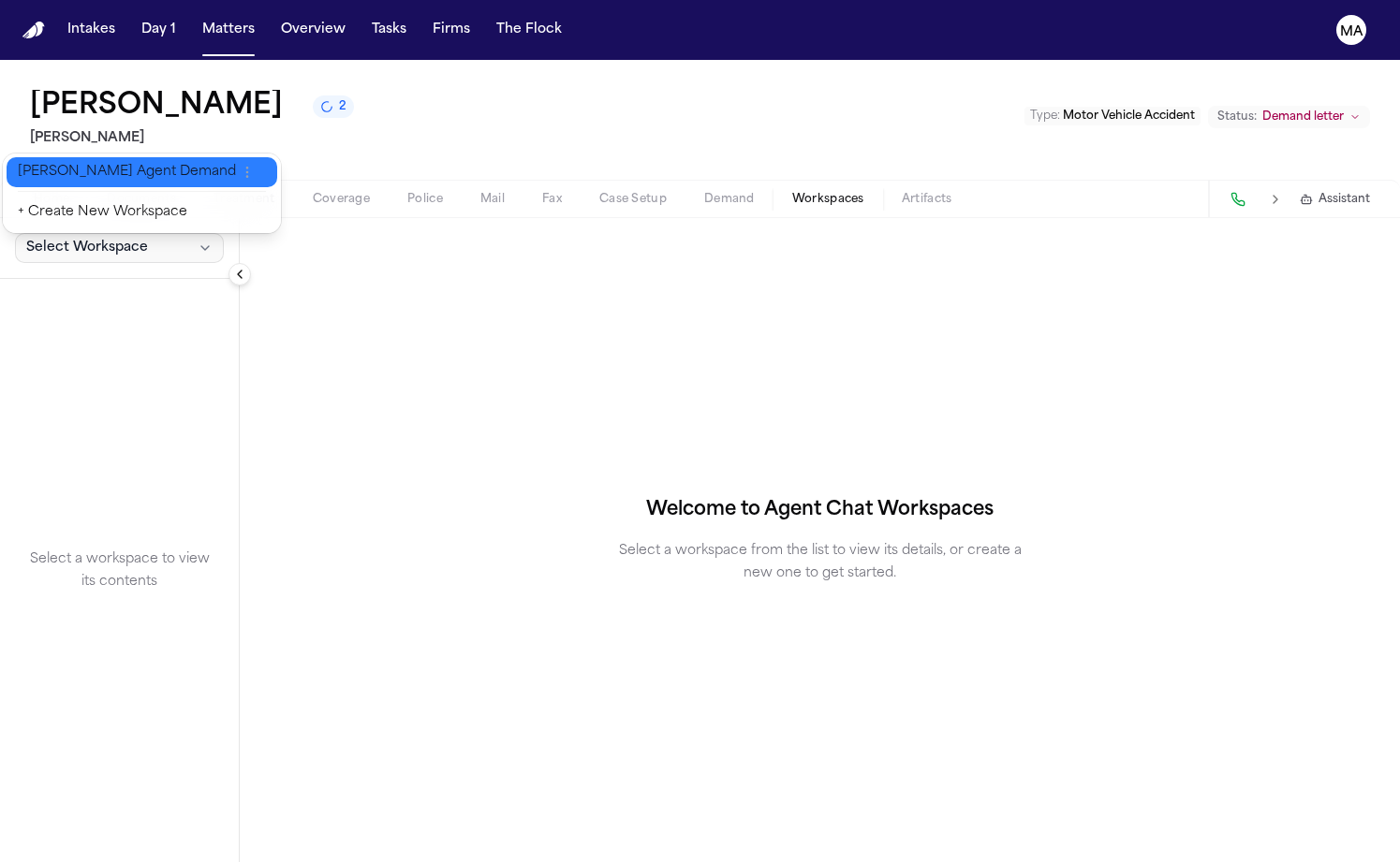
click at [98, 168] on span "[PERSON_NAME] Agent Demand" at bounding box center [126, 172] width 218 height 19
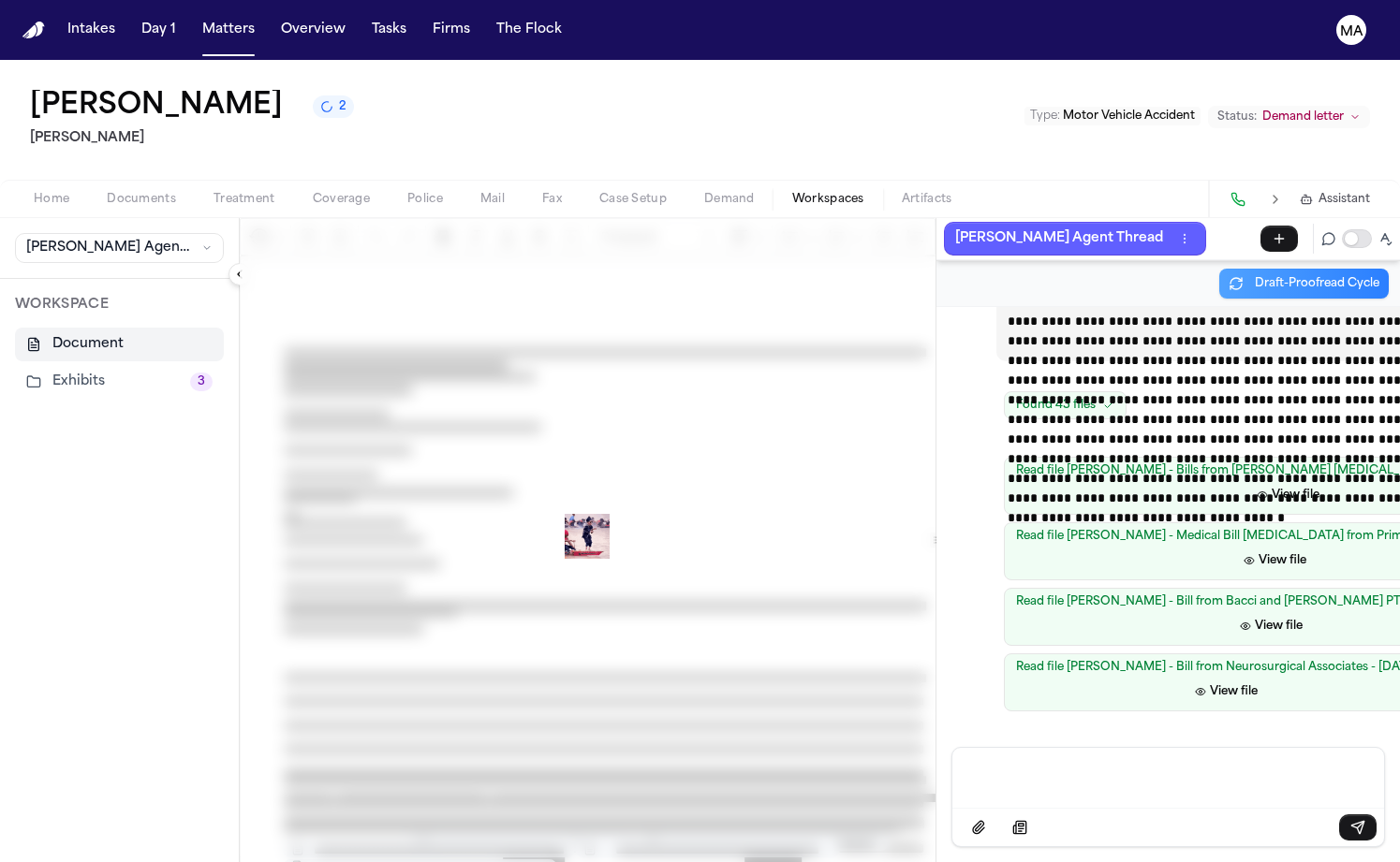
scroll to position [40750, 0]
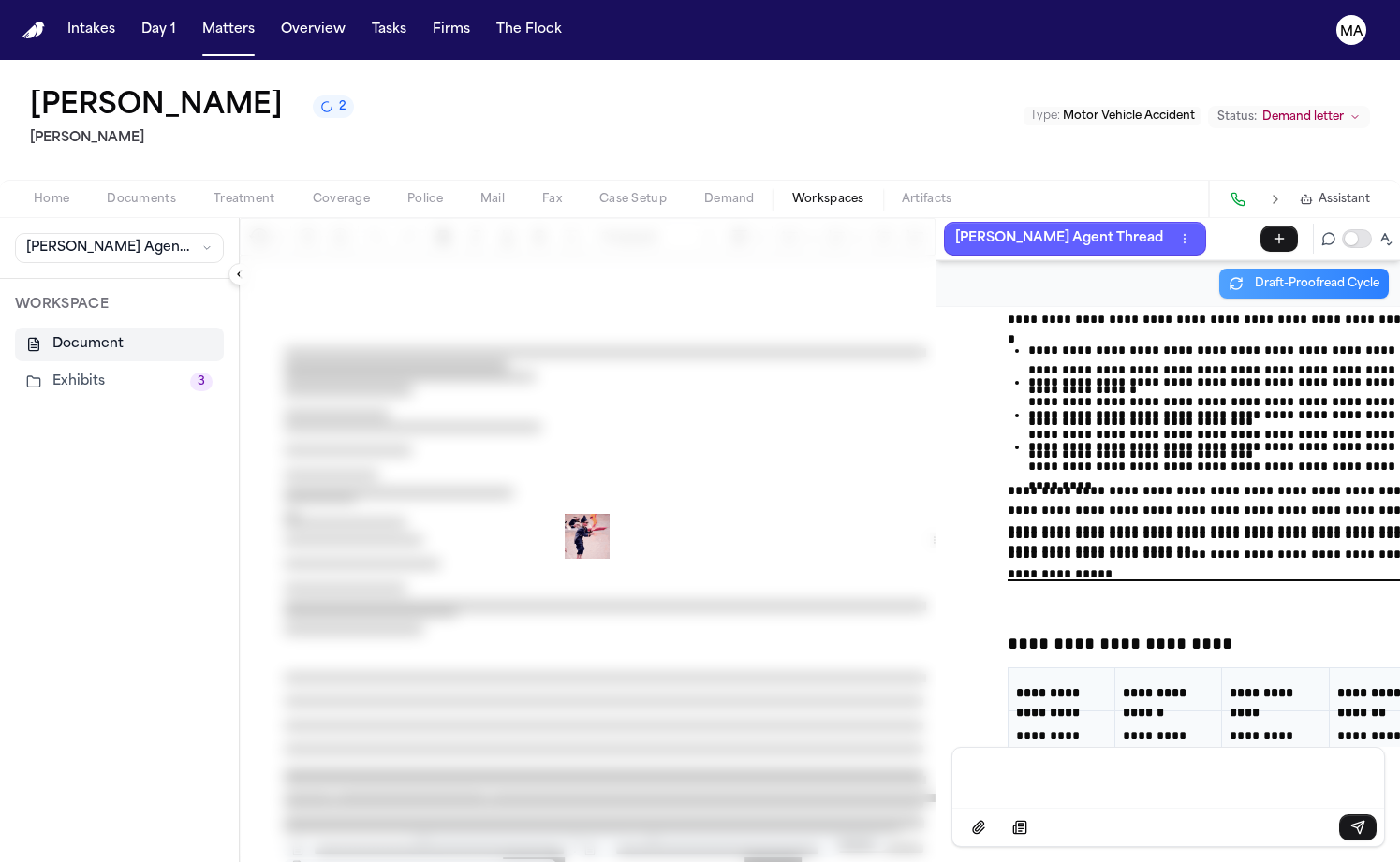
click at [55, 365] on button "Exhibits 3" at bounding box center [119, 382] width 209 height 34
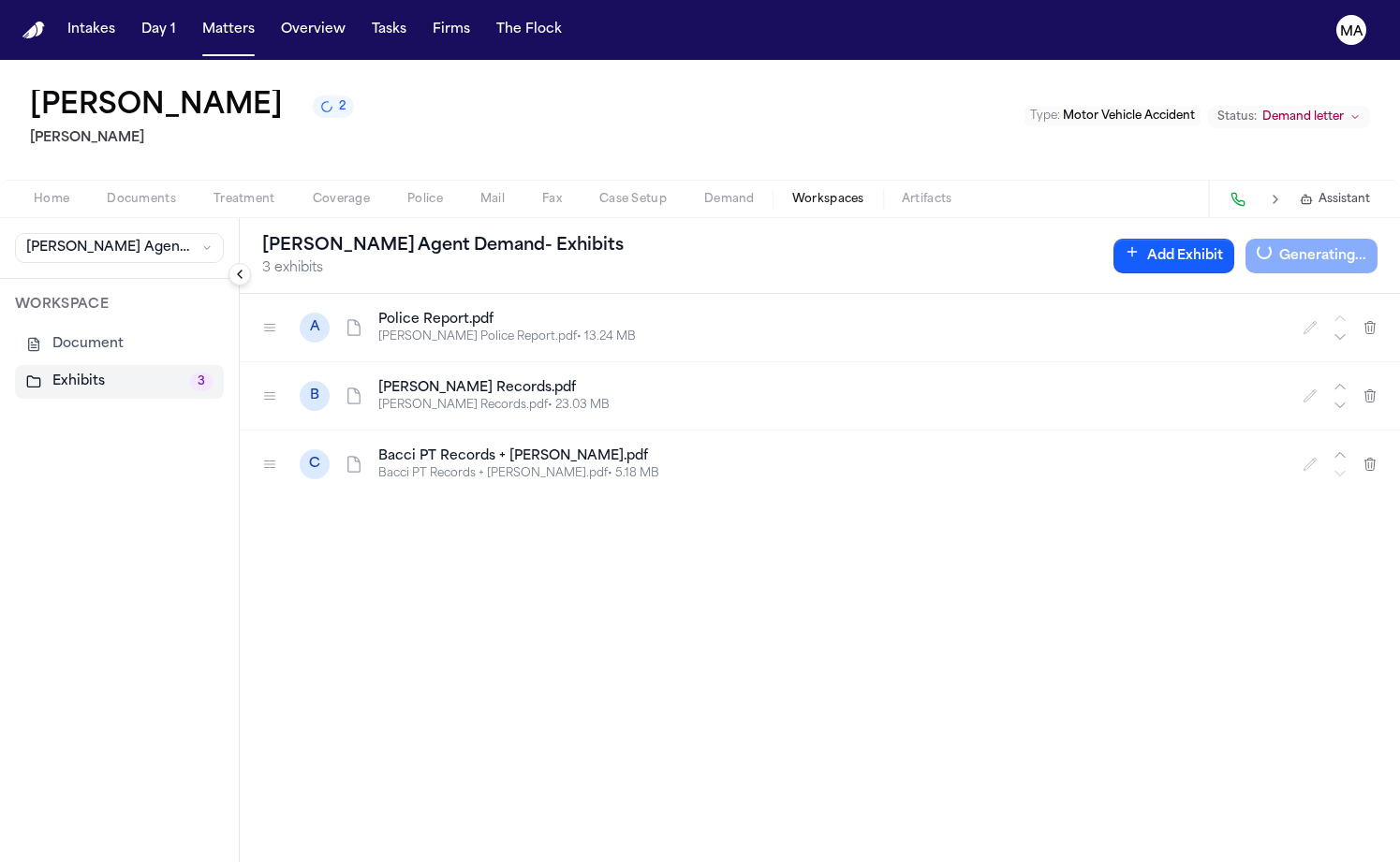
click at [381, 361] on div "A Police Report.pdf [PERSON_NAME] Police Report.pdf • 13.24 MB B [PERSON_NAME] …" at bounding box center [820, 578] width 1160 height 568
click at [1204, 330] on div "A Police Report.pdf [PERSON_NAME] Police Report.pdf • 13.24 MB B [PERSON_NAME] …" at bounding box center [820, 578] width 1160 height 568
click at [348, 438] on div "A Police Report.pdf [PERSON_NAME] Police Report.pdf • 13.24 MB B [PERSON_NAME] …" at bounding box center [820, 578] width 1160 height 568
click at [320, 101] on icon "2 active tasks" at bounding box center [326, 106] width 13 height 13
click at [451, 440] on div "A Police Report.pdf [PERSON_NAME] Police Report.pdf • 13.24 MB B [PERSON_NAME] …" at bounding box center [820, 578] width 1160 height 568
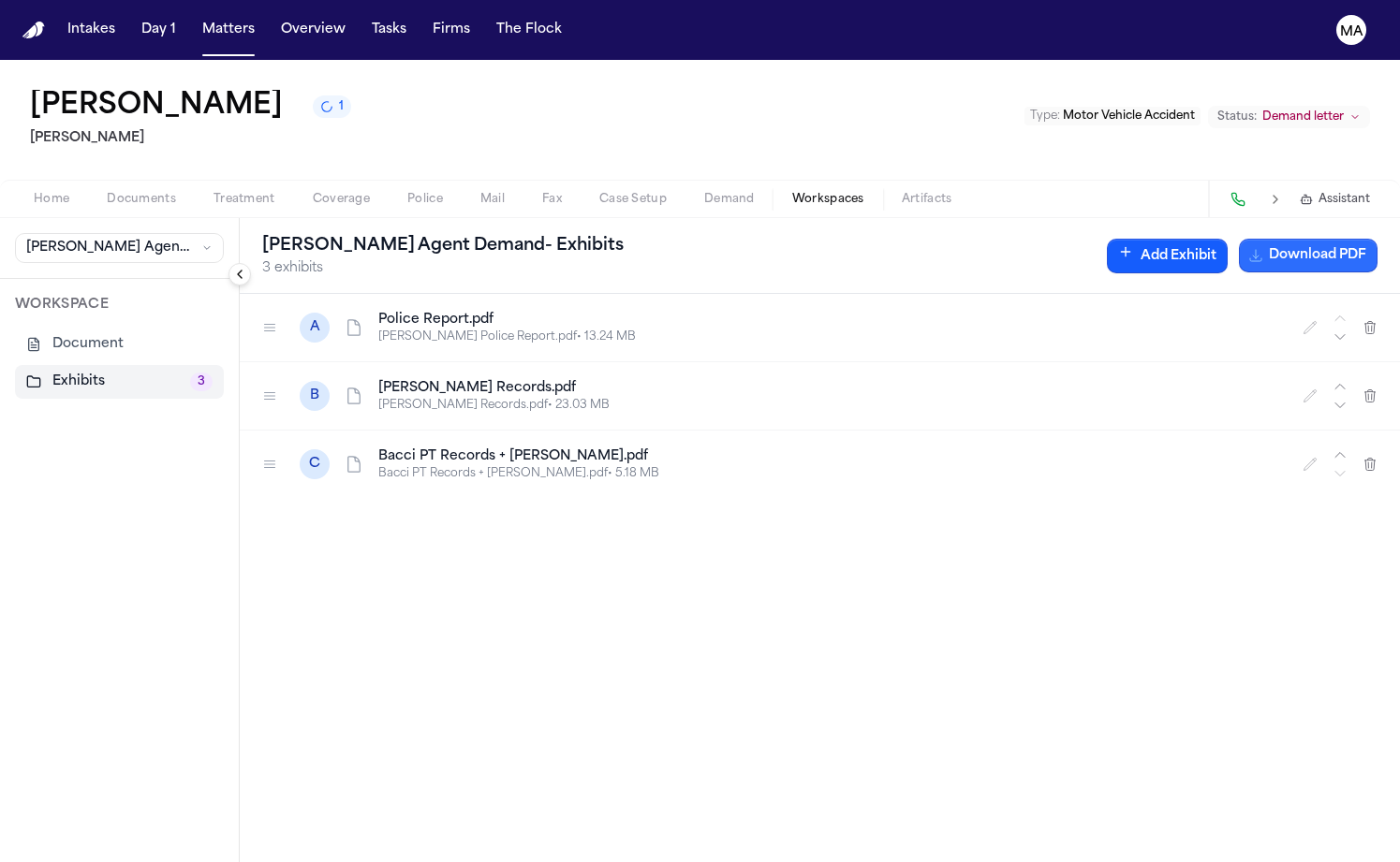
click at [1318, 239] on button "Download PDF" at bounding box center [1308, 256] width 139 height 34
